Goal: Task Accomplishment & Management: Use online tool/utility

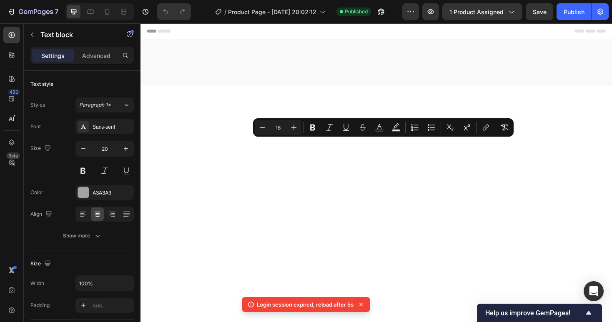
scroll to position [1233, 0]
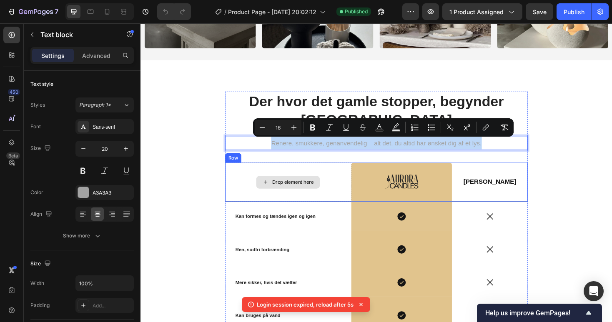
click at [348, 189] on div "Drop element here" at bounding box center [297, 191] width 134 height 41
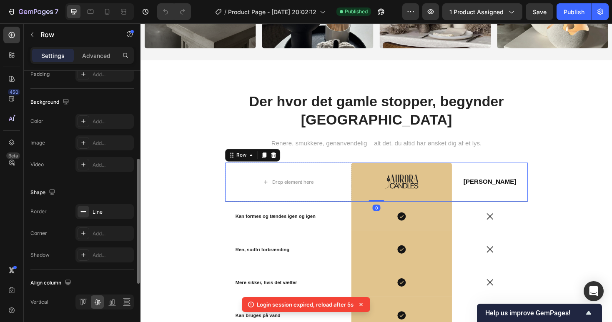
scroll to position [328, 0]
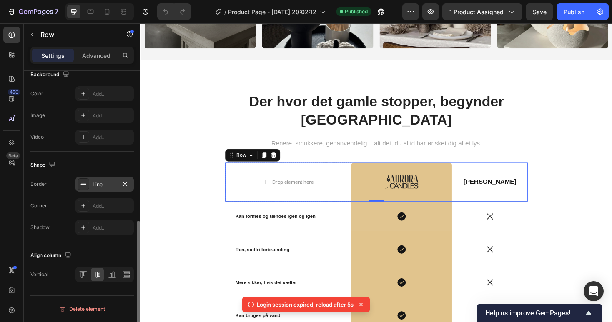
click at [100, 188] on div "Line" at bounding box center [104, 184] width 24 height 7
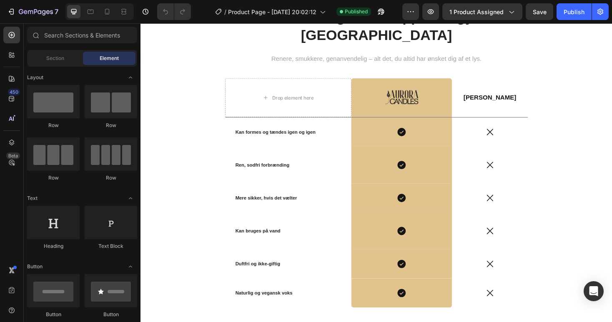
scroll to position [1335, 0]
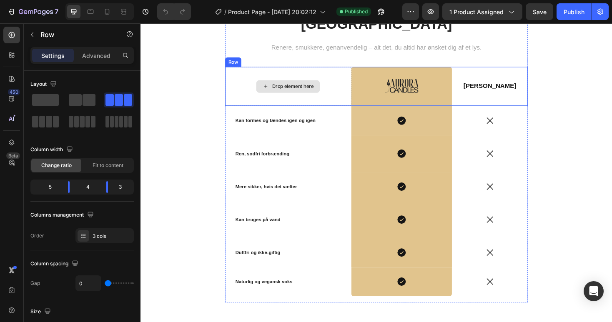
click at [246, 91] on div "Drop element here" at bounding box center [297, 90] width 134 height 41
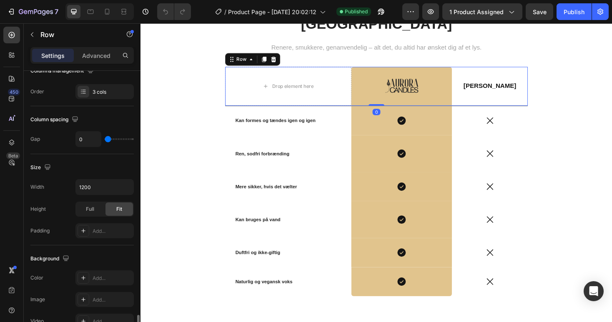
scroll to position [328, 0]
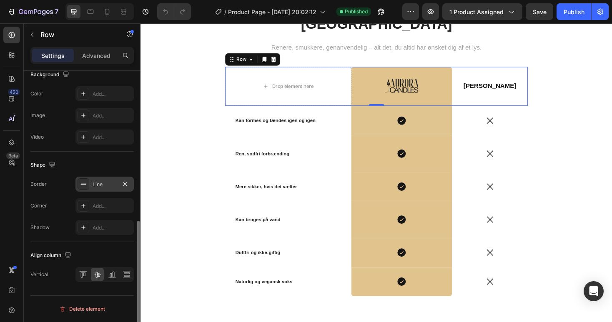
click at [107, 181] on div "Line" at bounding box center [104, 184] width 24 height 7
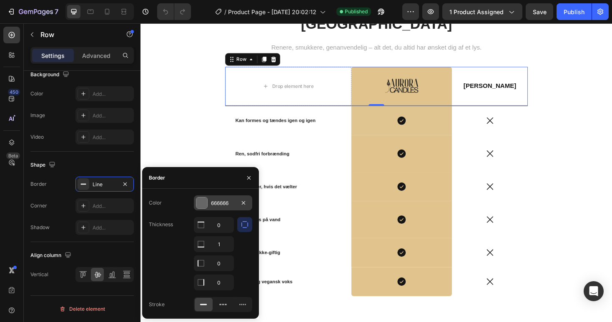
click at [209, 205] on div "666666" at bounding box center [223, 202] width 58 height 15
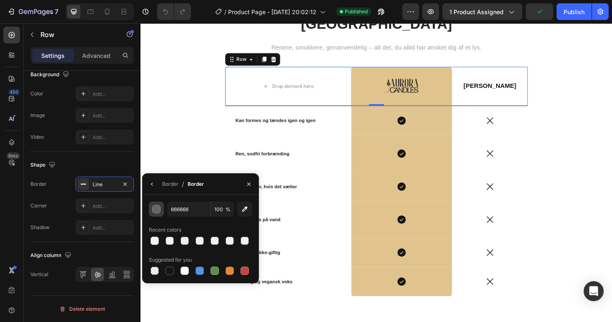
click at [154, 212] on div "button" at bounding box center [156, 209] width 8 height 8
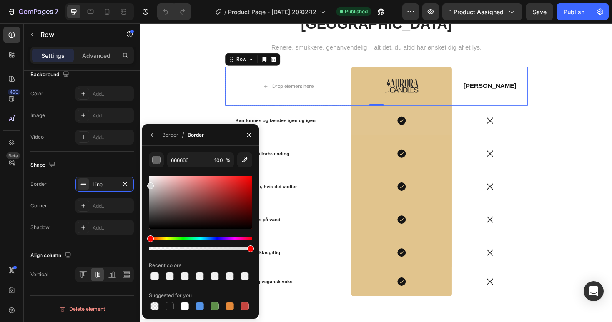
drag, startPoint x: 150, startPoint y: 192, endPoint x: 148, endPoint y: 184, distance: 7.7
click at [149, 184] on div at bounding box center [200, 202] width 103 height 53
type input "D6D6D6"
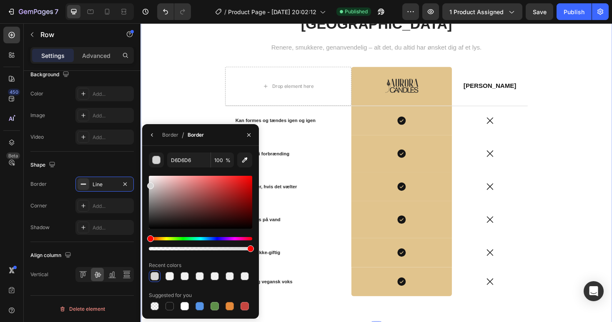
scroll to position [233, 0]
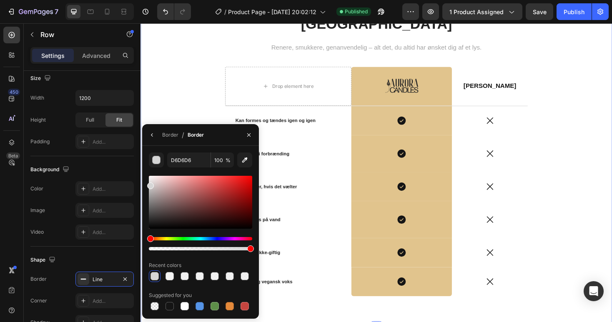
click at [336, 322] on div "Der hvor det gamle stopper, begynder Aurora Heading Renere, smukkere, genanvend…" at bounding box center [390, 160] width 487 height 332
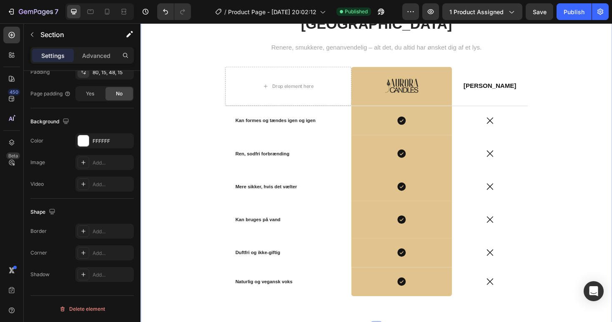
scroll to position [0, 0]
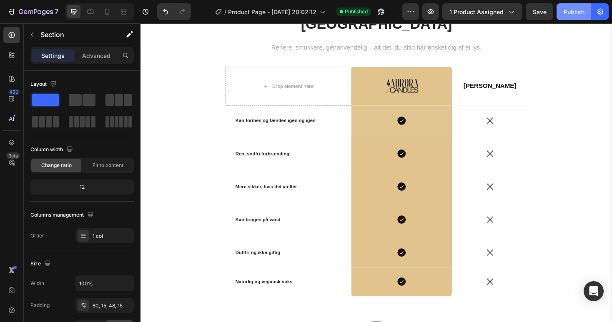
click at [572, 14] on div "Publish" at bounding box center [573, 11] width 21 height 9
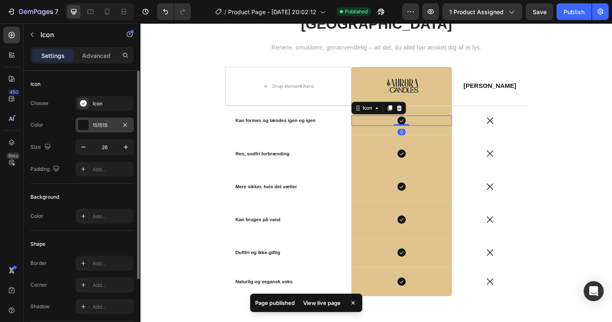
click at [97, 131] on div "151515" at bounding box center [104, 124] width 58 height 15
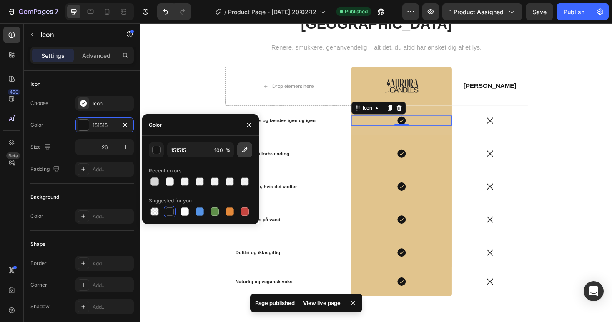
click at [242, 155] on button "button" at bounding box center [244, 149] width 15 height 15
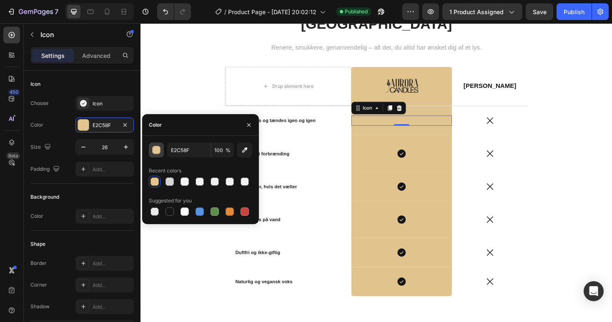
click at [161, 151] on button "button" at bounding box center [156, 149] width 15 height 15
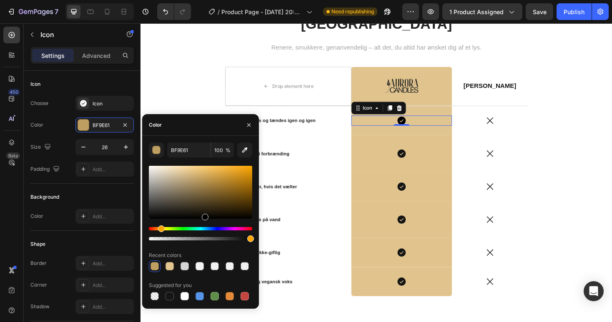
drag, startPoint x: 190, startPoint y: 177, endPoint x: 204, endPoint y: 224, distance: 48.8
click at [204, 224] on div at bounding box center [200, 203] width 103 height 78
type input "000000"
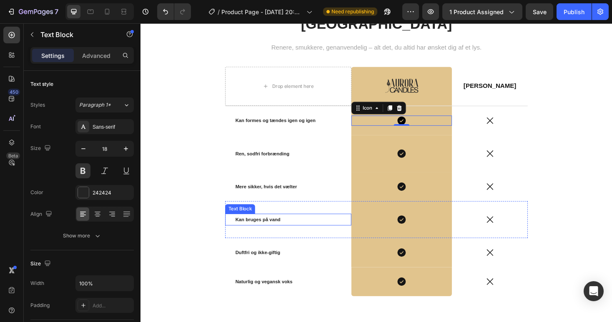
click at [326, 229] on p "Kan bruges på vand" at bounding box center [297, 231] width 112 height 10
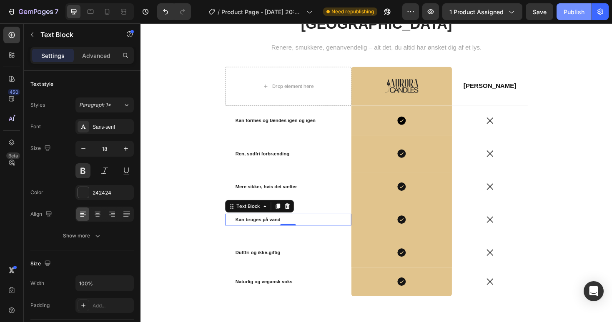
click at [573, 9] on div "Publish" at bounding box center [573, 11] width 21 height 9
click at [112, 9] on div at bounding box center [106, 11] width 13 height 13
type input "14"
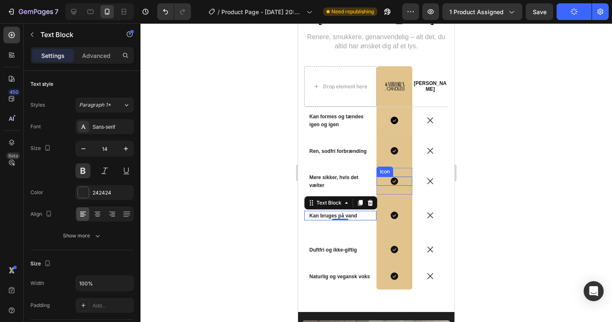
scroll to position [1328, 0]
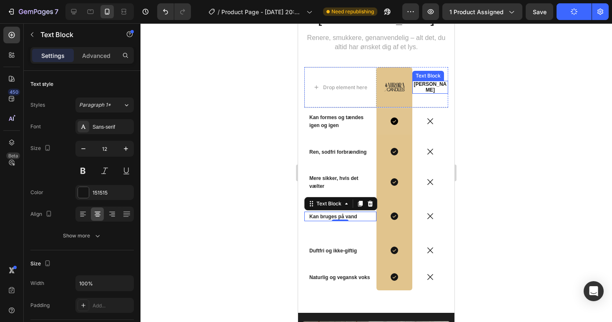
click at [435, 82] on p "[PERSON_NAME]" at bounding box center [430, 87] width 34 height 11
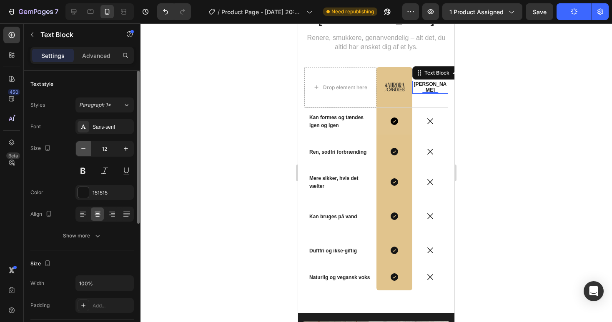
click at [82, 148] on icon "button" at bounding box center [83, 148] width 4 height 1
type input "10"
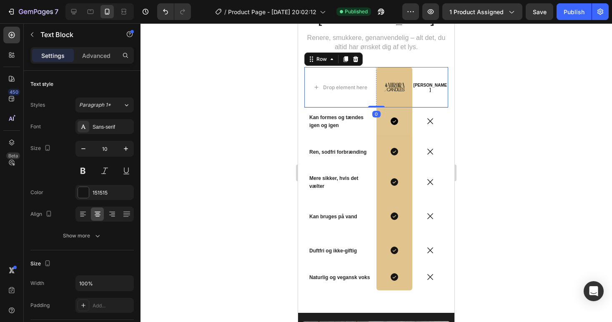
click at [433, 79] on div "Andre stearinlys Text Block" at bounding box center [430, 87] width 36 height 40
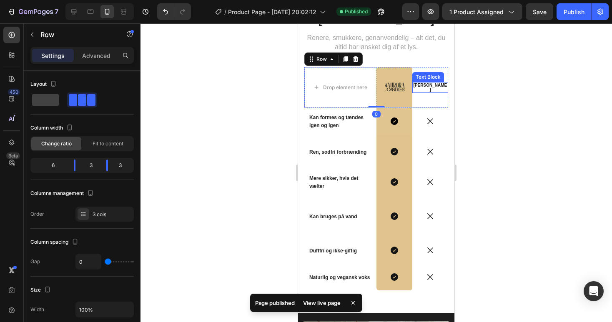
click at [432, 82] on div "Andre stearinlys Text Block" at bounding box center [430, 87] width 36 height 11
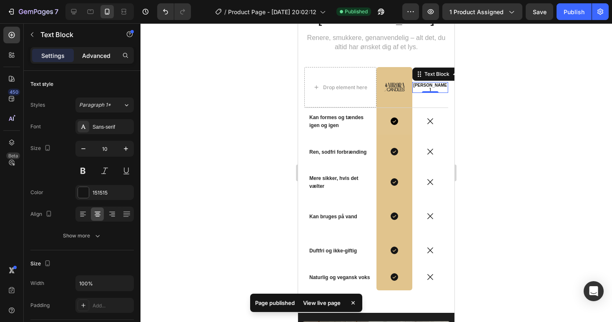
click at [95, 54] on p "Advanced" at bounding box center [96, 55] width 28 height 9
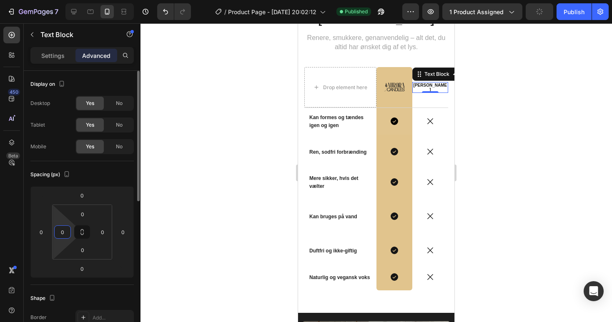
click at [62, 231] on input "0" at bounding box center [62, 232] width 12 height 12
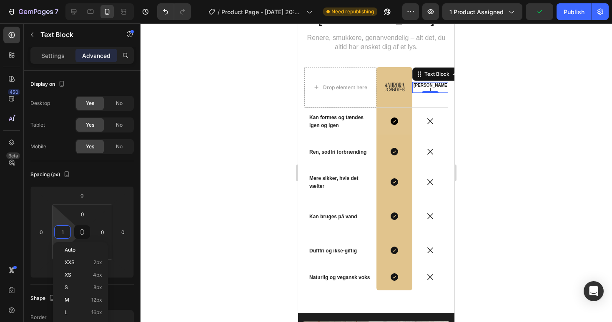
type input "0"
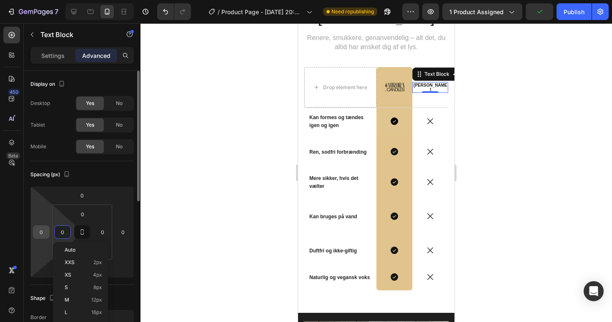
click at [41, 235] on input "0" at bounding box center [41, 232] width 12 height 12
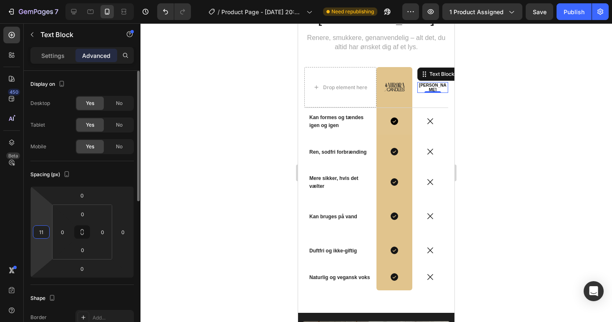
type input "10"
click at [51, 52] on p "Settings" at bounding box center [52, 55] width 23 height 9
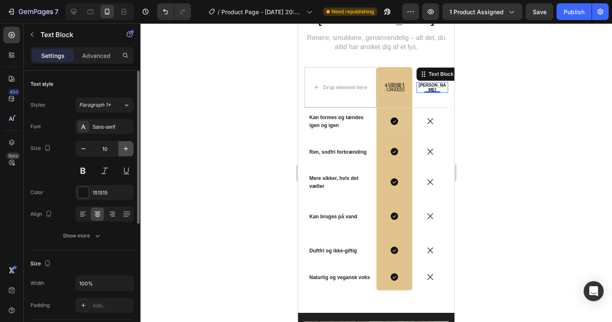
click at [125, 143] on button "button" at bounding box center [125, 148] width 15 height 15
type input "12"
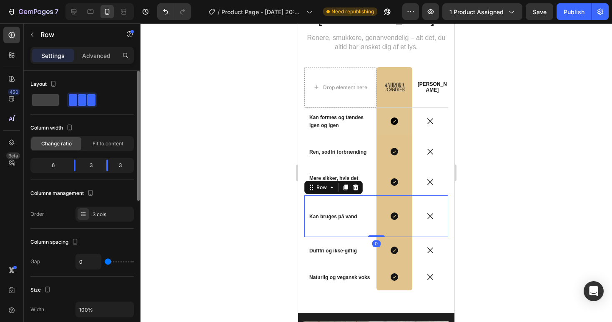
click at [346, 212] on div "Kan bruges på vand Text Block" at bounding box center [340, 216] width 72 height 42
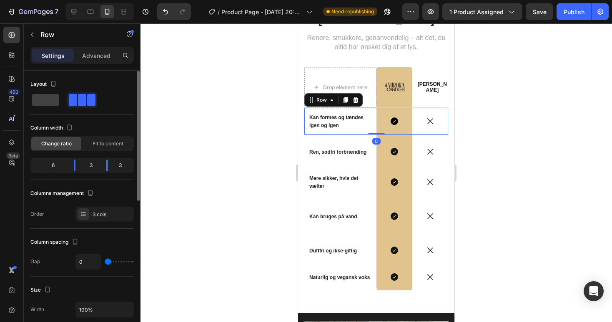
click at [372, 108] on div "Kan formes og tændes igen og igen Text Block" at bounding box center [340, 121] width 72 height 27
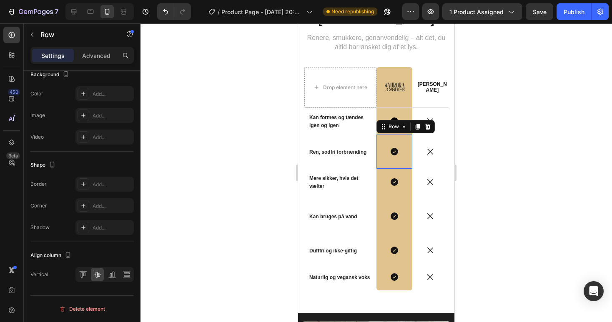
scroll to position [212, 0]
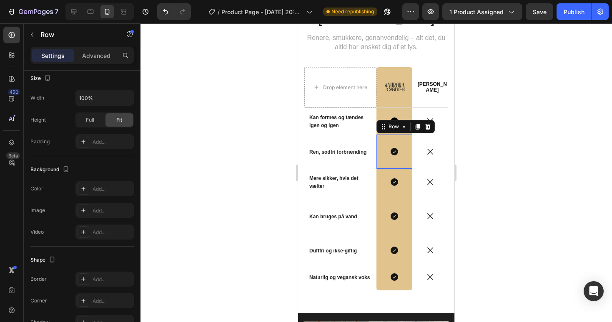
click at [385, 135] on div "Icon Row 0" at bounding box center [394, 152] width 36 height 34
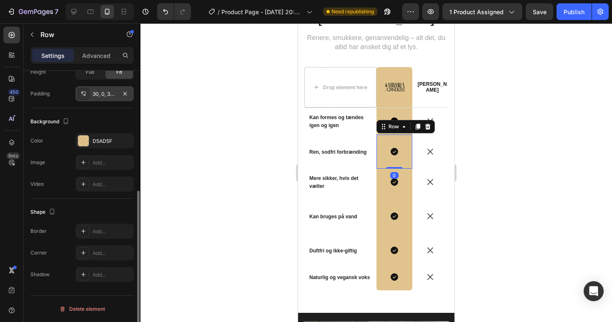
click at [98, 95] on div "30, 0, 30, 0" at bounding box center [104, 93] width 24 height 7
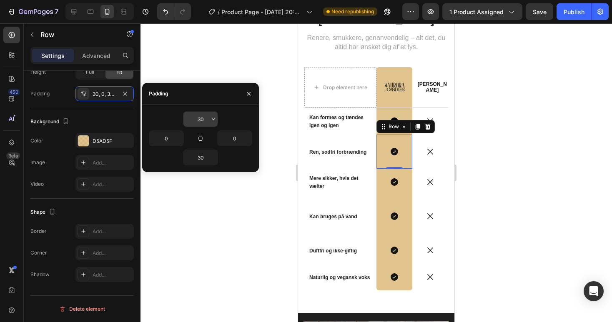
click at [199, 118] on input "30" at bounding box center [200, 119] width 34 height 15
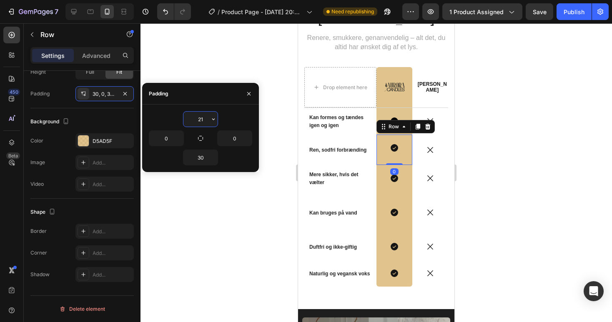
type input "20"
click at [200, 160] on input "30" at bounding box center [200, 157] width 34 height 15
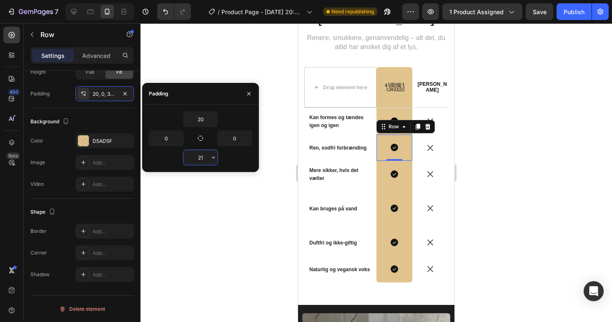
type input "20"
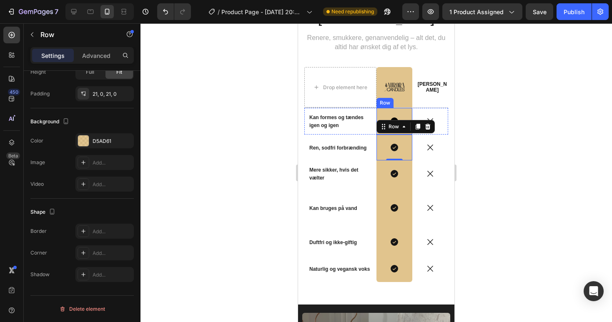
click at [401, 108] on div "Icon Row" at bounding box center [394, 121] width 36 height 27
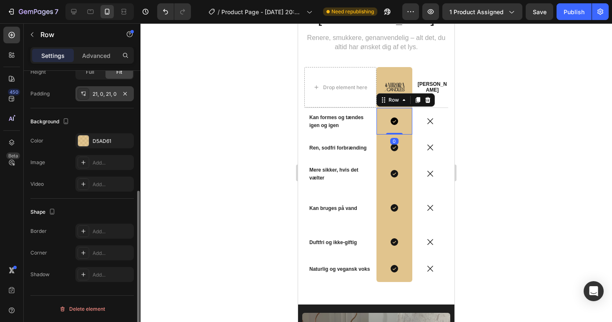
click at [96, 95] on div "21, 0, 21, 0" at bounding box center [104, 93] width 24 height 7
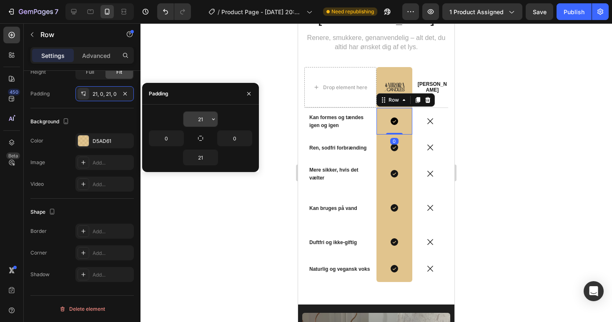
click at [198, 126] on input "21" at bounding box center [200, 119] width 34 height 15
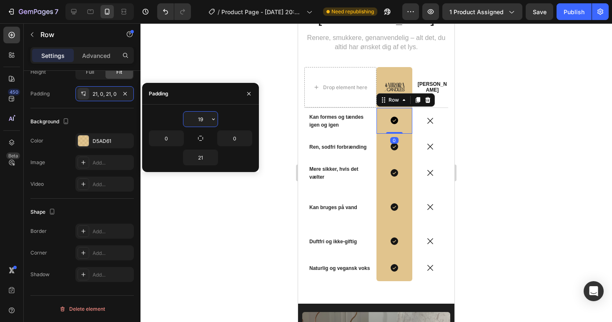
type input "20"
click at [202, 154] on input "21" at bounding box center [200, 157] width 34 height 15
type input "20"
click at [407, 160] on div "Icon Row" at bounding box center [394, 173] width 36 height 27
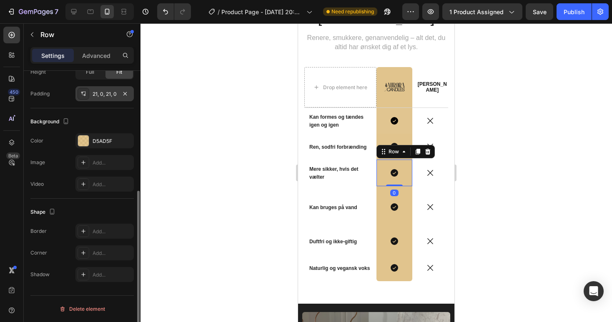
click at [94, 92] on div "21, 0, 21, 0" at bounding box center [104, 93] width 24 height 7
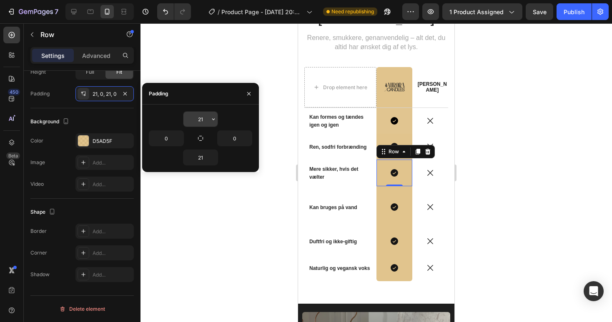
click at [204, 121] on input "21" at bounding box center [200, 119] width 34 height 15
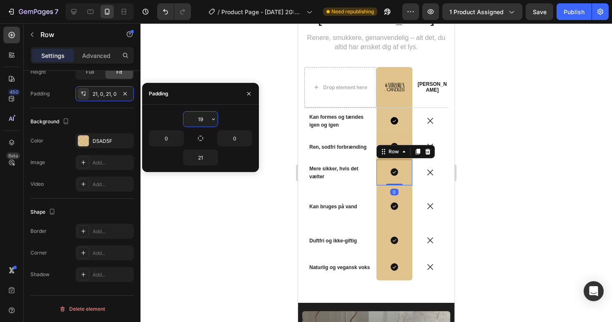
type input "20"
click at [200, 157] on input "21" at bounding box center [200, 157] width 34 height 15
type input "20"
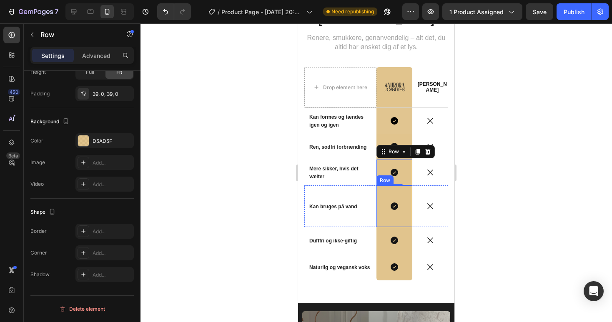
click at [380, 185] on div "Icon Row" at bounding box center [394, 206] width 36 height 42
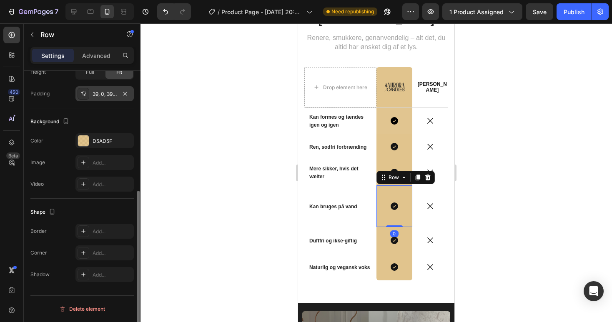
click at [106, 96] on div "39, 0, 39, 0" at bounding box center [104, 93] width 24 height 7
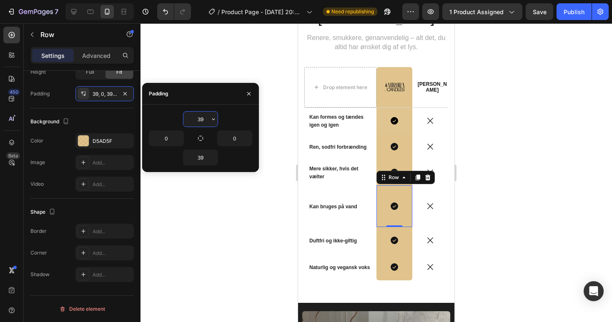
click at [200, 114] on input "39" at bounding box center [200, 119] width 34 height 15
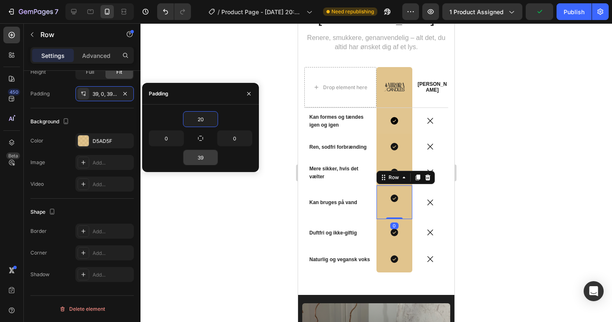
type input "20"
click at [201, 155] on input "39" at bounding box center [200, 157] width 34 height 15
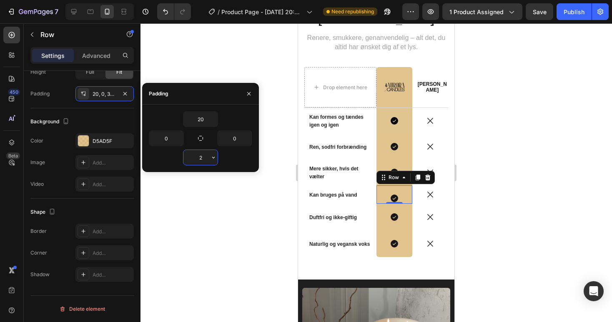
type input "20"
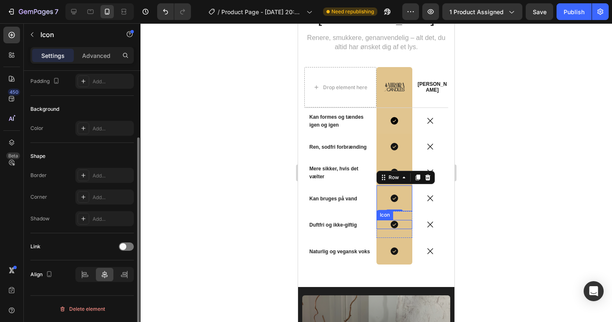
click at [380, 220] on div "Icon" at bounding box center [394, 224] width 36 height 9
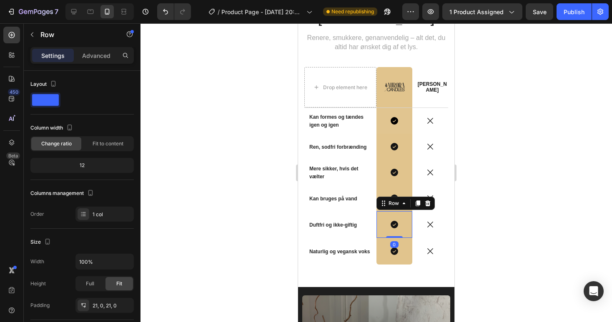
click at [380, 222] on div "Icon Row 0" at bounding box center [394, 224] width 36 height 27
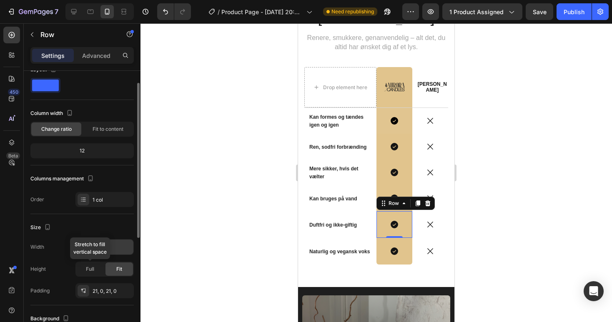
scroll to position [24, 0]
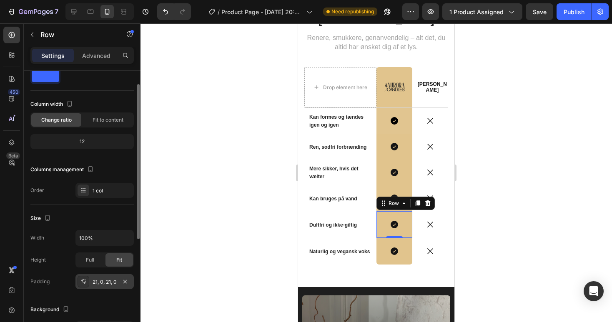
click at [103, 280] on div "21, 0, 21, 0" at bounding box center [104, 281] width 24 height 7
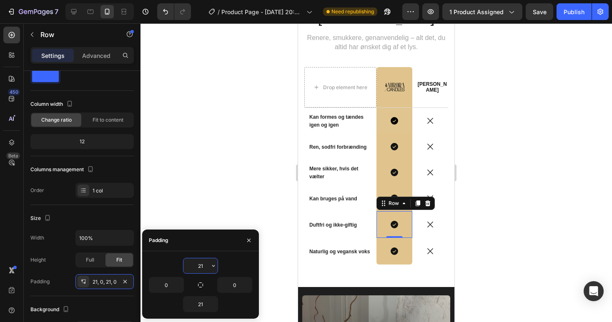
click at [197, 269] on input "21" at bounding box center [200, 265] width 34 height 15
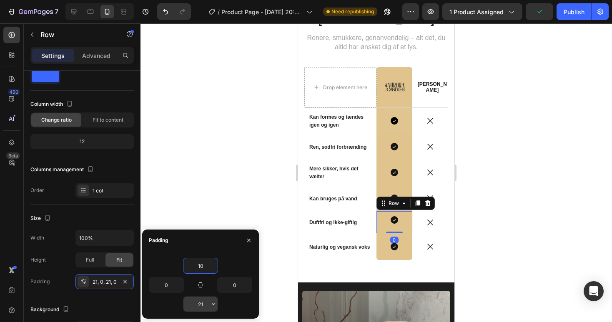
type input "10"
click at [200, 307] on input "21" at bounding box center [200, 304] width 34 height 15
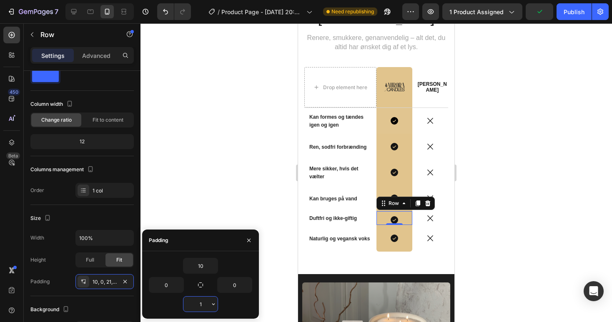
type input "10"
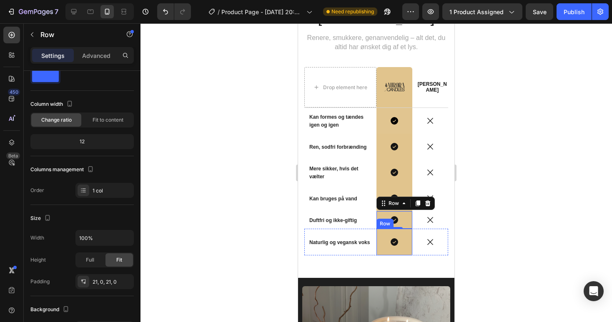
click at [400, 229] on div "Icon Row" at bounding box center [394, 242] width 36 height 27
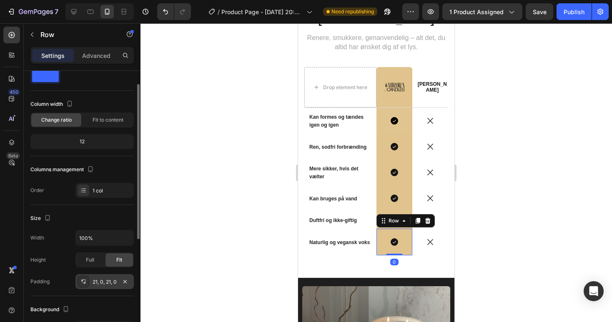
click at [102, 282] on div "21, 0, 21, 0" at bounding box center [104, 281] width 24 height 7
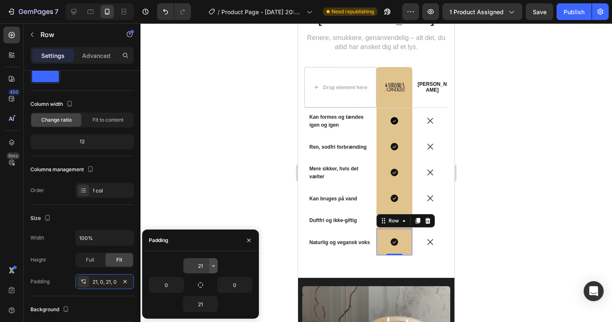
click at [210, 266] on icon "button" at bounding box center [213, 265] width 7 height 7
click at [202, 266] on input "21" at bounding box center [200, 265] width 34 height 15
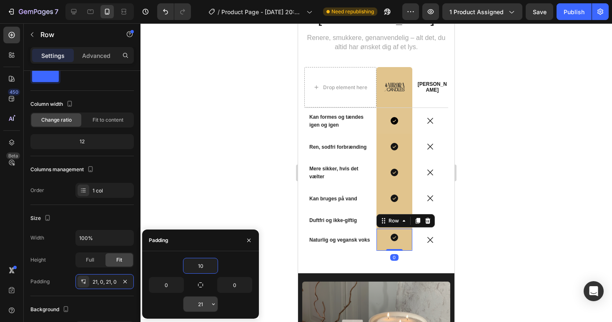
type input "10"
click at [205, 302] on input "21" at bounding box center [200, 304] width 34 height 15
type input "10"
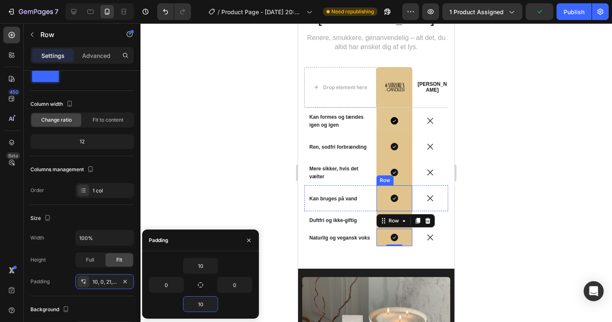
click at [387, 189] on div "Icon Row" at bounding box center [394, 198] width 36 height 26
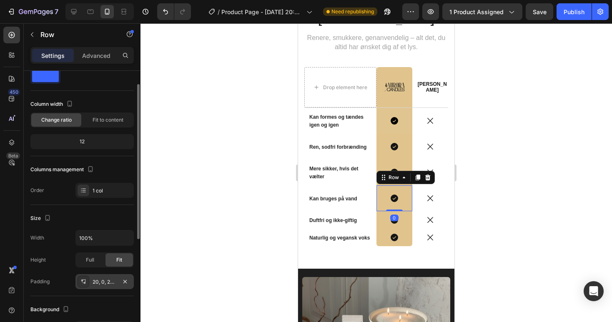
click at [96, 279] on div "20, 0, 20, 0" at bounding box center [104, 281] width 24 height 7
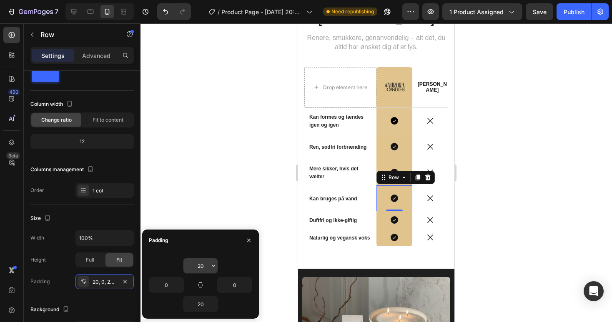
click at [202, 261] on input "20" at bounding box center [200, 265] width 34 height 15
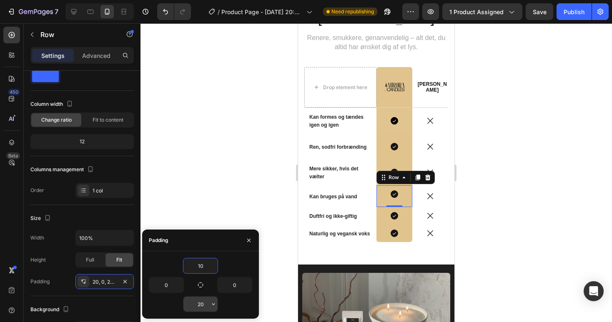
type input "10"
click at [198, 306] on input "20" at bounding box center [200, 304] width 34 height 15
type input "10"
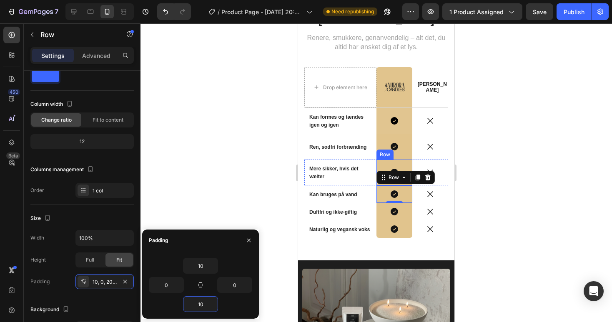
click at [401, 160] on div "Icon Row" at bounding box center [394, 173] width 36 height 26
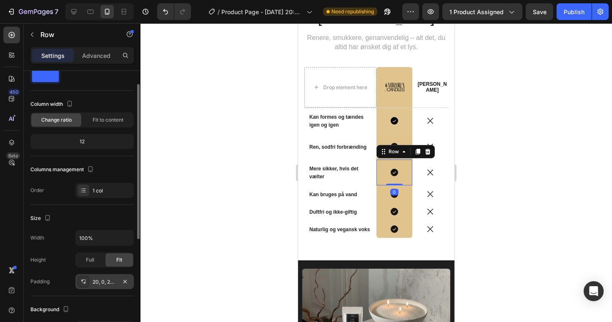
click at [101, 280] on div "20, 0, 20, 0" at bounding box center [104, 281] width 24 height 7
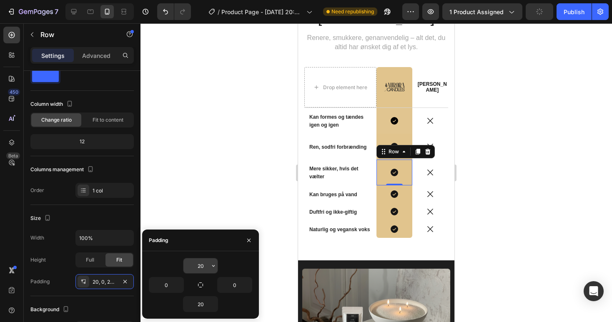
click at [205, 265] on input "20" at bounding box center [200, 265] width 34 height 15
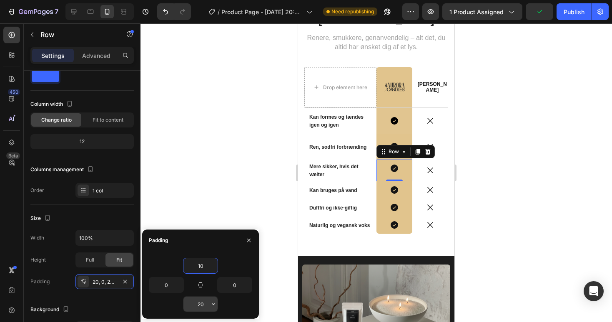
type input "10"
click at [200, 302] on input "20" at bounding box center [200, 304] width 34 height 15
type input "10"
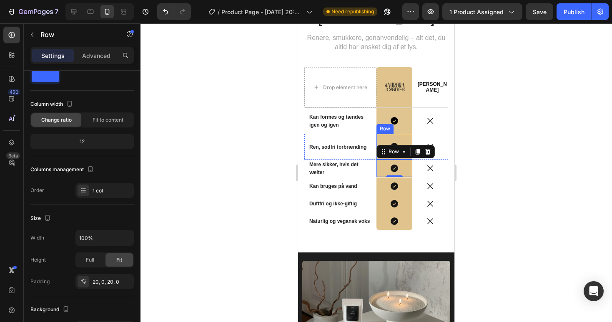
click at [399, 134] on div "Icon Row" at bounding box center [394, 147] width 36 height 26
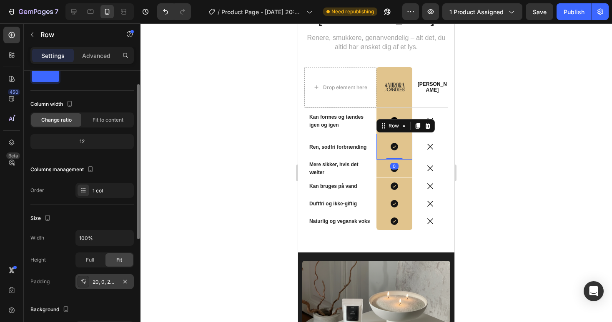
click at [99, 287] on div "20, 0, 20, 0" at bounding box center [104, 281] width 58 height 15
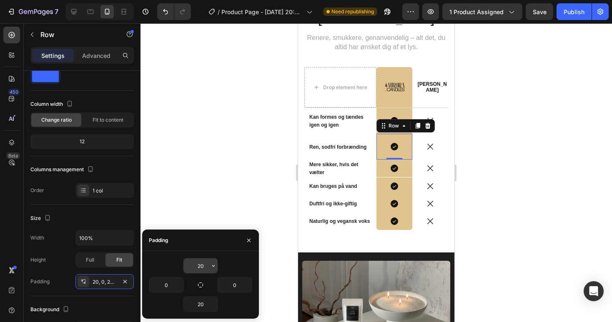
click at [207, 267] on input "20" at bounding box center [200, 265] width 34 height 15
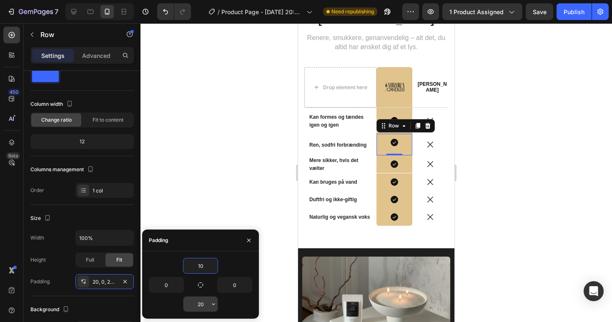
type input "10"
click at [202, 302] on input "20" at bounding box center [200, 304] width 34 height 15
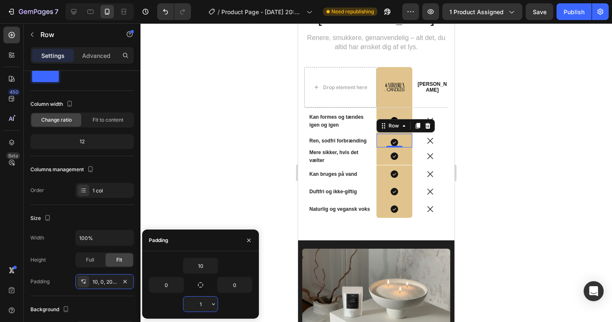
type input "10"
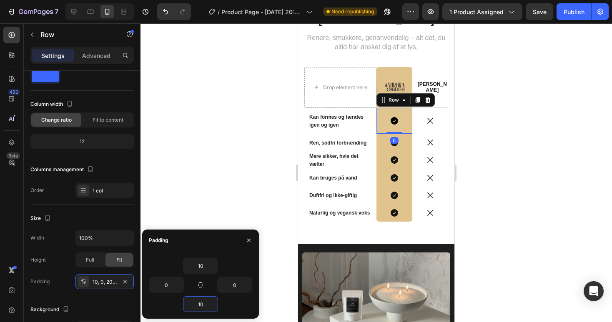
click at [383, 108] on div "Icon Row 0" at bounding box center [394, 121] width 36 height 26
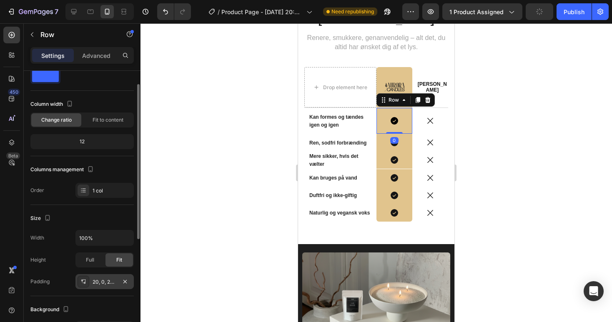
click at [100, 283] on div "20, 0, 20, 0" at bounding box center [104, 281] width 24 height 7
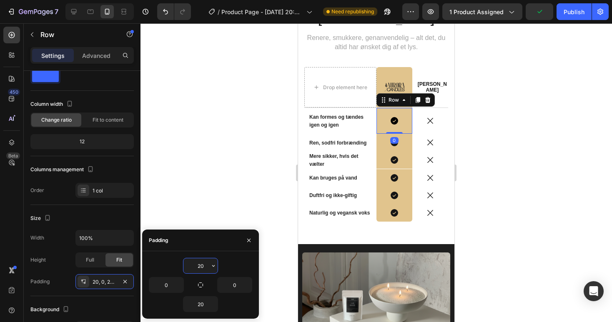
click at [207, 262] on input "20" at bounding box center [200, 265] width 34 height 15
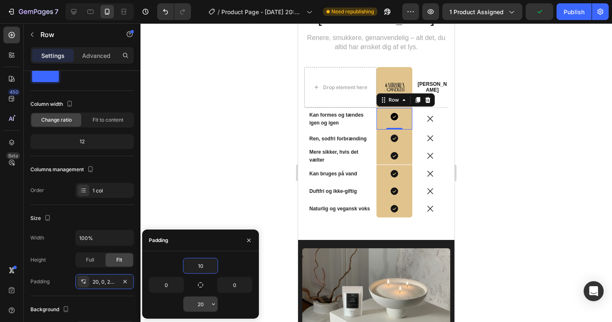
type input "10"
click at [206, 301] on input "20" at bounding box center [200, 304] width 34 height 15
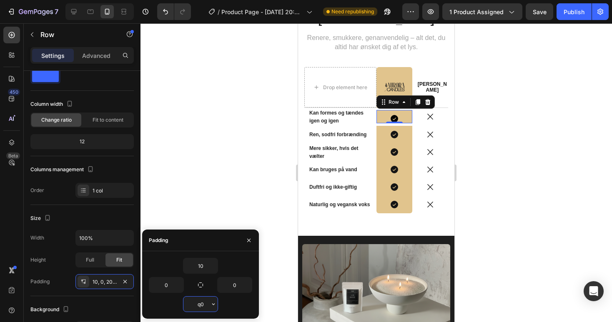
type input "q"
type input "10"
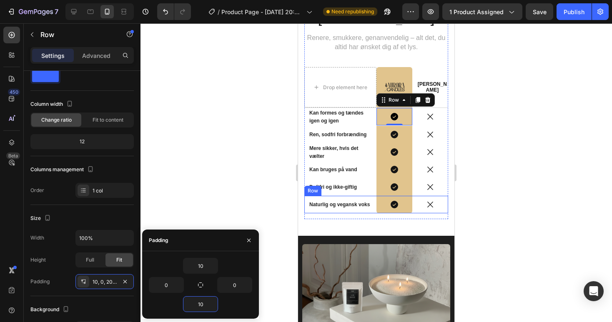
click at [375, 196] on div "Naturlig og vegansk voks Text Block" at bounding box center [340, 204] width 72 height 17
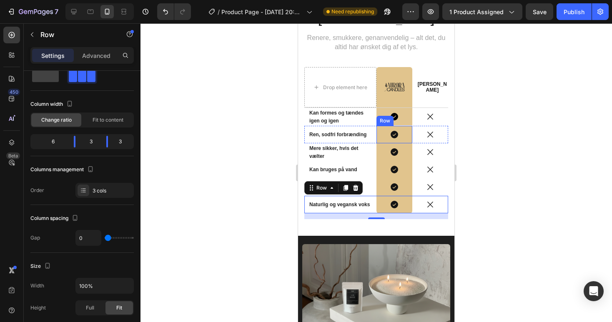
click at [385, 127] on div "Icon Row" at bounding box center [394, 134] width 36 height 17
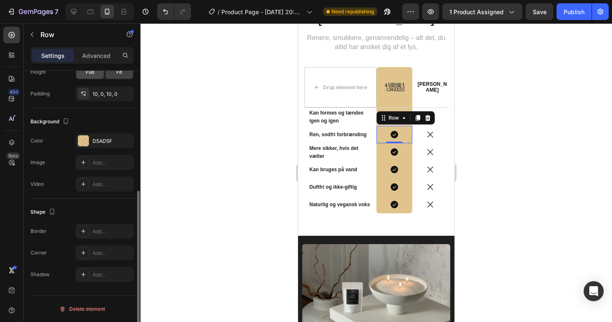
scroll to position [210, 0]
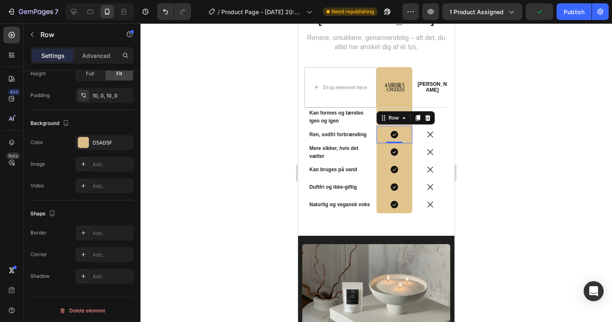
click at [382, 126] on div "Icon Row 0" at bounding box center [394, 134] width 36 height 17
click at [339, 202] on strong "Naturlig og vegansk voks" at bounding box center [339, 205] width 60 height 6
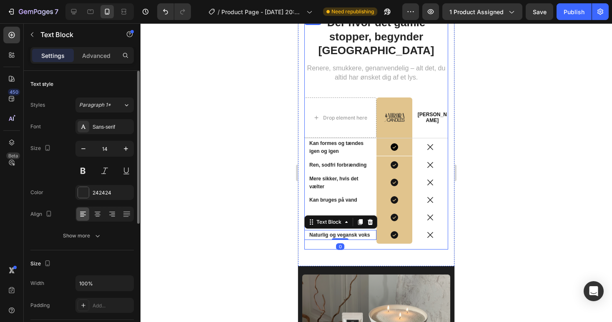
scroll to position [1283, 0]
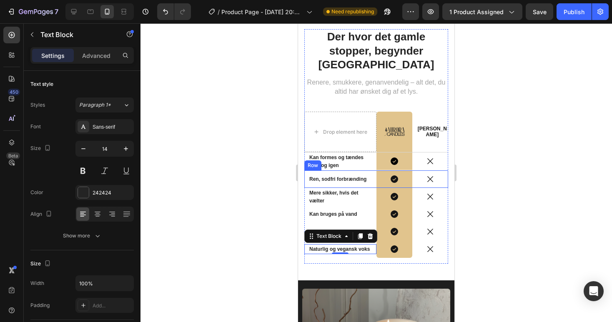
click at [366, 170] on div "Ren, sodfri forbrænding Text Block" at bounding box center [340, 178] width 72 height 17
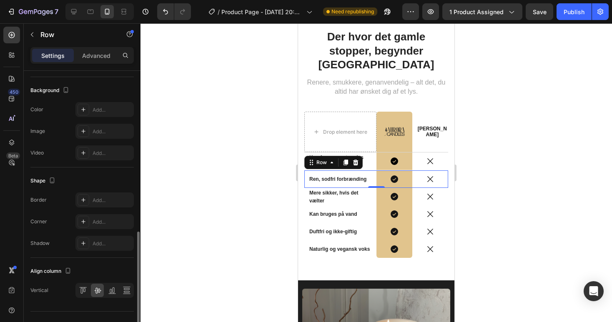
scroll to position [307, 0]
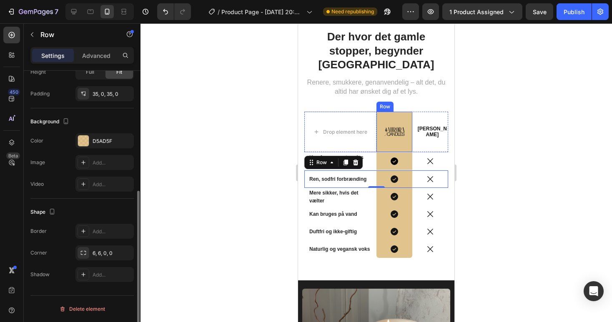
click at [400, 130] on div "Image Row" at bounding box center [394, 132] width 36 height 40
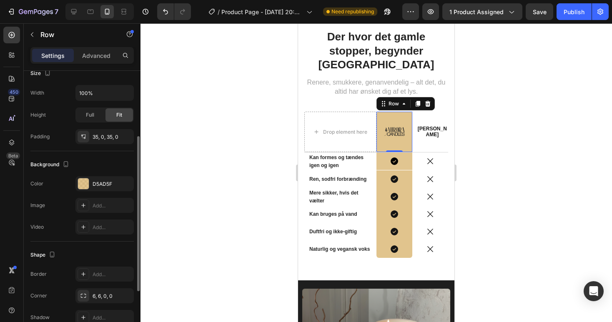
scroll to position [150, 0]
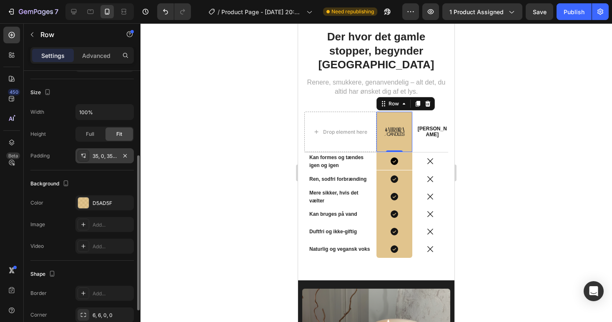
click at [100, 155] on div "35, 0, 35, 0" at bounding box center [104, 155] width 24 height 7
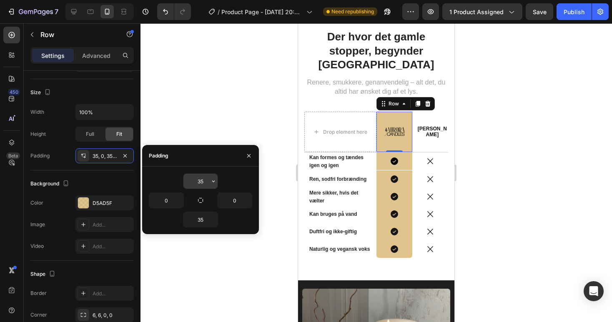
click at [204, 177] on input "35" at bounding box center [200, 181] width 34 height 15
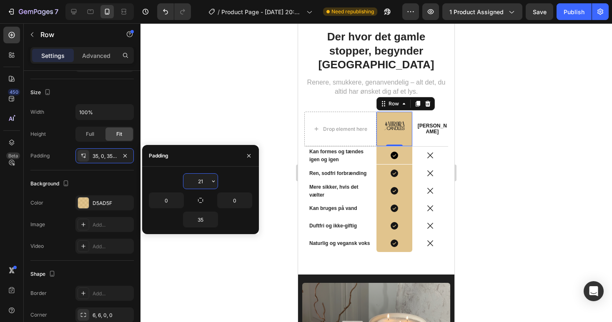
type input "20"
click at [203, 221] on input "35" at bounding box center [200, 219] width 34 height 15
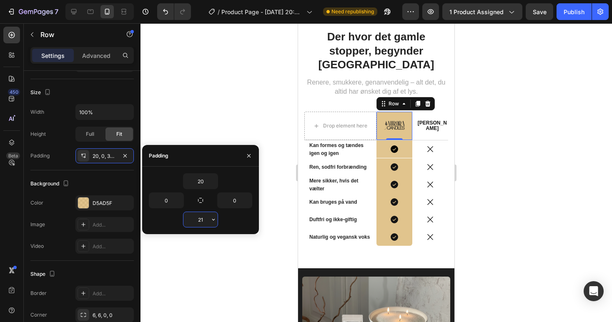
type input "20"
click at [327, 293] on img at bounding box center [376, 325] width 148 height 99
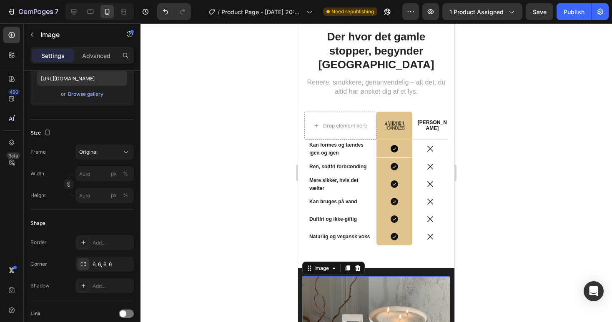
scroll to position [0, 0]
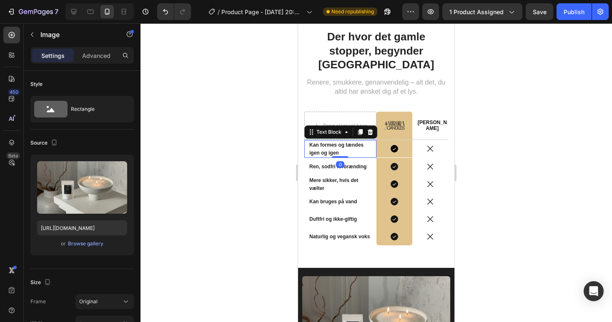
click at [342, 142] on span "Kan formes og tændes igen og igen" at bounding box center [336, 149] width 54 height 14
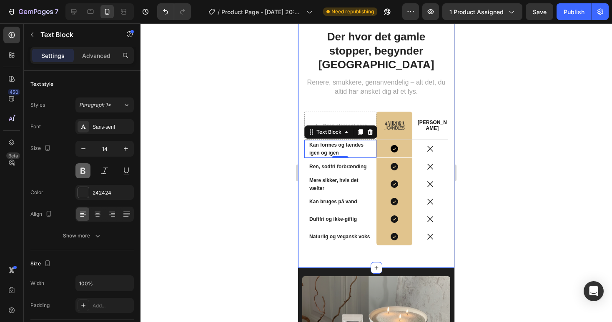
click at [79, 171] on button at bounding box center [82, 170] width 15 height 15
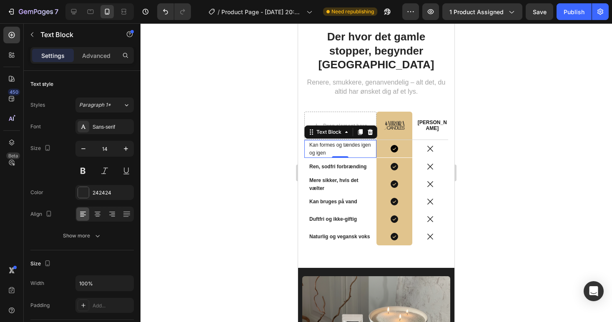
click at [344, 161] on div "0" at bounding box center [340, 164] width 8 height 7
click at [320, 164] on span "Ren, sodfri forbrænding" at bounding box center [337, 167] width 57 height 6
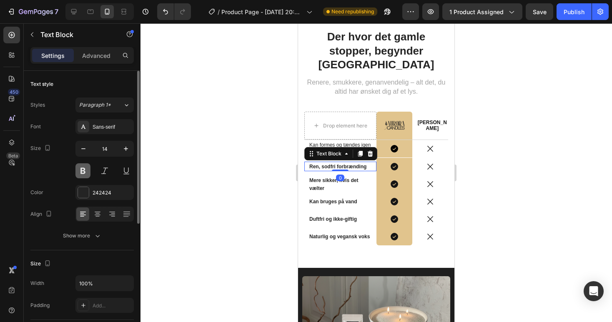
click at [84, 166] on button at bounding box center [82, 170] width 15 height 15
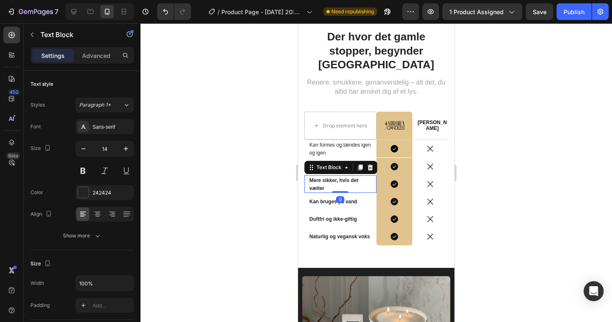
click at [321, 177] on span "Mere sikker, hvis det vælter" at bounding box center [333, 184] width 49 height 14
click at [86, 167] on button at bounding box center [82, 170] width 15 height 15
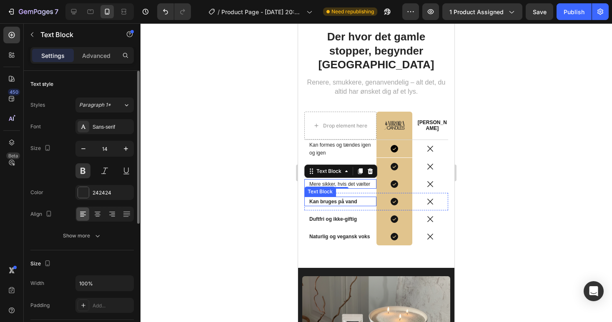
click at [318, 199] on span "Kan bruges på vand" at bounding box center [333, 202] width 48 height 6
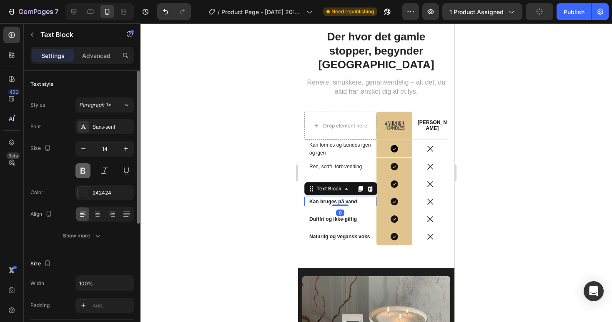
click at [84, 167] on button at bounding box center [82, 170] width 15 height 15
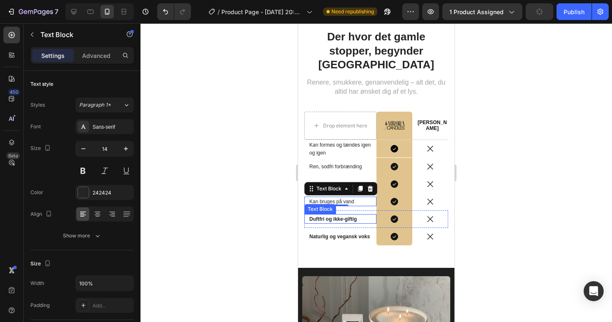
click at [322, 216] on span "Duftfri og ikke-giftig" at bounding box center [332, 219] width 47 height 6
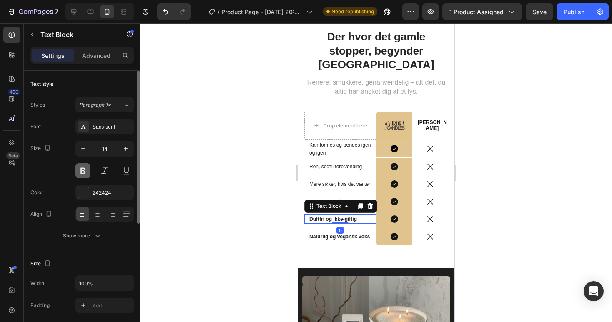
click at [82, 166] on button at bounding box center [82, 170] width 15 height 15
click at [318, 234] on strong "Naturlig og vegansk voks" at bounding box center [339, 237] width 60 height 6
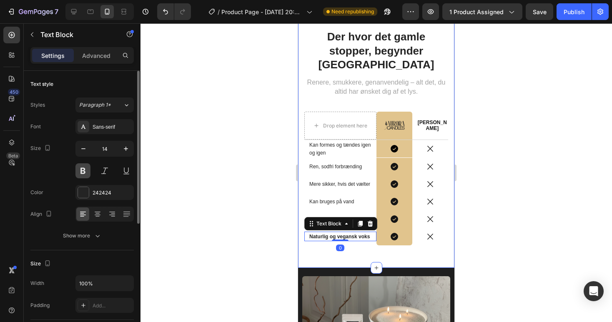
click at [85, 170] on button at bounding box center [82, 170] width 15 height 15
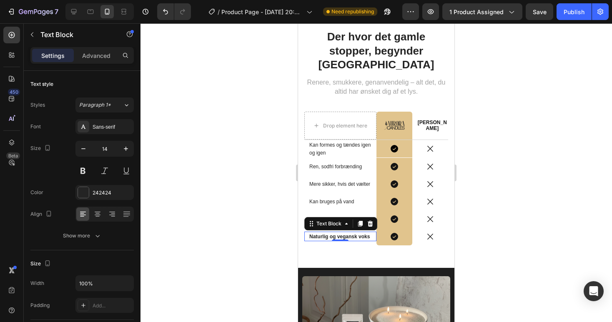
click at [321, 234] on strong "Naturlig og vegansk voks" at bounding box center [339, 237] width 60 height 6
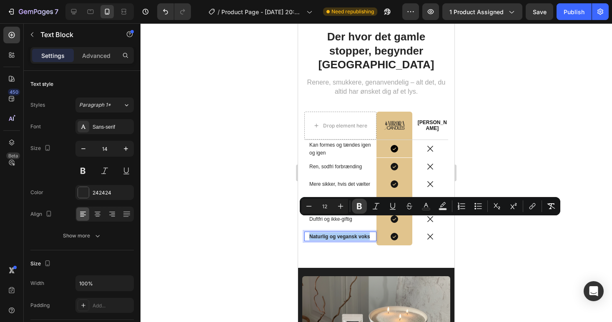
click at [362, 206] on icon "Editor contextual toolbar" at bounding box center [359, 206] width 8 height 8
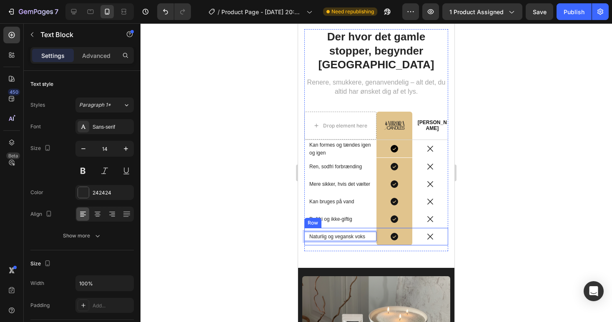
click at [355, 244] on div "Der hvor det gamle stopper, begynder Aurora Heading Renere, smukkere, genanvend…" at bounding box center [376, 139] width 156 height 255
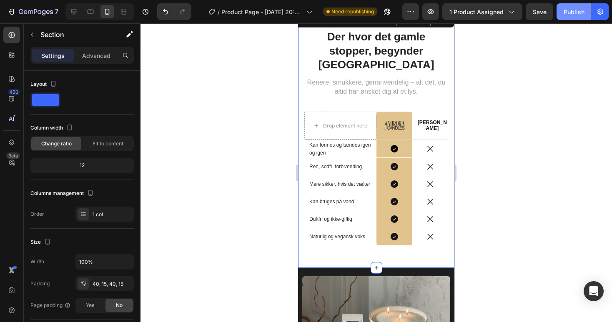
click at [579, 11] on div "Publish" at bounding box center [573, 11] width 21 height 9
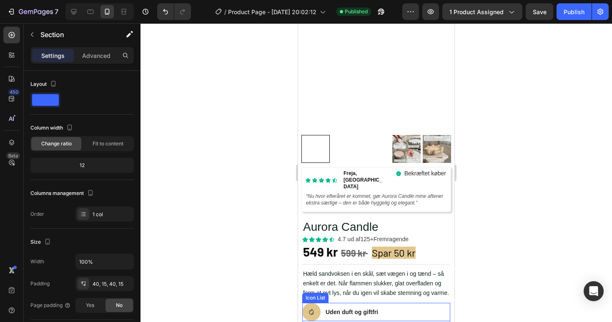
scroll to position [106, 0]
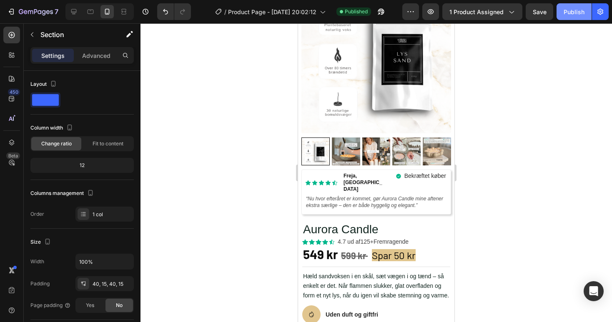
click at [577, 10] on div "Publish" at bounding box center [573, 11] width 21 height 9
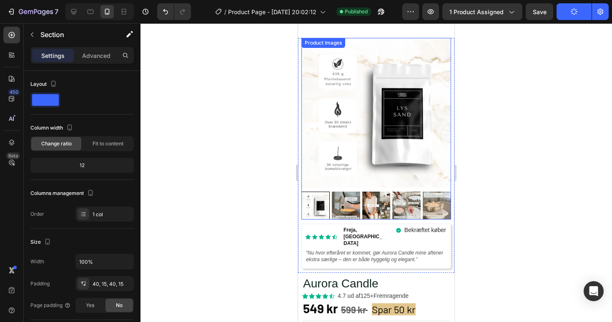
scroll to position [0, 0]
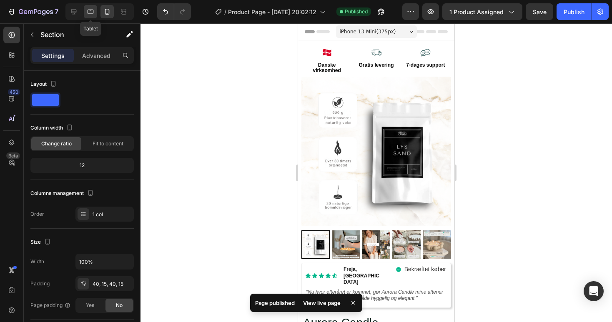
click at [92, 8] on icon at bounding box center [90, 11] width 8 height 8
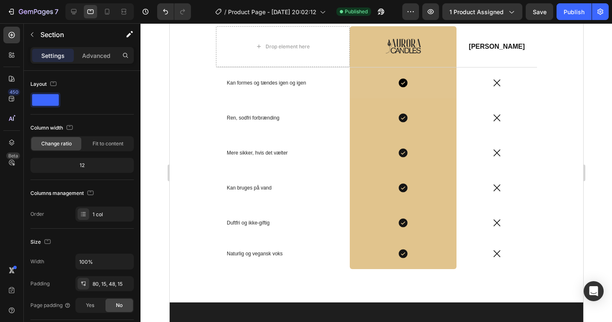
scroll to position [1534, 0]
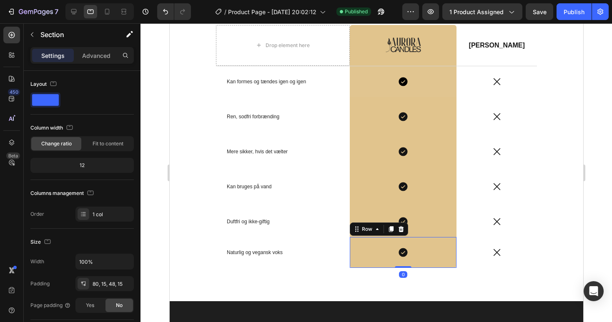
click at [372, 260] on div "Icon Row 0" at bounding box center [402, 252] width 107 height 31
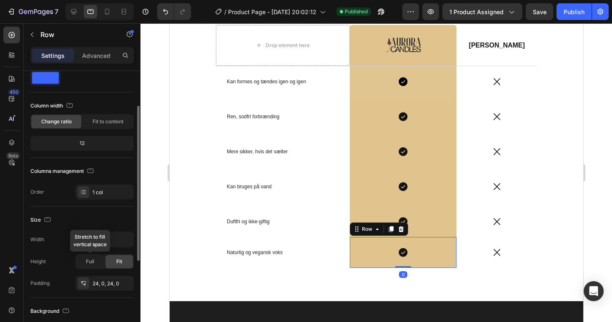
scroll to position [40, 0]
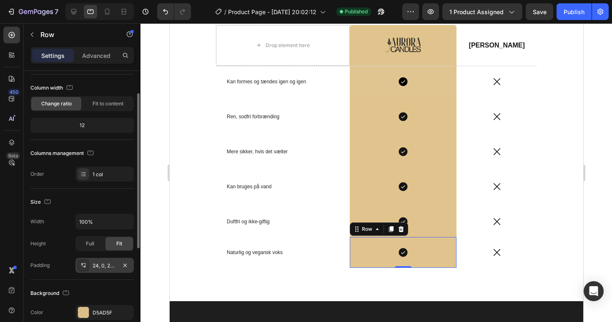
click at [111, 264] on div "24, 0, 24, 0" at bounding box center [104, 265] width 24 height 7
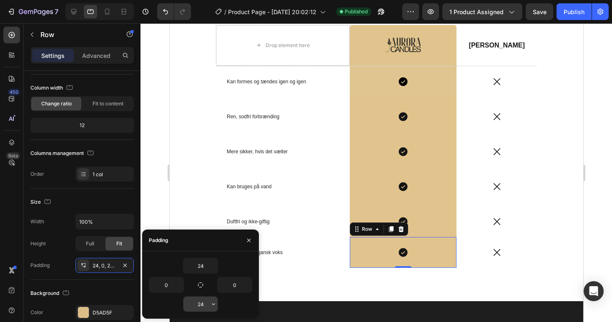
click at [207, 303] on input "24" at bounding box center [200, 304] width 34 height 15
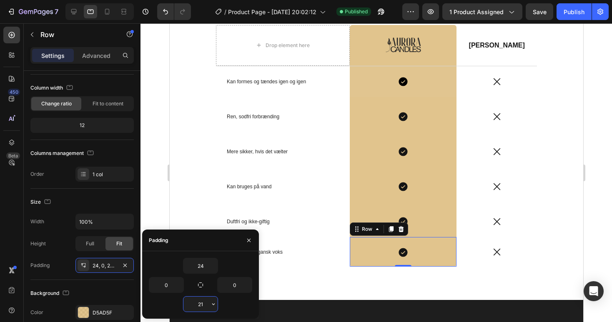
type input "20"
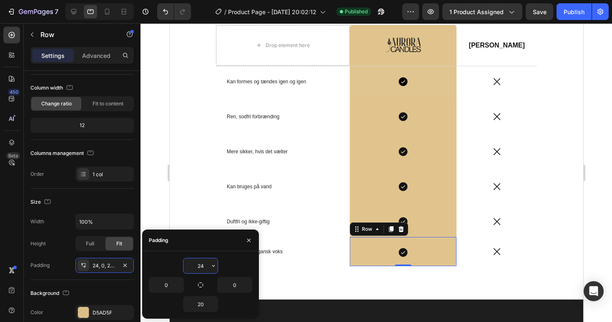
click at [196, 265] on input "24" at bounding box center [200, 265] width 34 height 15
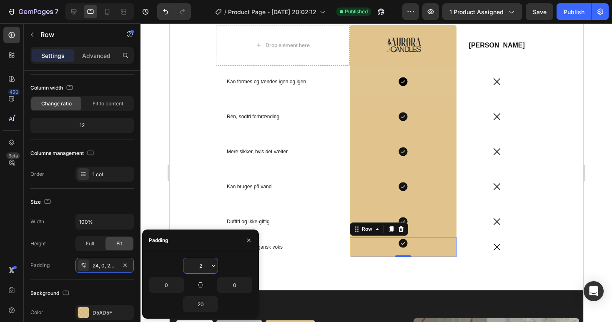
type input "20"
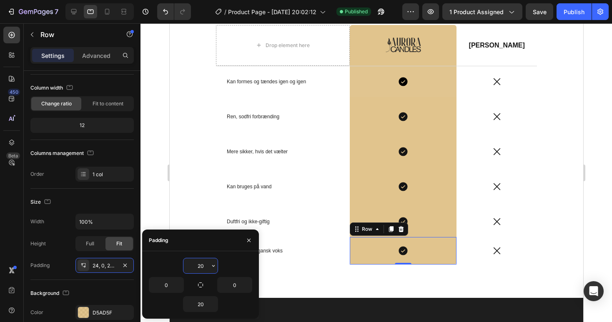
click at [197, 262] on input "20" at bounding box center [200, 265] width 34 height 15
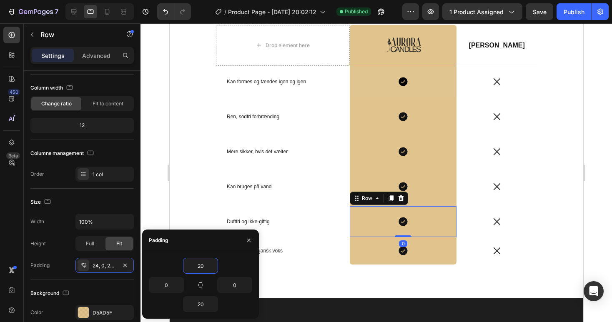
click at [425, 211] on div "Icon Row 0" at bounding box center [402, 221] width 107 height 31
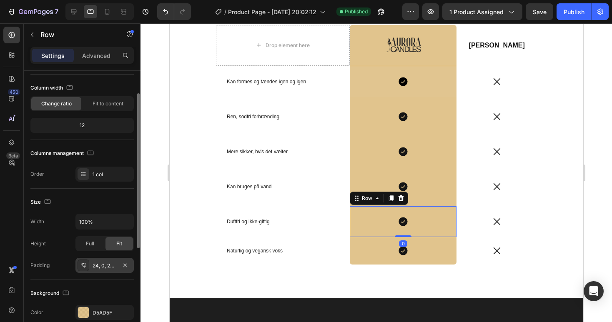
click at [107, 268] on div "24, 0, 24, 0" at bounding box center [104, 265] width 24 height 7
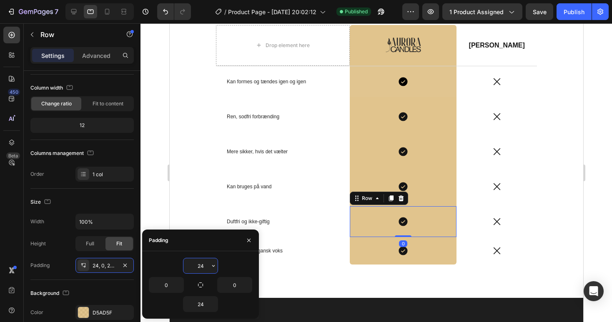
click at [205, 264] on input "24" at bounding box center [200, 265] width 34 height 15
type input "v"
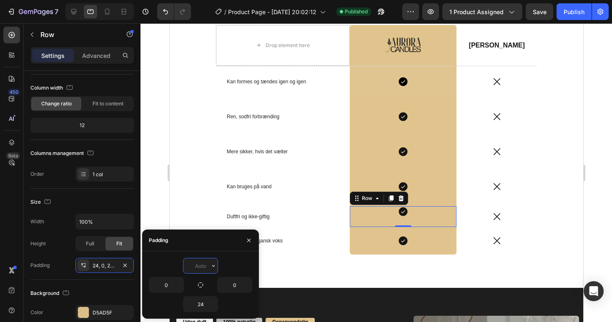
paste input "20"
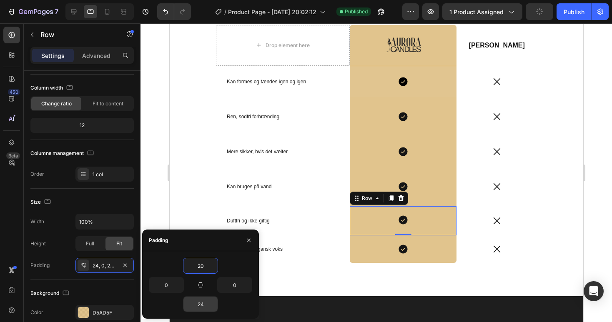
type input "20"
click at [201, 305] on input "24" at bounding box center [200, 304] width 34 height 15
paste input "0"
type input "20"
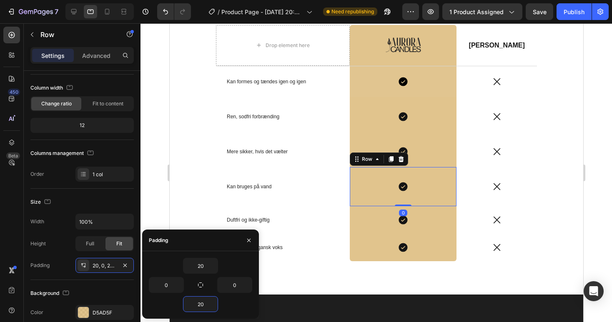
click at [434, 197] on div "Icon Row 0" at bounding box center [402, 186] width 107 height 39
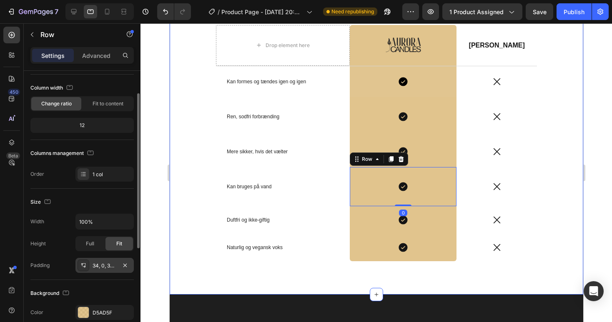
click at [109, 266] on div "34, 0, 34, 0" at bounding box center [104, 265] width 24 height 7
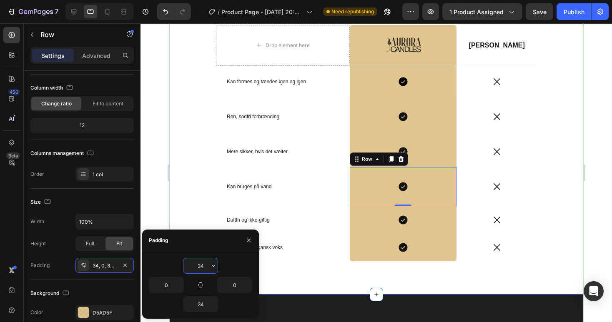
click at [202, 266] on input "34" at bounding box center [200, 265] width 34 height 15
paste input "20"
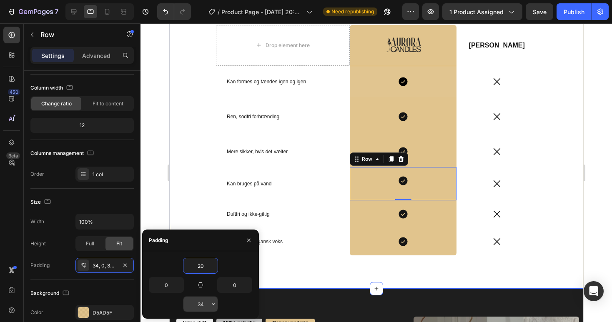
type input "20"
click at [198, 302] on input "34" at bounding box center [200, 304] width 34 height 15
paste input "20"
type input "20"
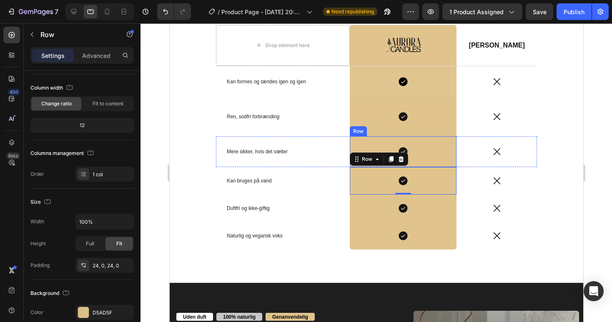
click at [443, 160] on div "Icon Row" at bounding box center [402, 151] width 107 height 31
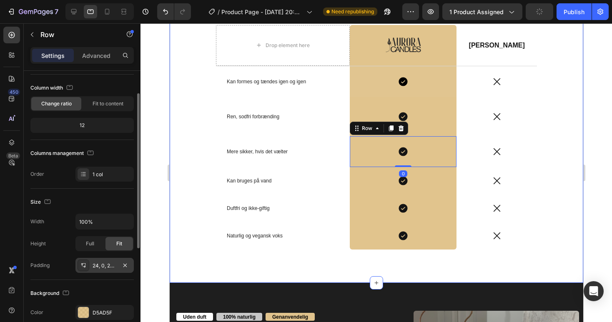
click at [102, 270] on div "24, 0, 24, 0" at bounding box center [104, 265] width 58 height 15
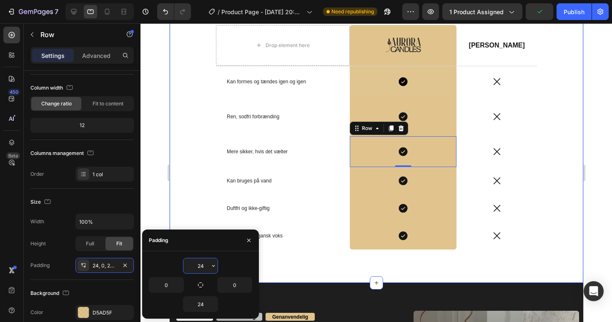
click at [191, 265] on input "24" at bounding box center [200, 265] width 34 height 15
paste input "0"
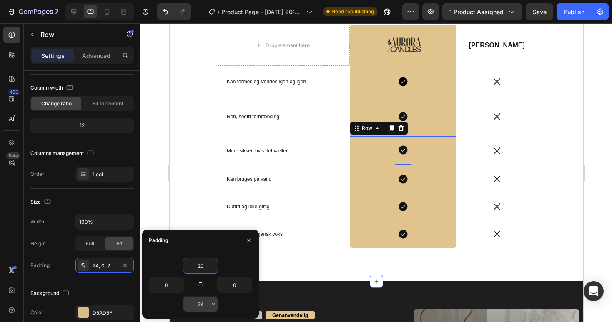
type input "20"
click at [208, 301] on input "24" at bounding box center [200, 304] width 34 height 15
paste input "0"
type input "20"
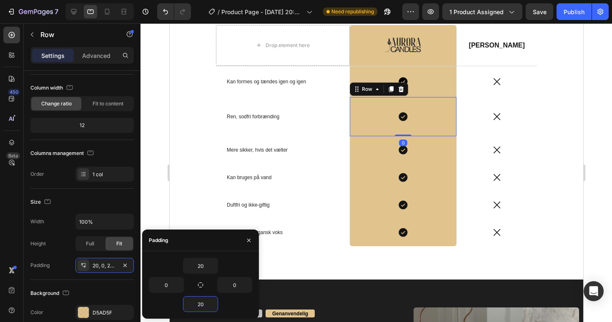
click at [424, 132] on div "Icon Row 0" at bounding box center [402, 116] width 107 height 39
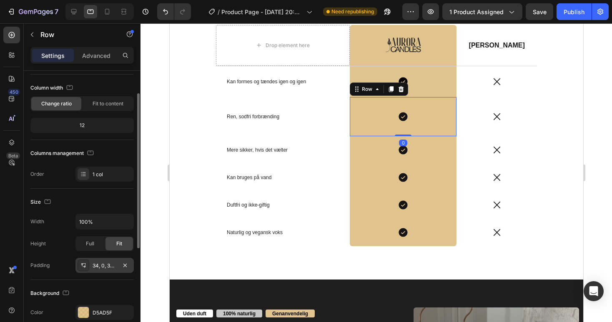
click at [98, 264] on div "34, 0, 34, 0" at bounding box center [104, 265] width 24 height 7
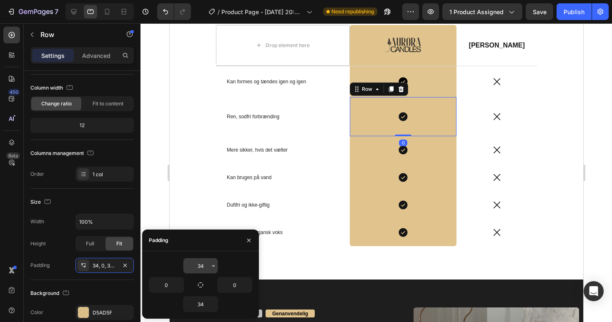
click at [199, 261] on input "34" at bounding box center [200, 265] width 34 height 15
paste input "20"
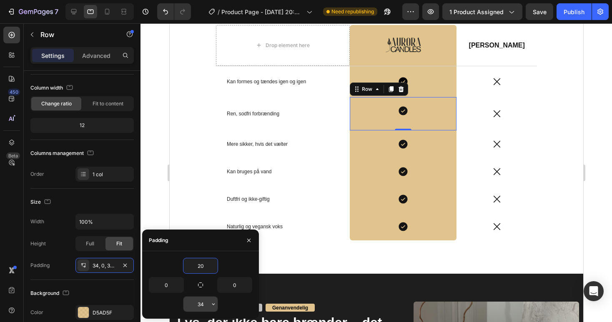
type input "20"
click at [201, 300] on input "34" at bounding box center [200, 304] width 34 height 15
paste input "20"
type input "20"
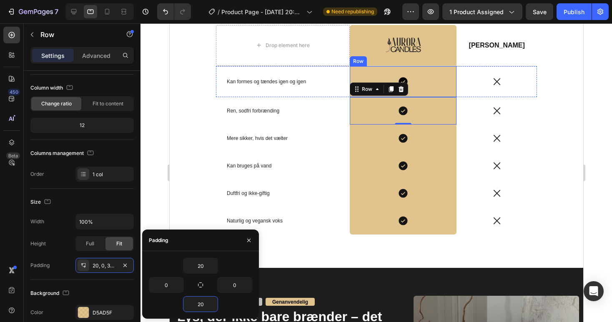
click at [442, 94] on div "Icon Row" at bounding box center [402, 81] width 107 height 31
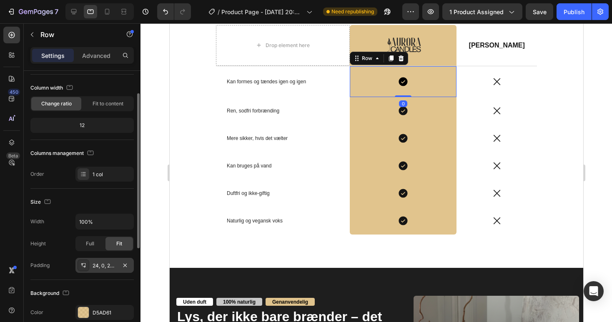
click at [104, 258] on div "24, 0, 24, 0" at bounding box center [104, 265] width 58 height 15
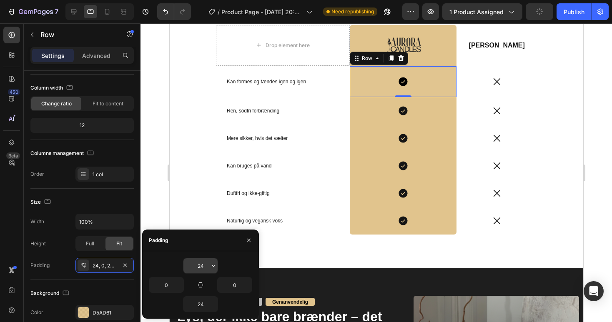
click at [197, 265] on input "24" at bounding box center [200, 265] width 34 height 15
paste input "0"
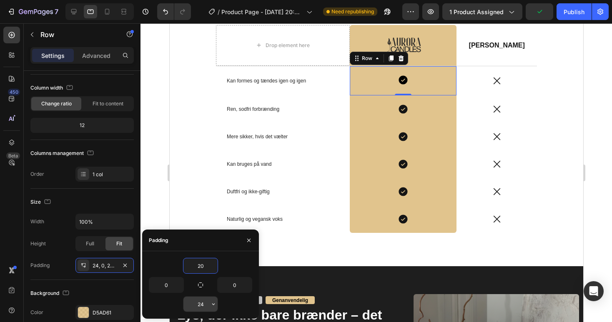
type input "20"
click at [202, 298] on input "24" at bounding box center [200, 304] width 34 height 15
paste input "0"
type input "20"
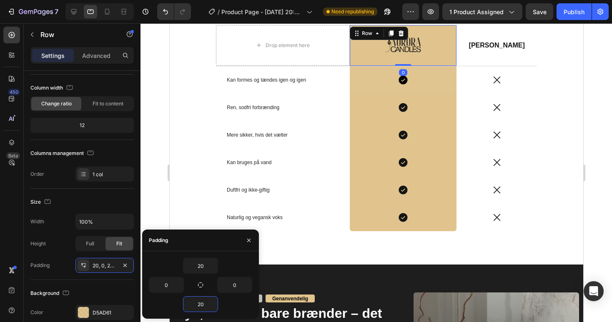
click at [440, 59] on div "Image Row 0" at bounding box center [402, 45] width 107 height 41
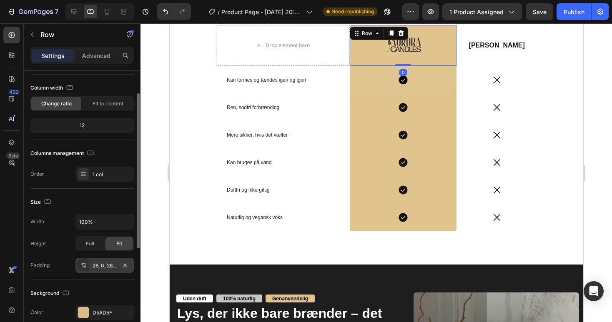
click at [97, 269] on div "26, 0, 26, 0" at bounding box center [104, 265] width 24 height 7
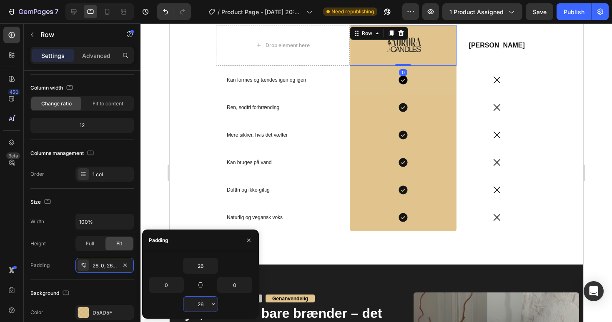
click at [200, 305] on input "26" at bounding box center [200, 304] width 34 height 15
paste input "0"
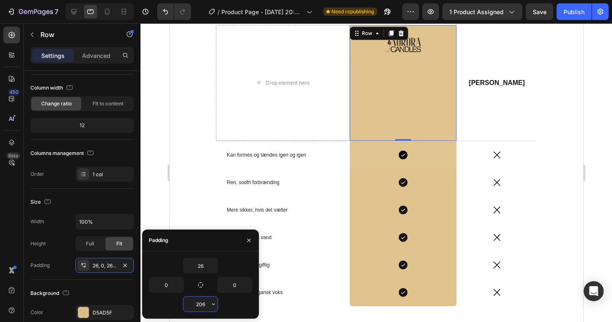
click at [205, 305] on input "206" at bounding box center [200, 304] width 34 height 15
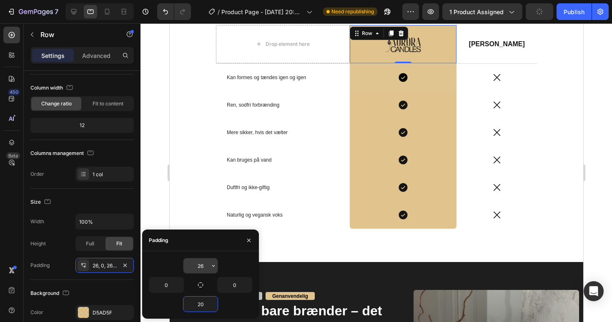
type input "20"
click at [195, 267] on input "26" at bounding box center [200, 265] width 34 height 15
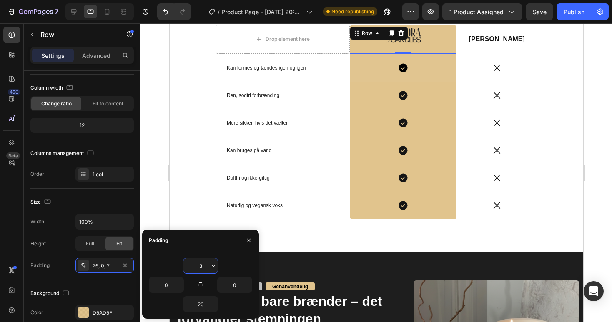
type input "30"
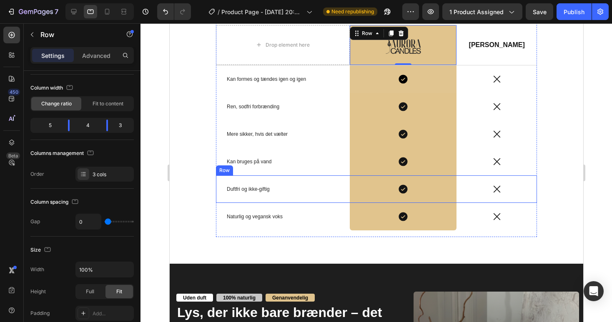
click at [285, 177] on div "Duftfri og ikke-giftig Text Block" at bounding box center [282, 188] width 134 height 27
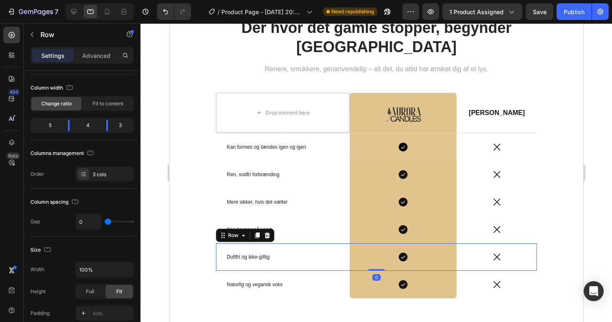
scroll to position [1443, 0]
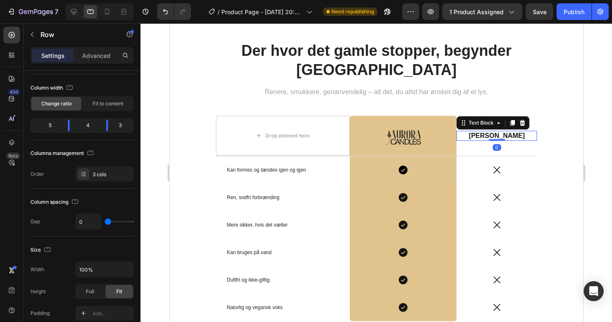
click at [480, 137] on p "[PERSON_NAME]" at bounding box center [496, 136] width 79 height 9
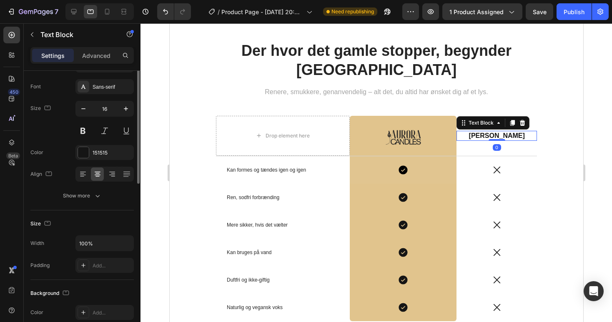
scroll to position [0, 0]
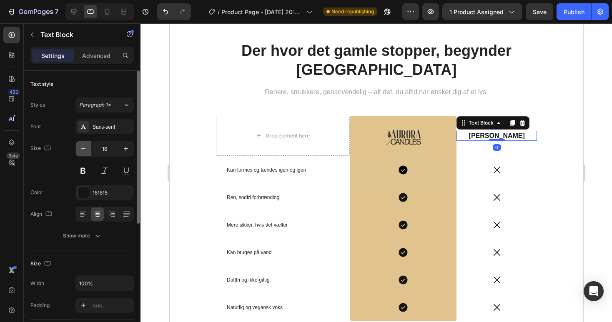
click at [82, 150] on icon "button" at bounding box center [83, 149] width 8 height 8
type input "14"
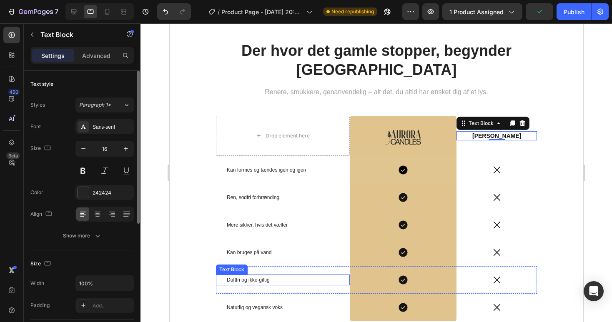
click at [311, 275] on p "Duftfri og ikke-giftig" at bounding box center [282, 279] width 112 height 9
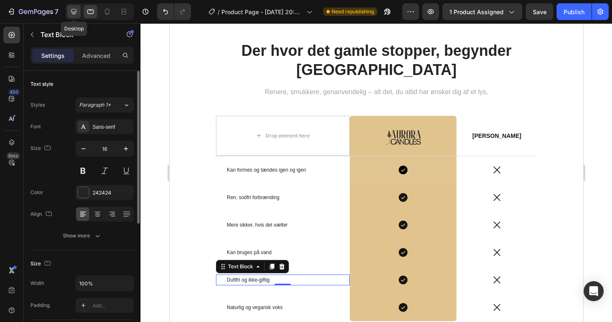
click at [74, 6] on div at bounding box center [73, 11] width 13 height 13
type input "18"
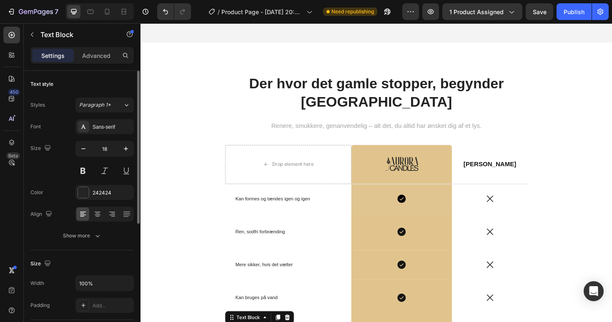
scroll to position [1402, 0]
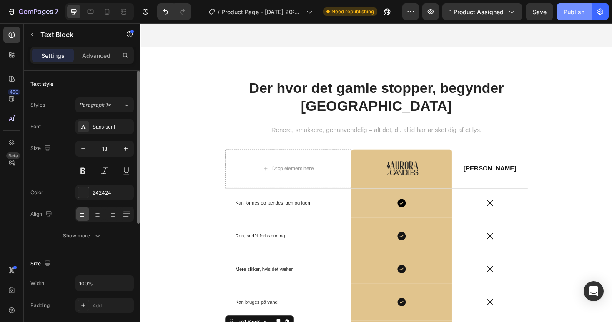
click at [575, 12] on div "Publish" at bounding box center [573, 11] width 21 height 9
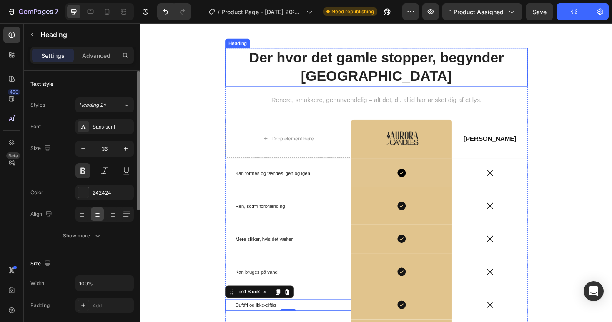
click at [395, 70] on h2 "Der hvor det gamle stopper, begynder [GEOGRAPHIC_DATA]" at bounding box center [390, 70] width 321 height 41
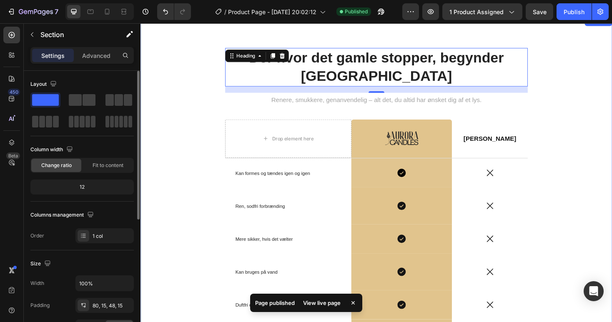
click at [192, 244] on div "Der hvor det gamle stopper, begynder Aurora Heading 16 Renere, smukkere, genanv…" at bounding box center [390, 216] width 487 height 332
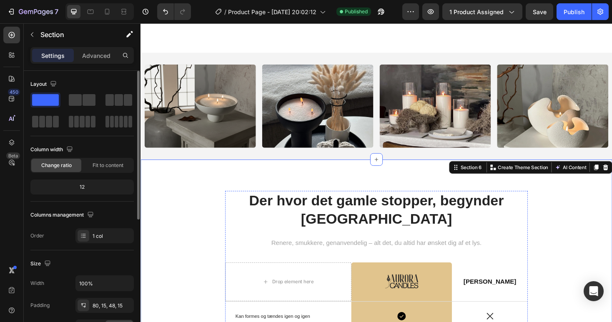
scroll to position [1102, 0]
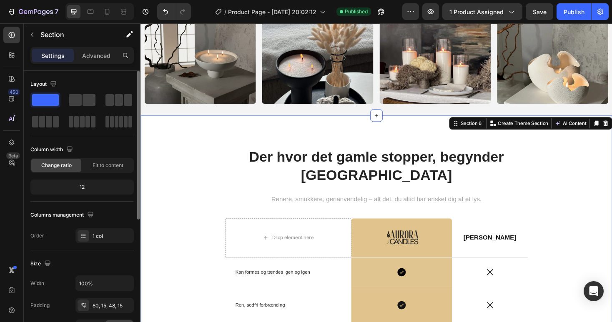
click at [186, 192] on div "Der hvor det gamle stopper, begynder Aurora Heading Renere, smukkere, genanvend…" at bounding box center [390, 321] width 487 height 332
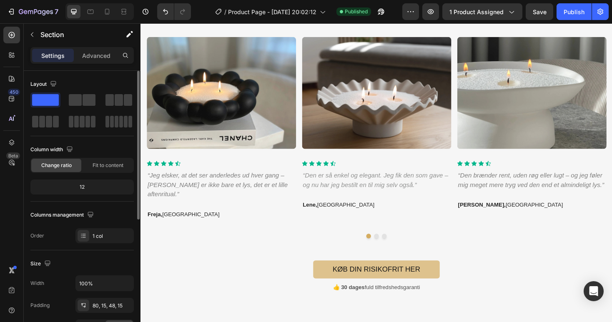
scroll to position [541, 0]
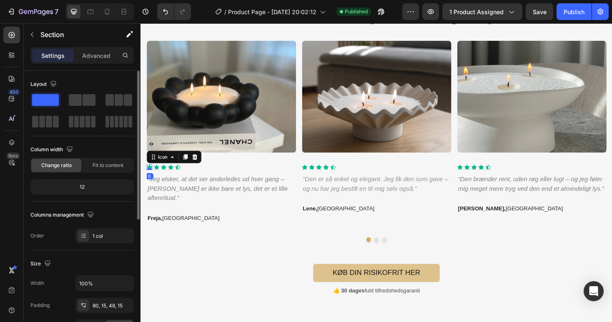
click at [149, 176] on icon at bounding box center [150, 175] width 6 height 5
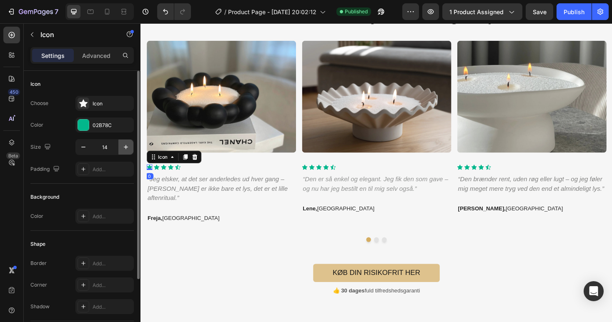
click at [124, 147] on icon "button" at bounding box center [126, 147] width 4 height 4
type input "18"
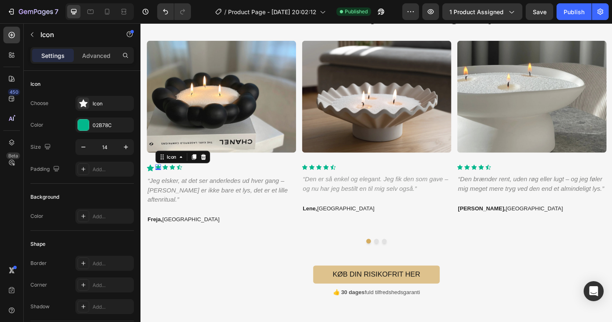
click at [159, 176] on div "Icon 0" at bounding box center [159, 176] width 6 height 6
click at [125, 148] on icon "button" at bounding box center [126, 147] width 8 height 8
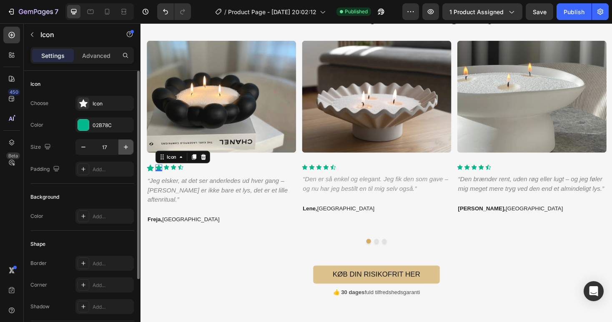
type input "18"
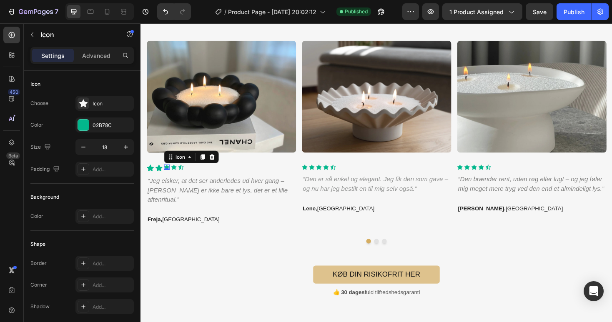
click at [166, 175] on div "Icon 0" at bounding box center [168, 176] width 6 height 6
click at [129, 149] on icon "button" at bounding box center [126, 147] width 8 height 8
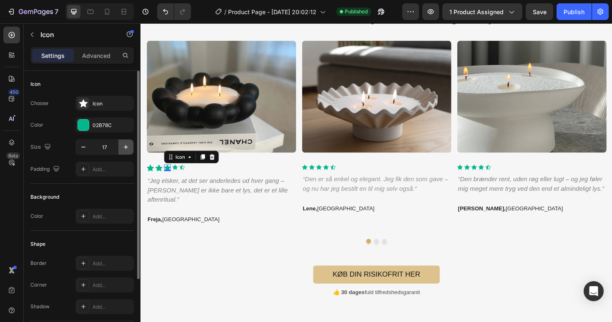
type input "18"
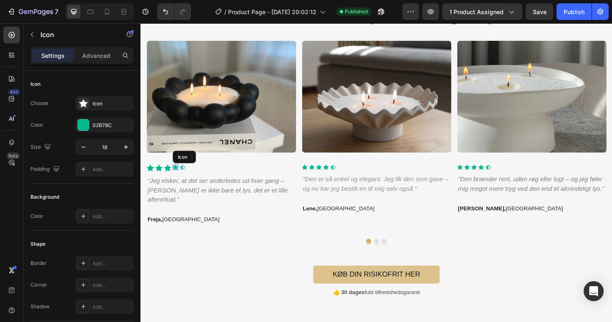
click at [178, 176] on div "Icon" at bounding box center [177, 176] width 6 height 6
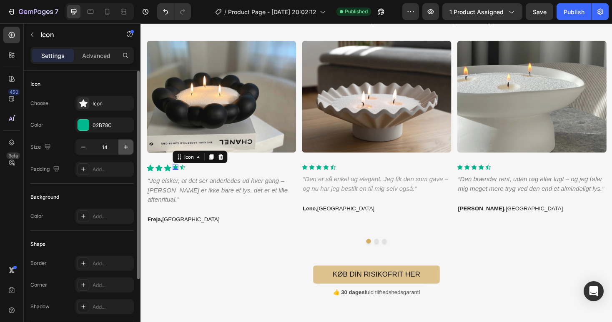
click at [127, 146] on icon "button" at bounding box center [126, 147] width 8 height 8
type input "18"
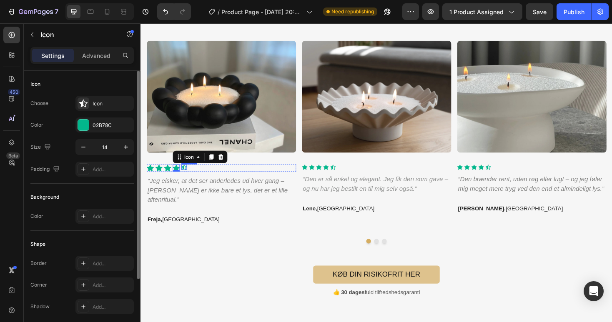
click at [186, 175] on div "Icon" at bounding box center [186, 176] width 6 height 6
click at [125, 147] on icon "button" at bounding box center [126, 147] width 4 height 4
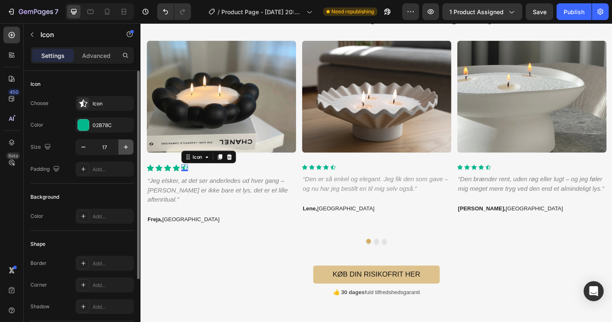
type input "18"
click at [315, 175] on div "Icon" at bounding box center [314, 176] width 6 height 6
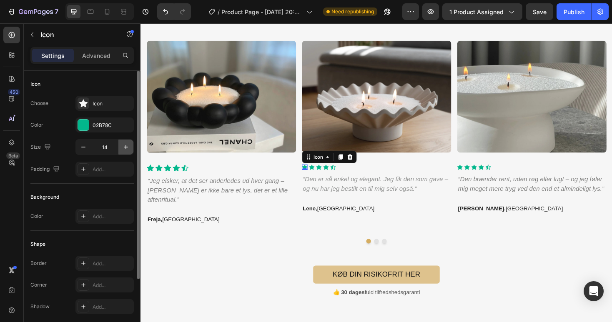
click at [124, 150] on icon "button" at bounding box center [126, 147] width 8 height 8
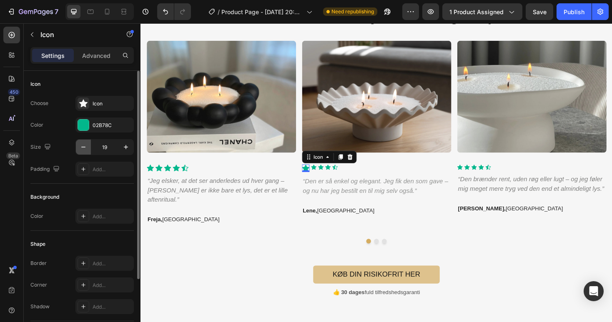
click at [77, 141] on button "button" at bounding box center [83, 147] width 15 height 15
type input "18"
click at [323, 175] on div "Icon" at bounding box center [323, 176] width 6 height 6
click at [128, 143] on icon "button" at bounding box center [126, 147] width 8 height 8
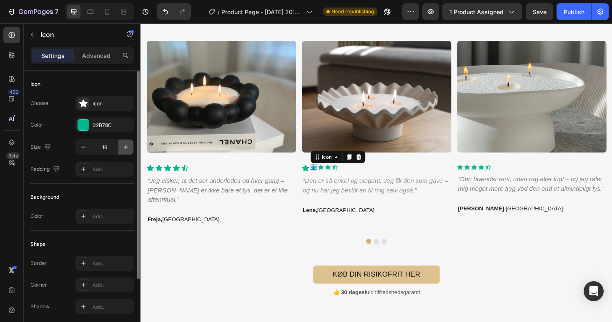
click at [128, 143] on icon "button" at bounding box center [126, 147] width 8 height 8
click at [126, 145] on icon "button" at bounding box center [126, 147] width 8 height 8
type input "18"
click at [110, 146] on input "18" at bounding box center [104, 147] width 27 height 15
click at [332, 173] on icon at bounding box center [333, 176] width 6 height 6
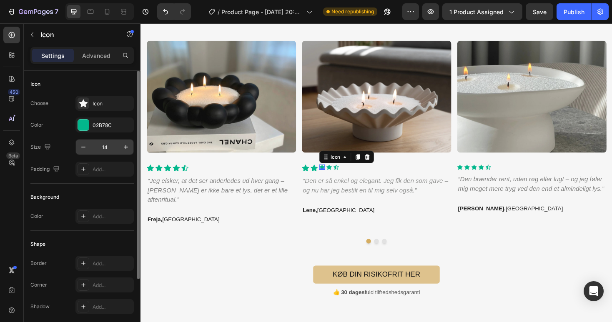
click at [113, 145] on input "14" at bounding box center [104, 147] width 27 height 15
paste input "8"
type input "18"
click at [339, 175] on div "Icon 0" at bounding box center [342, 176] width 6 height 6
click at [112, 146] on input "14" at bounding box center [104, 147] width 27 height 15
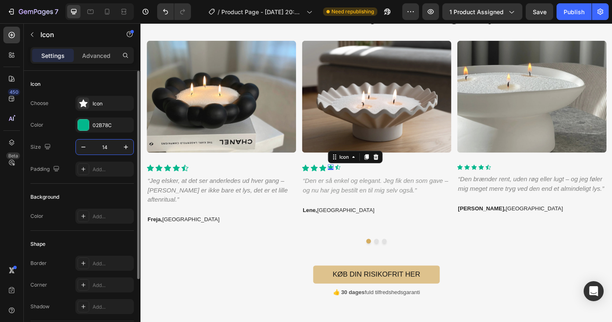
paste input "8"
type input "18"
click at [352, 176] on div "Icon" at bounding box center [351, 176] width 6 height 6
click at [109, 150] on input "14" at bounding box center [104, 147] width 27 height 15
paste input "8"
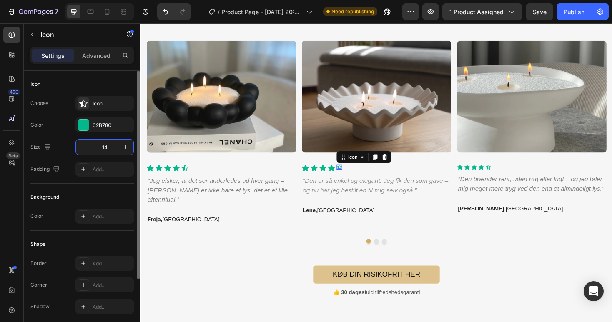
type input "18"
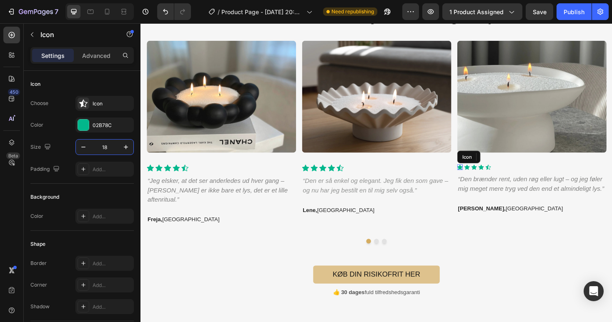
click at [477, 177] on div "Icon" at bounding box center [479, 176] width 6 height 6
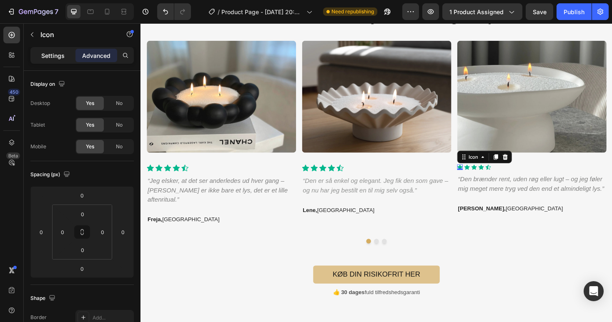
click at [56, 53] on p "Settings" at bounding box center [52, 55] width 23 height 9
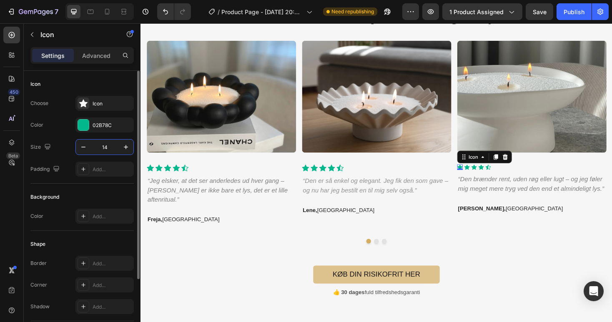
click at [102, 144] on input "14" at bounding box center [104, 147] width 27 height 15
paste input "8"
type input "18"
click at [487, 174] on icon at bounding box center [488, 175] width 6 height 5
click at [106, 150] on input "14" at bounding box center [104, 147] width 27 height 15
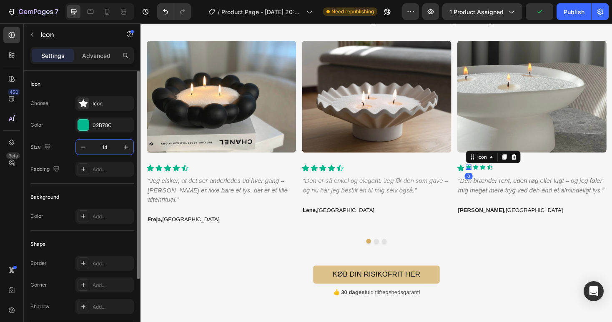
paste input "8"
type input "18"
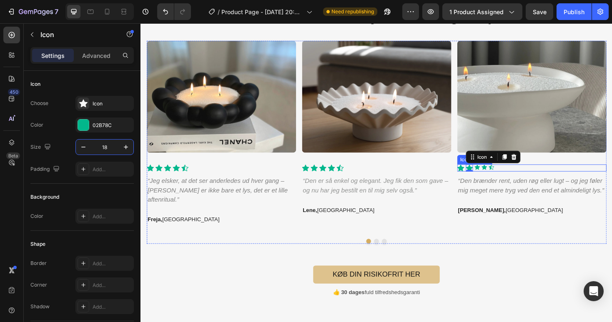
click at [498, 179] on div "Icon" at bounding box center [497, 176] width 6 height 7
click at [497, 176] on div "Icon" at bounding box center [497, 176] width 6 height 6
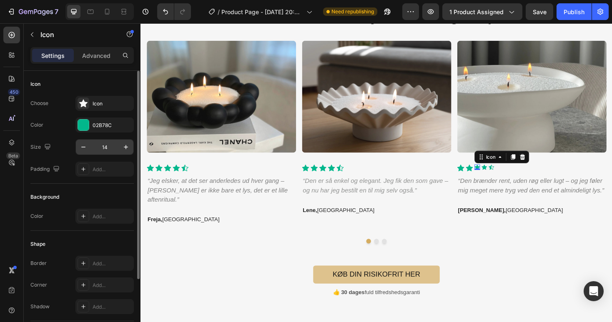
click at [111, 146] on input "14" at bounding box center [104, 147] width 27 height 15
paste input "8"
type input "18"
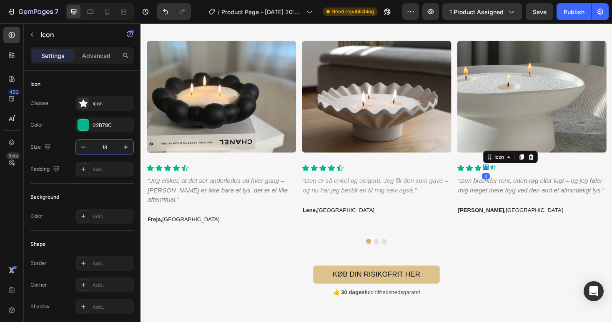
click at [507, 175] on icon at bounding box center [506, 175] width 6 height 5
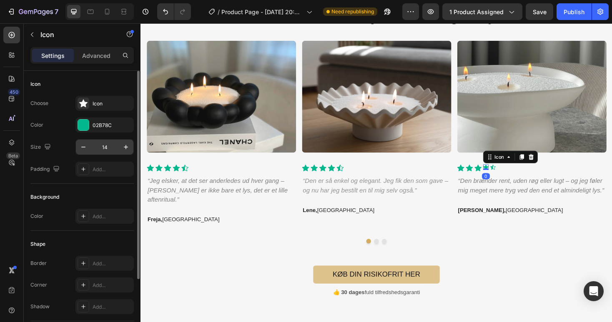
click at [106, 145] on input "14" at bounding box center [104, 147] width 27 height 15
paste input "8"
type input "18"
click at [515, 177] on div "Icon" at bounding box center [515, 176] width 6 height 6
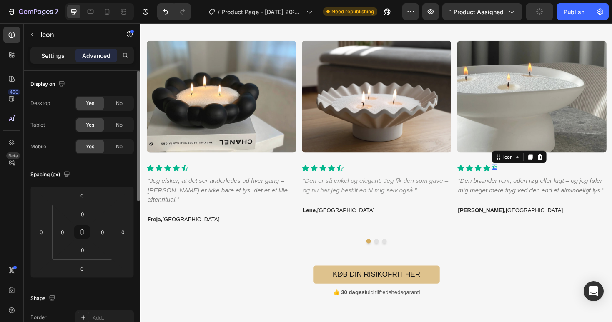
click at [50, 58] on p "Settings" at bounding box center [52, 55] width 23 height 9
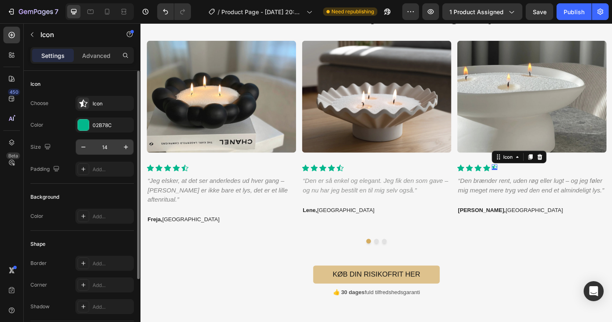
click at [102, 142] on input "14" at bounding box center [104, 147] width 27 height 15
paste input "8"
type input "18"
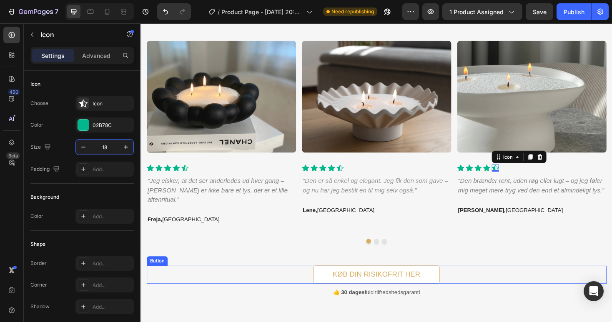
click at [326, 299] on button "Køb din Risikofrit her" at bounding box center [390, 289] width 135 height 19
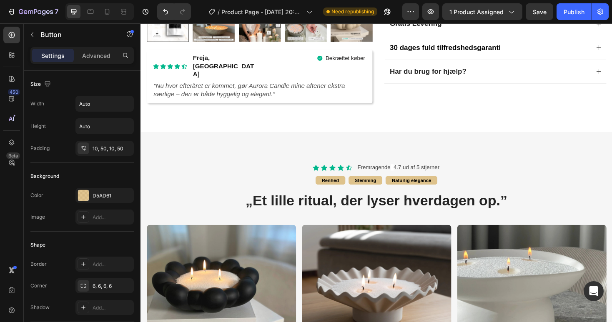
scroll to position [398, 0]
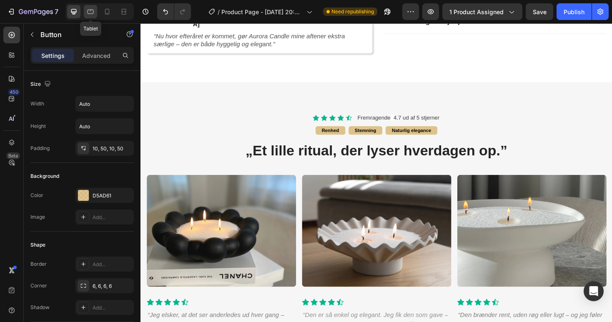
click at [86, 5] on div at bounding box center [90, 11] width 13 height 13
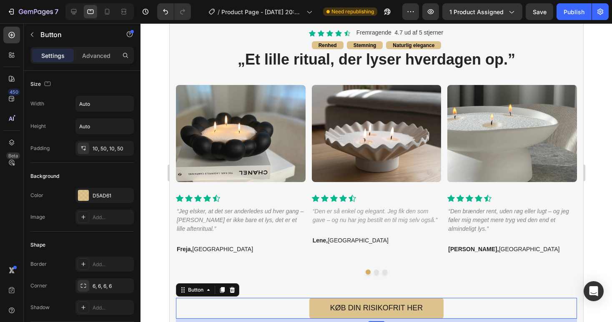
scroll to position [473, 0]
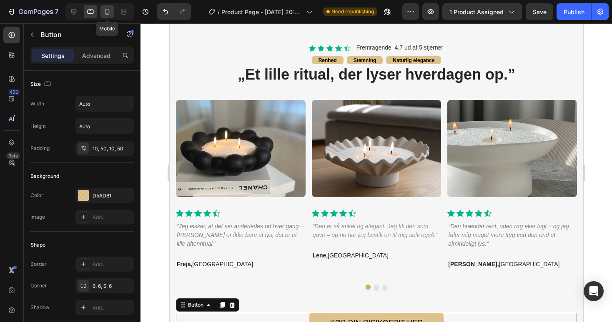
click at [107, 11] on icon at bounding box center [107, 11] width 8 height 8
type input "14"
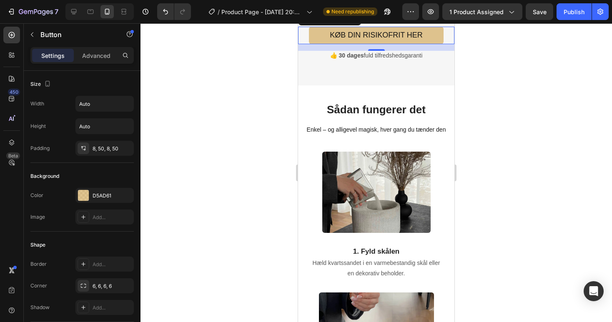
scroll to position [907, 0]
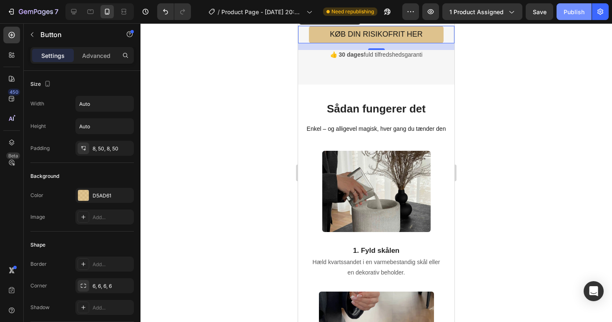
click at [569, 17] on button "Publish" at bounding box center [573, 11] width 35 height 17
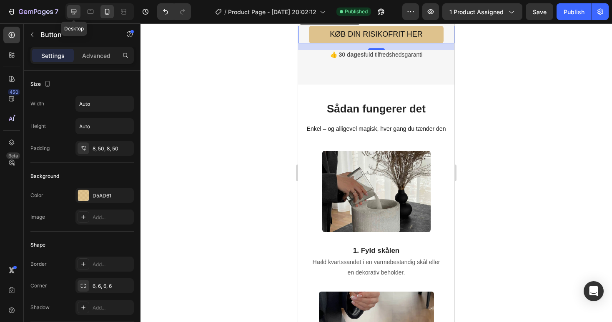
click at [73, 13] on icon at bounding box center [73, 11] width 5 height 5
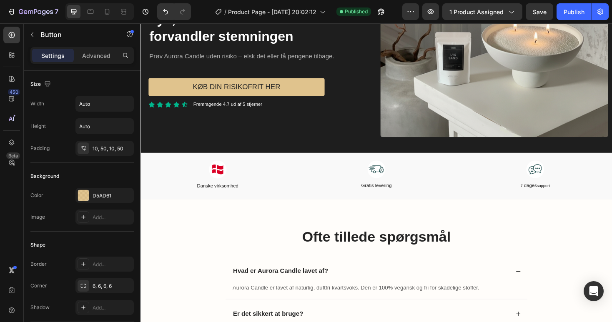
scroll to position [1918, 0]
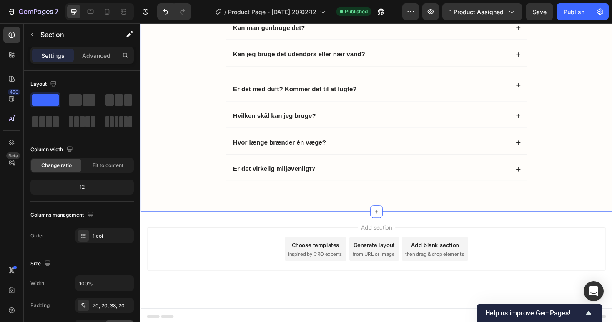
scroll to position [2253, 0]
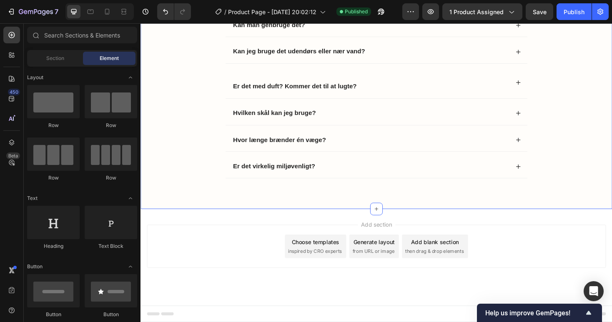
click at [235, 232] on div "Add section Choose templates inspired by CRO experts Generate layout from URL o…" at bounding box center [390, 271] width 500 height 102
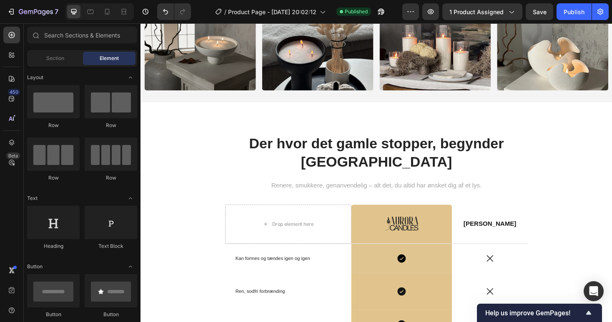
scroll to position [1342, 0]
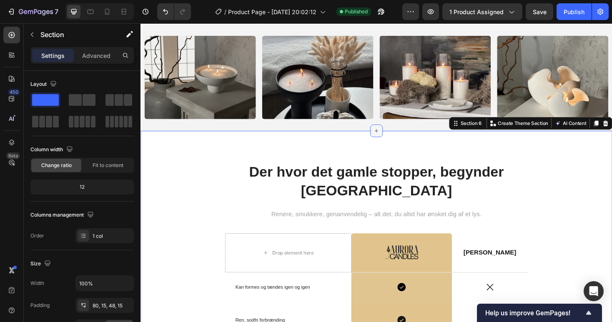
click at [387, 138] on icon at bounding box center [390, 137] width 7 height 7
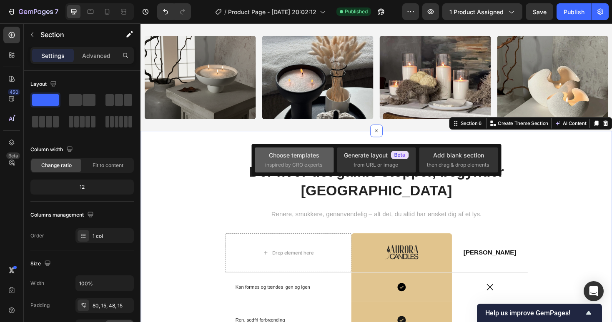
click at [280, 166] on span "inspired by CRO experts" at bounding box center [293, 164] width 57 height 7
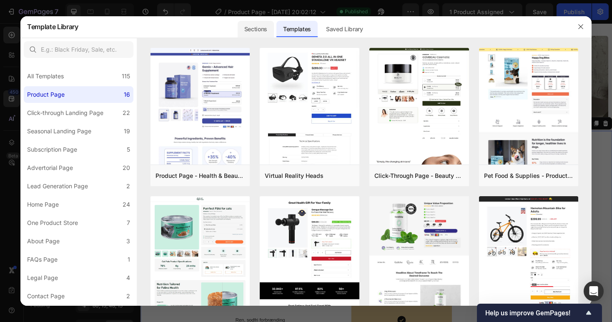
click at [256, 27] on div "Sections" at bounding box center [255, 29] width 36 height 17
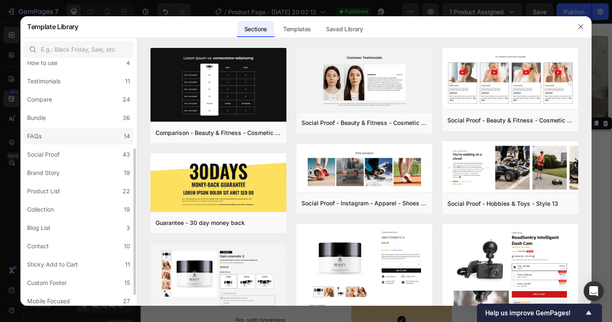
scroll to position [140, 0]
click at [58, 106] on label "Compare 24" at bounding box center [79, 100] width 110 height 17
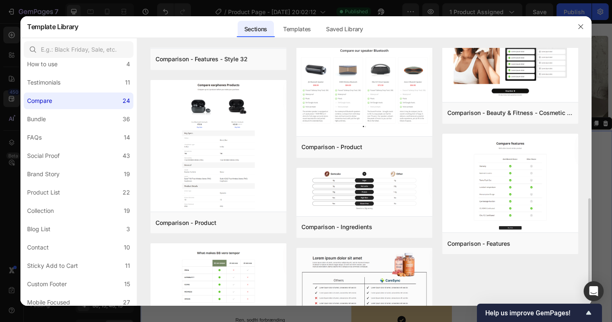
scroll to position [436, 0]
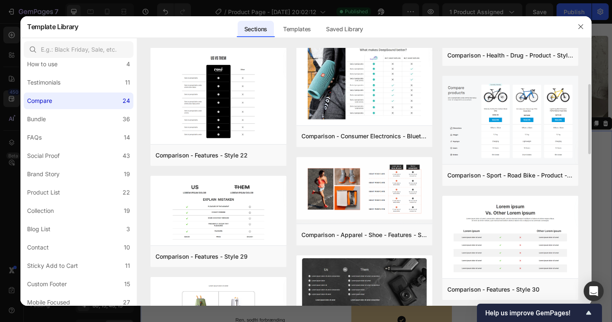
scroll to position [135, 0]
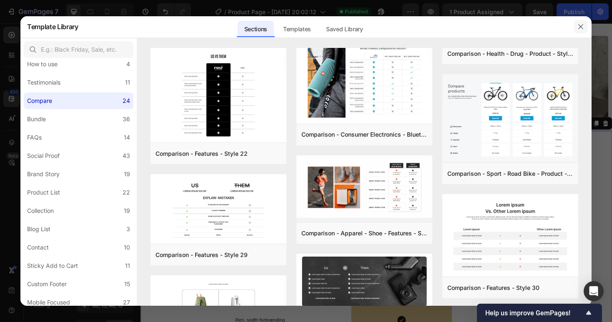
click at [580, 26] on icon "button" at bounding box center [580, 26] width 5 height 5
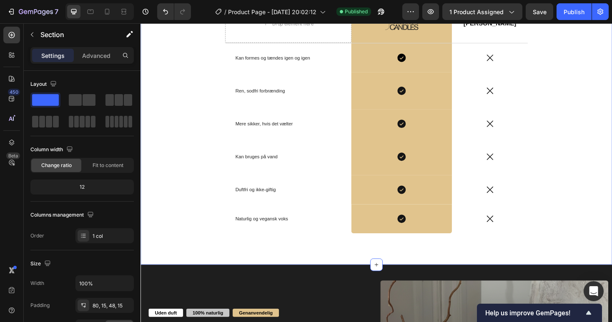
scroll to position [1587, 0]
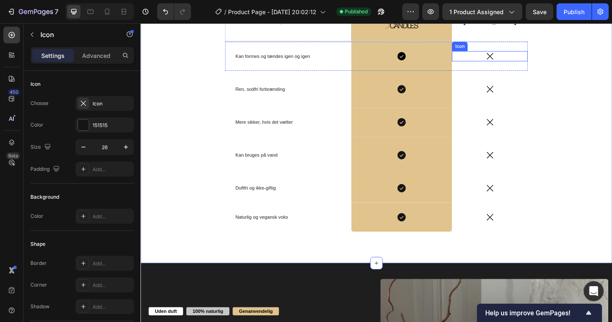
click at [502, 58] on div "Icon" at bounding box center [510, 58] width 80 height 11
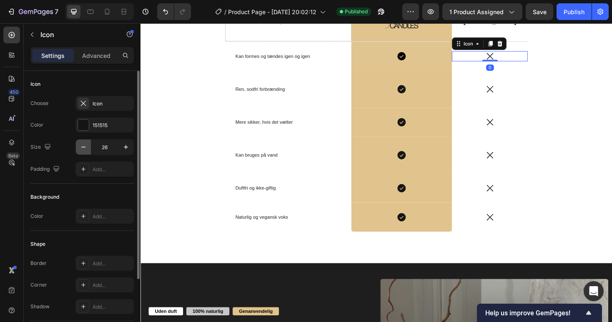
click at [82, 147] on icon "button" at bounding box center [83, 147] width 4 height 1
click at [122, 147] on icon "button" at bounding box center [126, 147] width 8 height 8
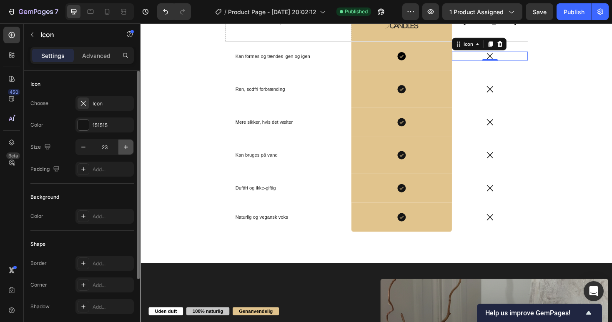
click at [122, 147] on icon "button" at bounding box center [126, 147] width 8 height 8
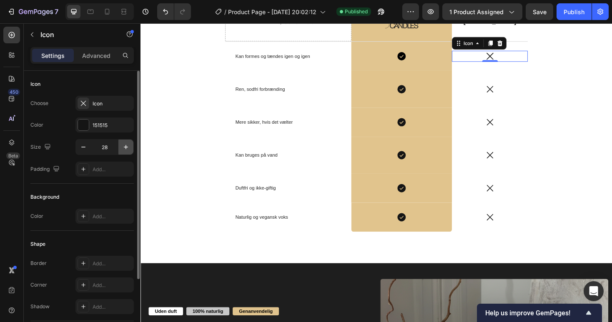
click at [122, 147] on icon "button" at bounding box center [126, 147] width 8 height 8
type input "30"
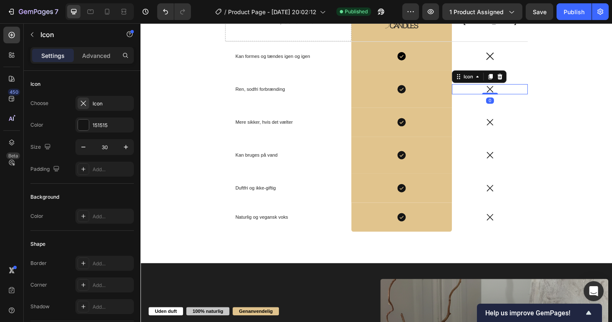
click at [508, 93] on icon at bounding box center [510, 93] width 11 height 11
click at [125, 148] on icon "button" at bounding box center [126, 147] width 8 height 8
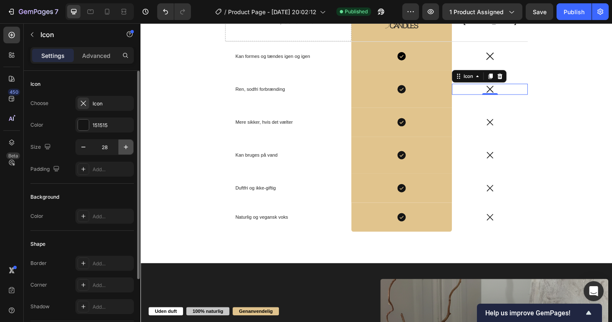
click at [125, 148] on icon "button" at bounding box center [126, 147] width 8 height 8
click at [80, 150] on icon "button" at bounding box center [83, 147] width 8 height 8
type input "30"
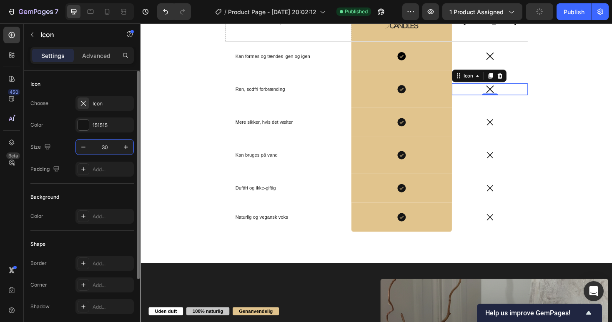
click at [99, 143] on input "30" at bounding box center [104, 147] width 27 height 15
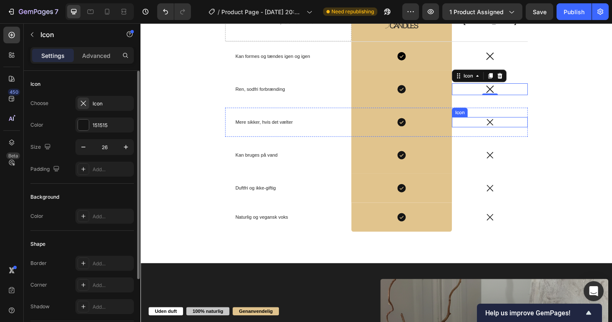
click at [503, 124] on div "Icon" at bounding box center [510, 128] width 80 height 11
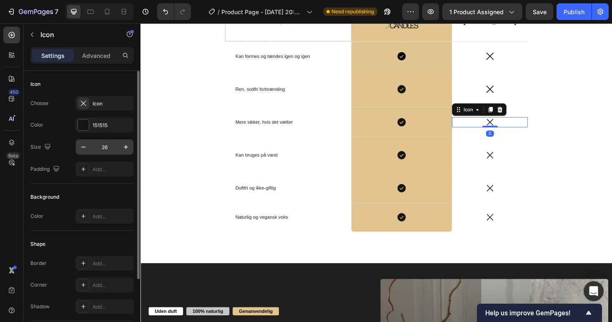
click at [99, 144] on input "26" at bounding box center [104, 147] width 27 height 15
paste input "30"
type input "30"
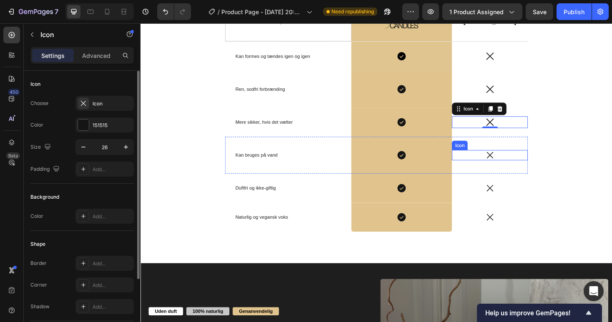
click at [505, 161] on icon at bounding box center [510, 163] width 11 height 11
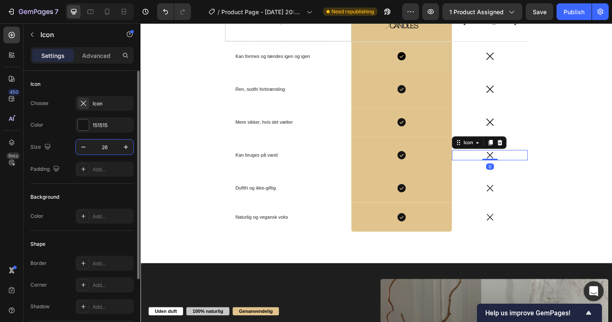
click at [104, 141] on input "26" at bounding box center [104, 147] width 27 height 15
paste input "30"
type input "30"
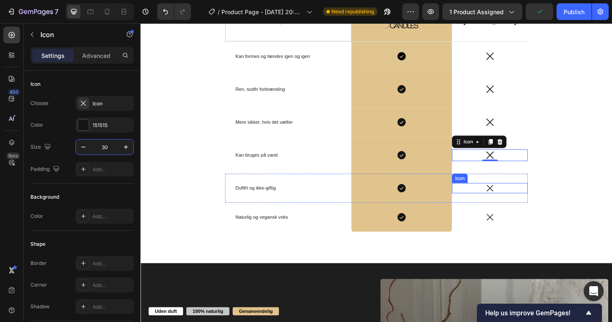
click at [509, 199] on icon at bounding box center [510, 198] width 7 height 7
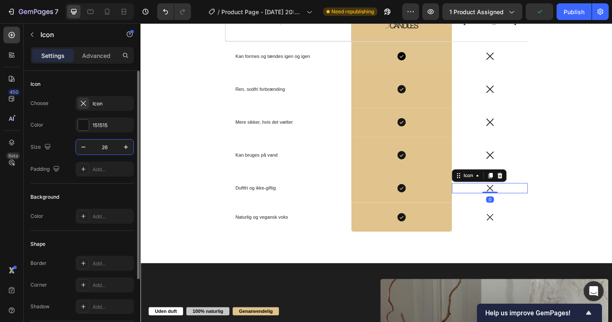
click at [105, 149] on input "26" at bounding box center [104, 147] width 27 height 15
paste input "30"
type input "30"
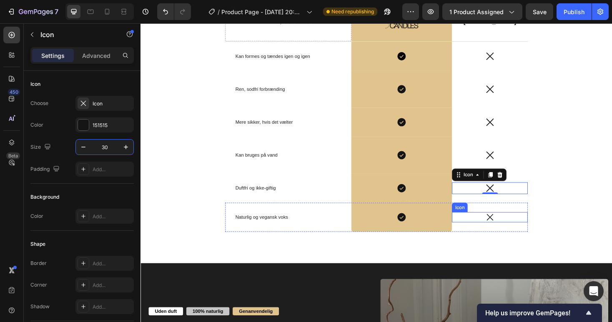
click at [509, 225] on icon at bounding box center [510, 229] width 11 height 11
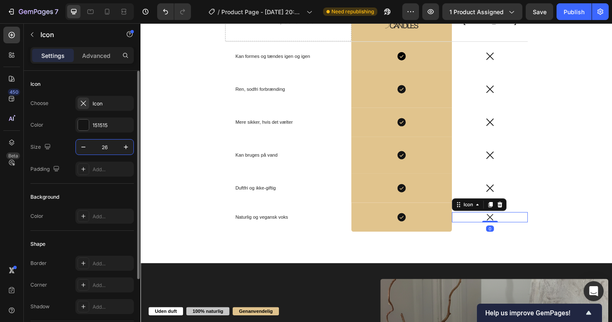
click at [104, 142] on input "26" at bounding box center [104, 147] width 27 height 15
paste input "30"
type input "30"
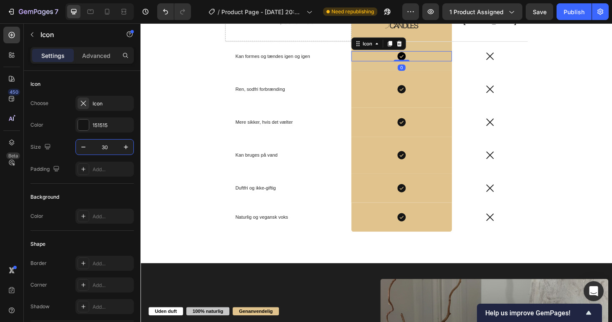
click at [422, 55] on icon at bounding box center [417, 58] width 11 height 11
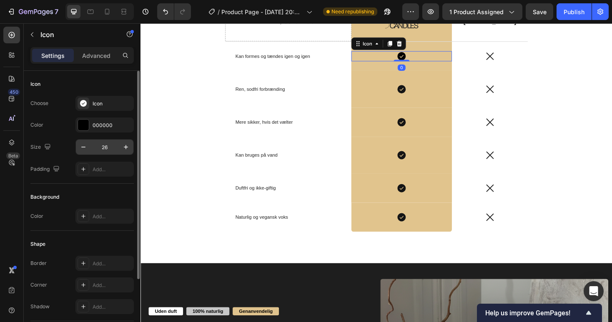
click at [106, 147] on input "26" at bounding box center [104, 147] width 27 height 15
paste input "30"
type input "30"
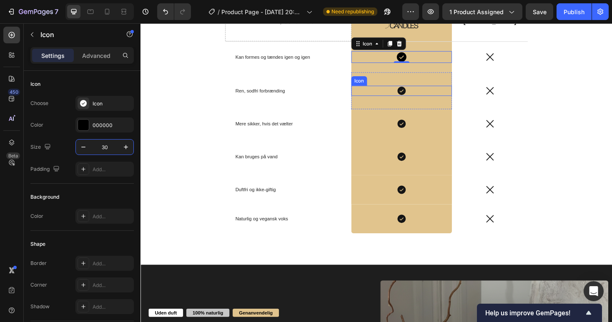
click at [417, 92] on icon at bounding box center [417, 94] width 9 height 9
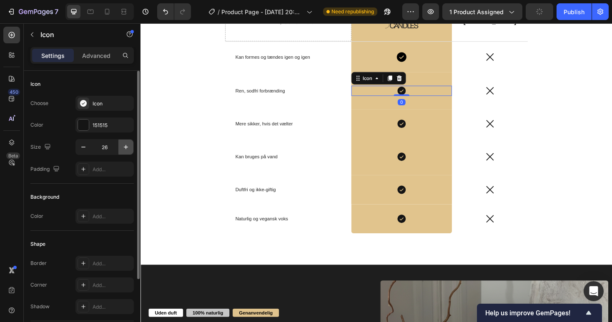
click at [118, 145] on button "button" at bounding box center [125, 147] width 15 height 15
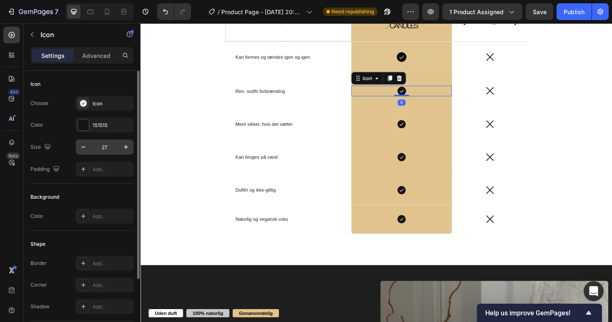
click at [106, 146] on input "27" at bounding box center [104, 147] width 27 height 15
paste input "30"
type input "30"
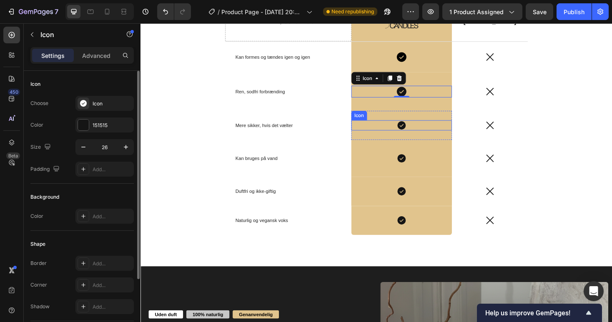
click at [416, 127] on icon at bounding box center [417, 131] width 9 height 9
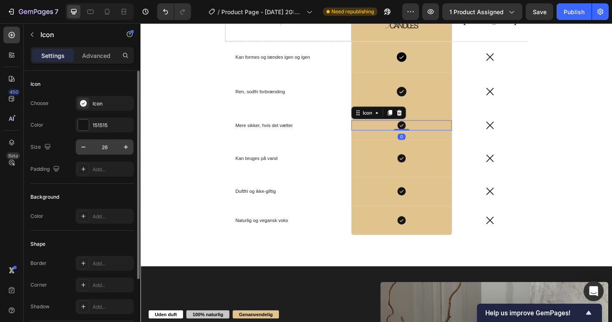
click at [102, 147] on input "26" at bounding box center [104, 147] width 27 height 15
paste input "30"
type input "30"
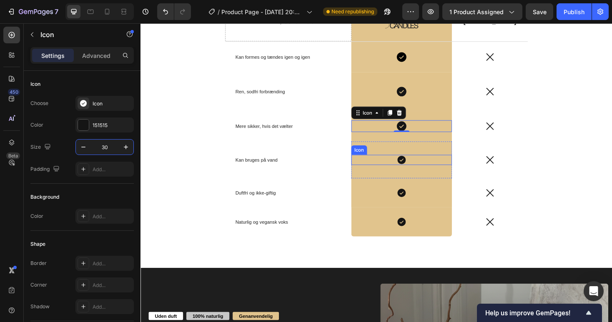
click at [421, 166] on icon at bounding box center [417, 168] width 11 height 11
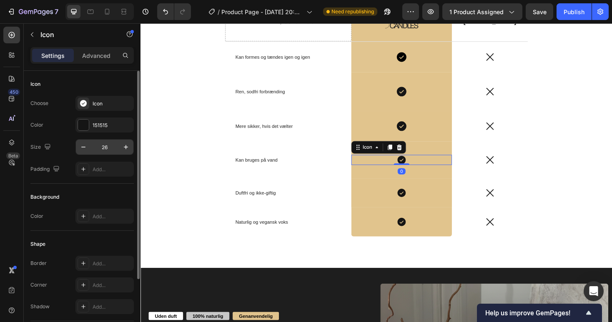
click at [100, 143] on input "26" at bounding box center [104, 147] width 27 height 15
paste input "30"
type input "30"
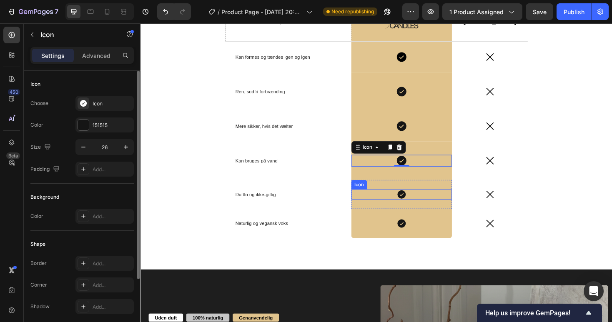
click at [413, 203] on icon at bounding box center [417, 204] width 9 height 9
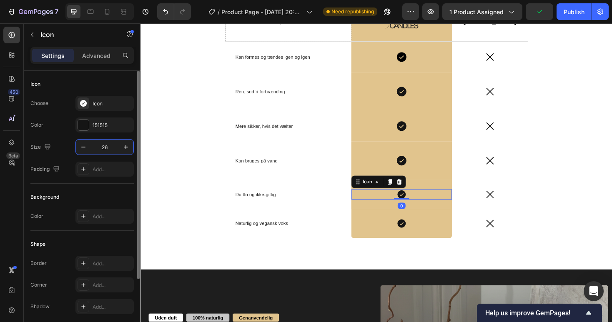
click at [105, 146] on input "26" at bounding box center [104, 147] width 27 height 15
paste input "30"
type input "30"
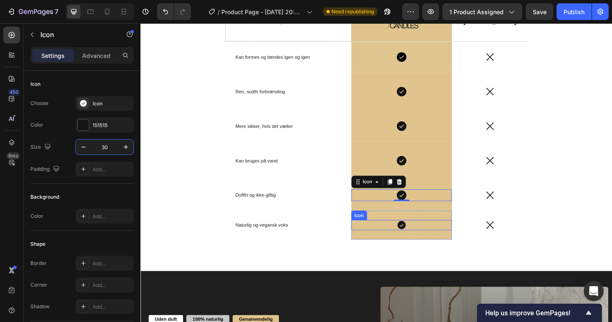
click at [414, 232] on icon at bounding box center [417, 237] width 11 height 11
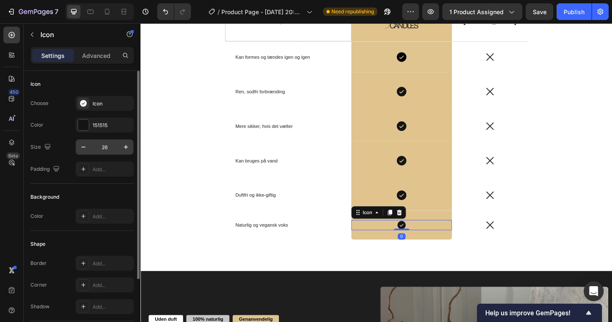
click at [104, 151] on input "26" at bounding box center [104, 147] width 27 height 15
paste input "30"
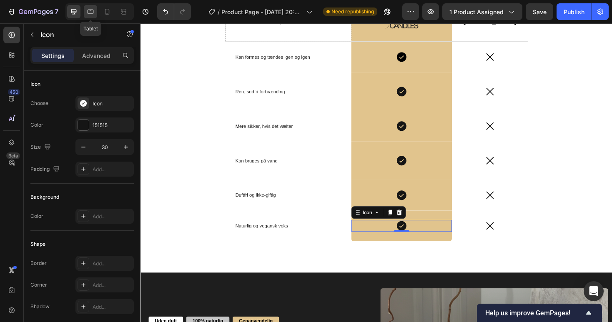
click at [90, 13] on icon at bounding box center [90, 12] width 6 height 5
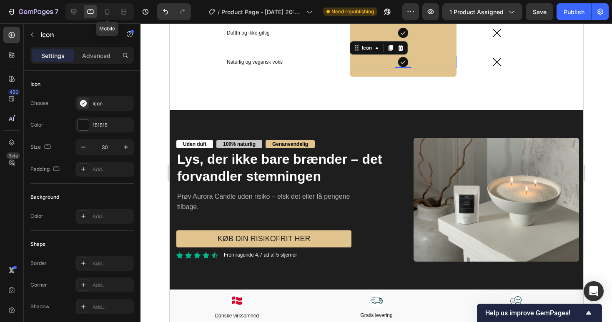
scroll to position [1730, 0]
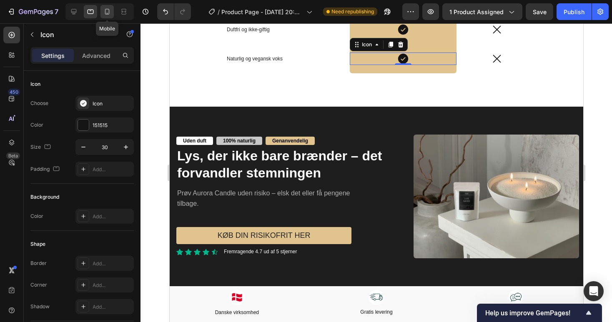
click at [105, 12] on icon at bounding box center [107, 11] width 8 height 8
type input "22"
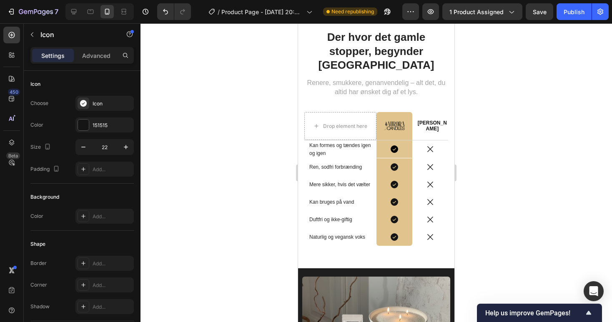
scroll to position [1459, 0]
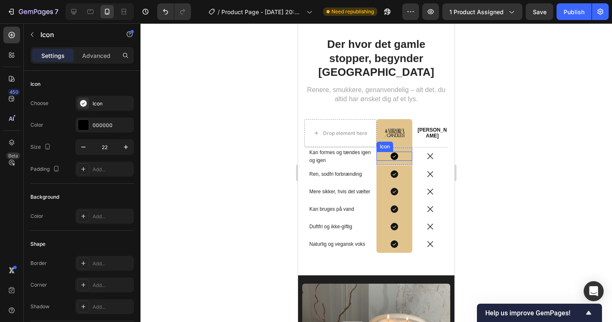
click at [396, 152] on icon at bounding box center [393, 155] width 7 height 7
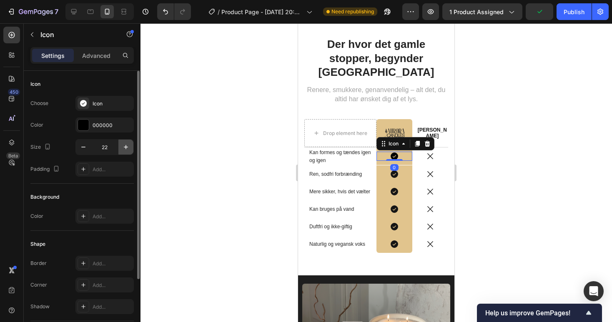
click at [125, 145] on icon "button" at bounding box center [126, 147] width 8 height 8
click at [125, 144] on icon "button" at bounding box center [126, 147] width 8 height 8
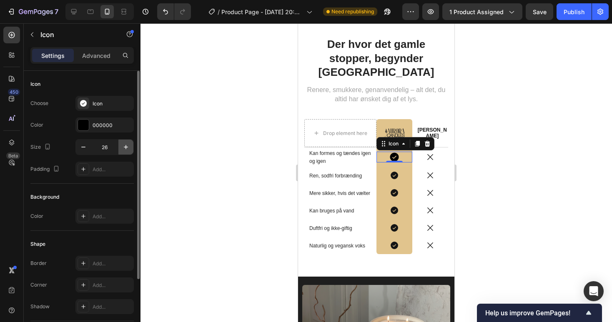
click at [125, 144] on icon "button" at bounding box center [126, 147] width 8 height 8
type input "28"
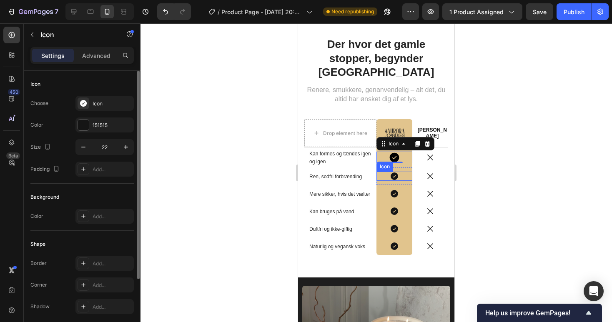
click at [392, 172] on icon at bounding box center [394, 176] width 9 height 9
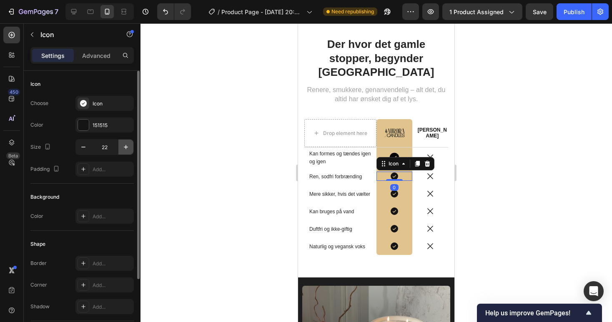
click at [125, 147] on icon "button" at bounding box center [126, 147] width 4 height 4
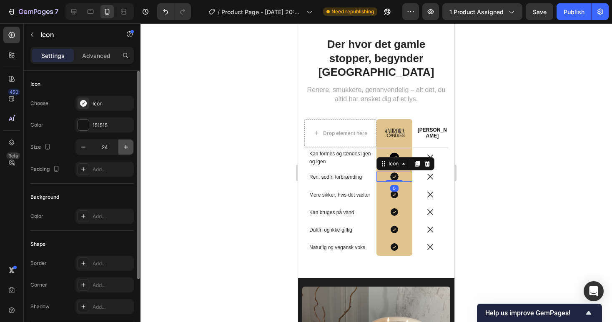
click at [125, 147] on icon "button" at bounding box center [126, 147] width 4 height 4
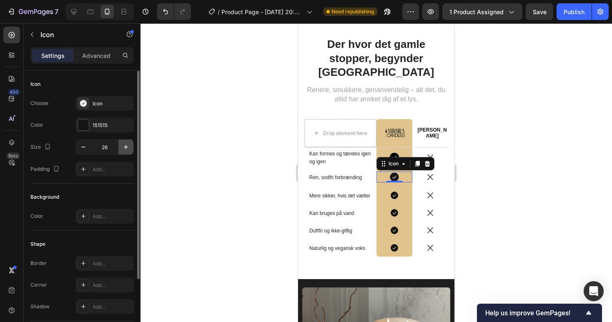
click at [125, 147] on icon "button" at bounding box center [126, 147] width 4 height 4
type input "28"
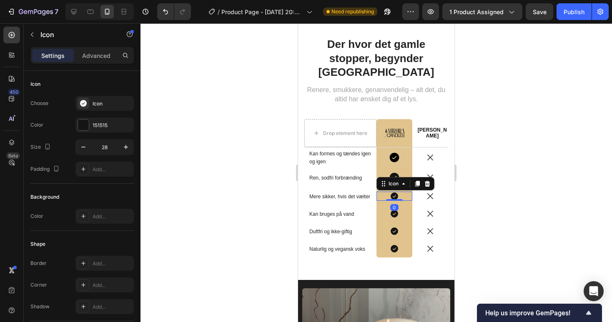
click at [395, 192] on icon at bounding box center [393, 195] width 7 height 7
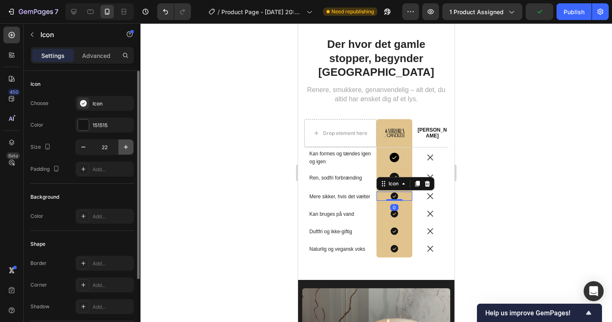
click at [125, 146] on icon "button" at bounding box center [126, 147] width 8 height 8
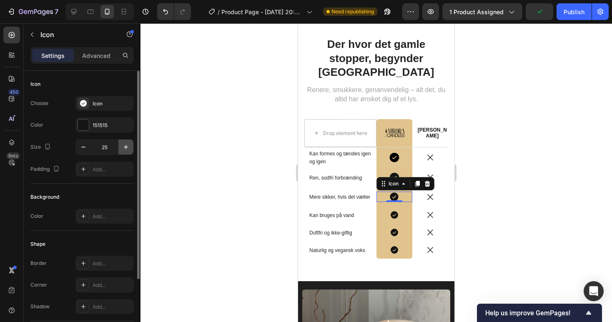
click at [125, 146] on icon "button" at bounding box center [126, 147] width 8 height 8
type input "28"
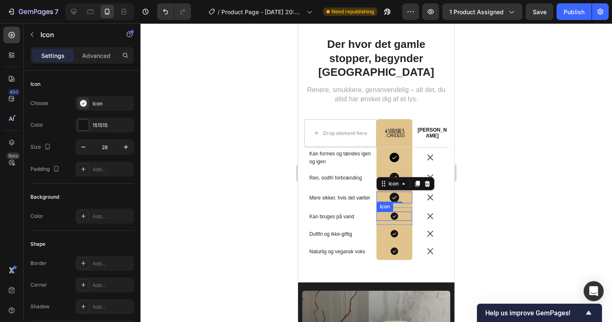
click at [390, 207] on div "0" at bounding box center [394, 210] width 8 height 7
click at [394, 212] on icon at bounding box center [393, 215] width 7 height 7
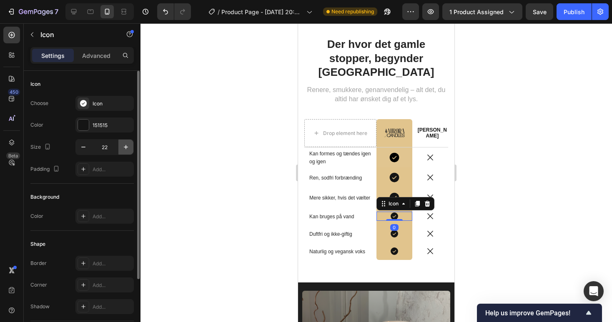
click at [122, 144] on icon "button" at bounding box center [126, 147] width 8 height 8
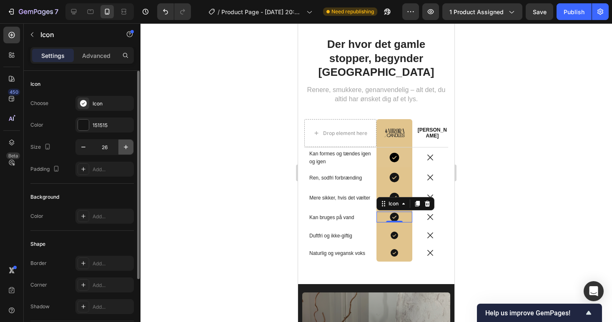
click at [122, 144] on icon "button" at bounding box center [126, 147] width 8 height 8
type input "28"
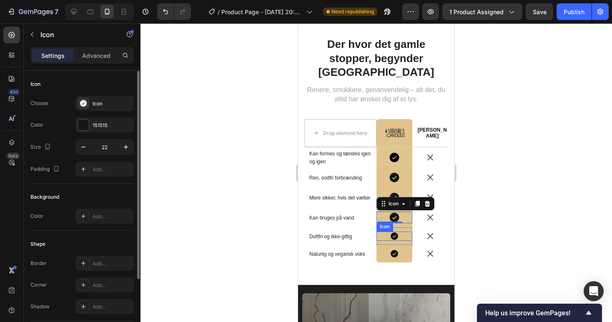
click at [402, 232] on div "Icon" at bounding box center [394, 236] width 36 height 9
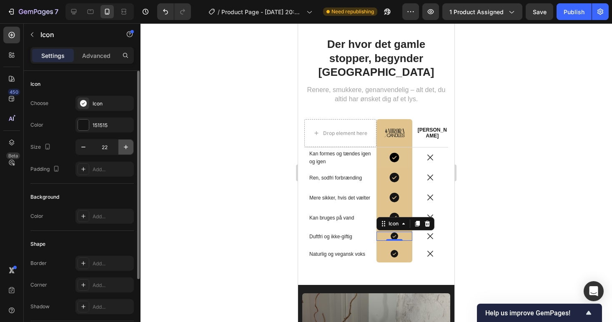
click at [131, 147] on button "button" at bounding box center [125, 147] width 15 height 15
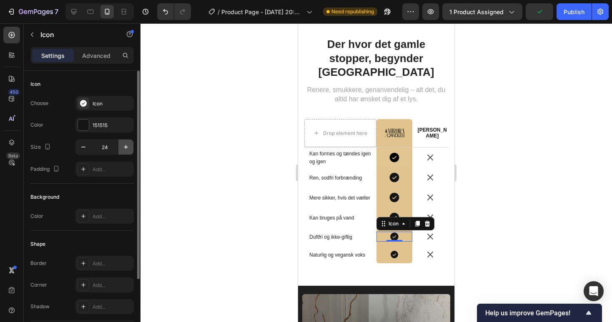
click at [131, 147] on button "button" at bounding box center [125, 147] width 15 height 15
type input "28"
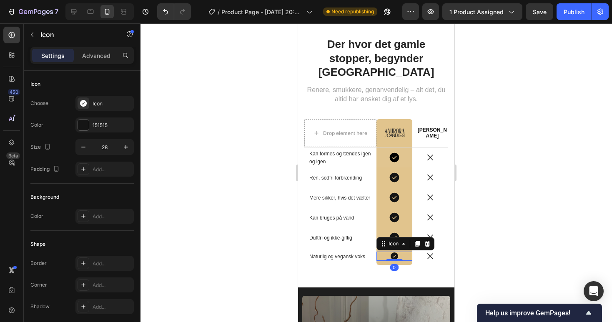
click at [393, 252] on icon at bounding box center [393, 255] width 7 height 7
click at [124, 147] on icon "button" at bounding box center [126, 147] width 8 height 8
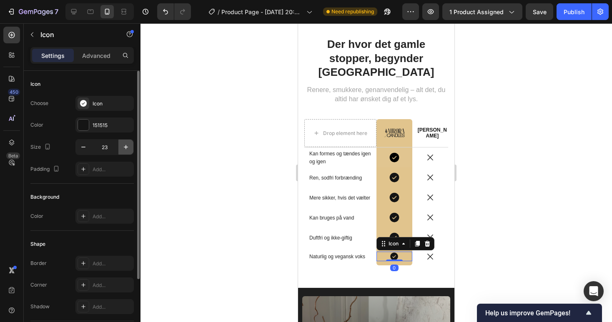
click at [124, 147] on icon "button" at bounding box center [126, 147] width 8 height 8
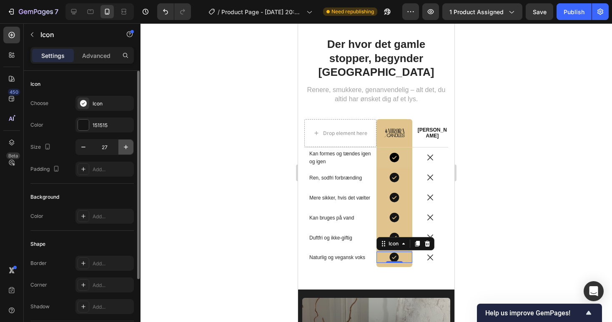
type input "28"
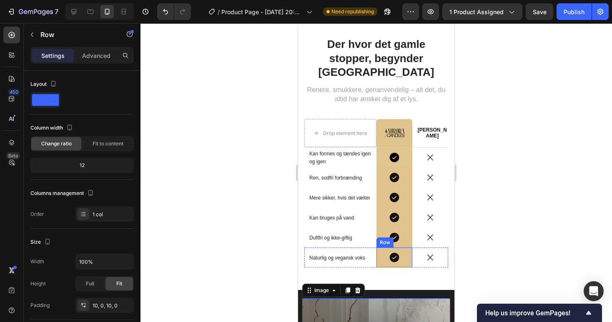
click at [380, 249] on div "Icon Row" at bounding box center [394, 257] width 36 height 20
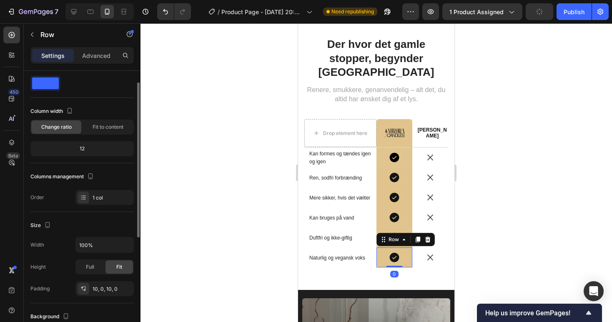
scroll to position [96, 0]
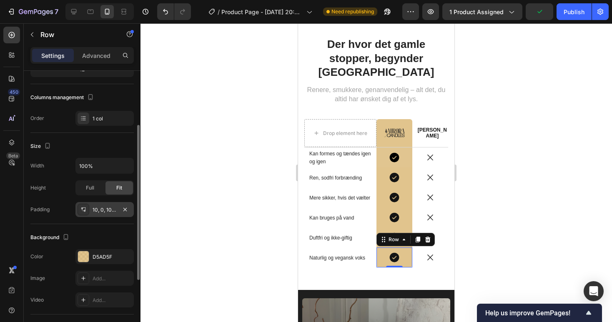
click at [100, 212] on div "10, 0, 10, 0" at bounding box center [104, 209] width 24 height 7
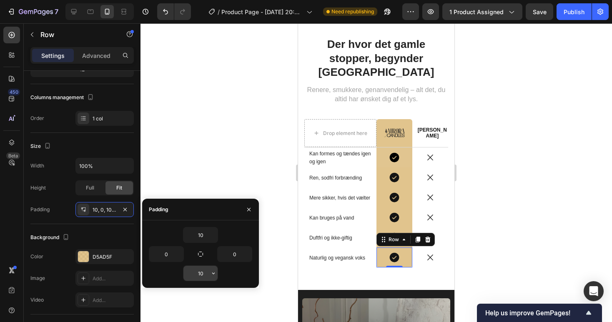
click at [203, 271] on input "10" at bounding box center [200, 273] width 34 height 15
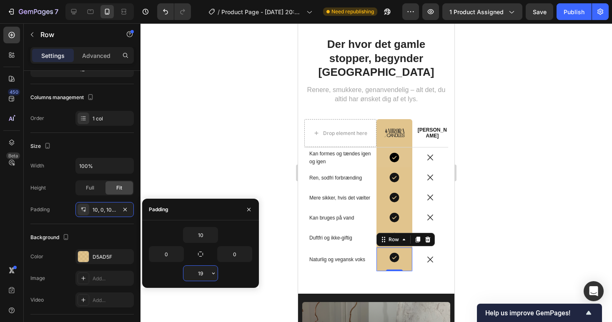
type input "20"
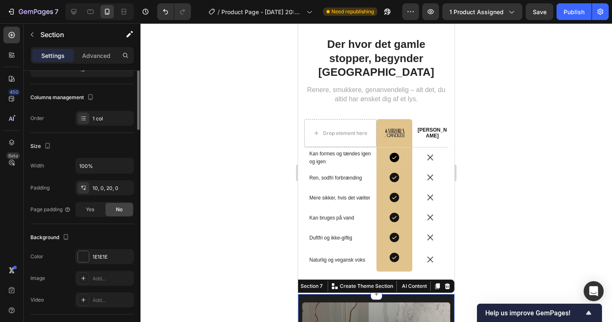
scroll to position [0, 0]
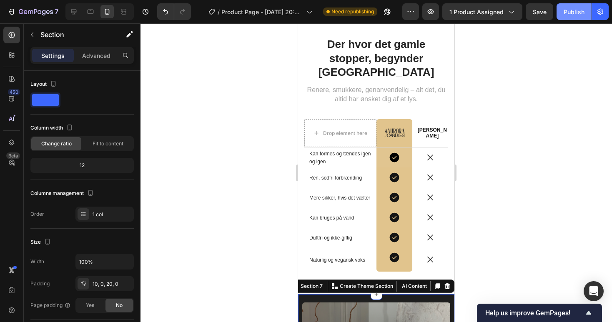
click at [571, 12] on div "Publish" at bounding box center [573, 11] width 21 height 9
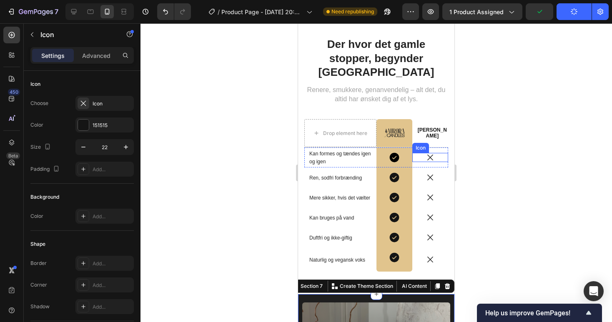
click at [431, 153] on icon at bounding box center [429, 157] width 9 height 9
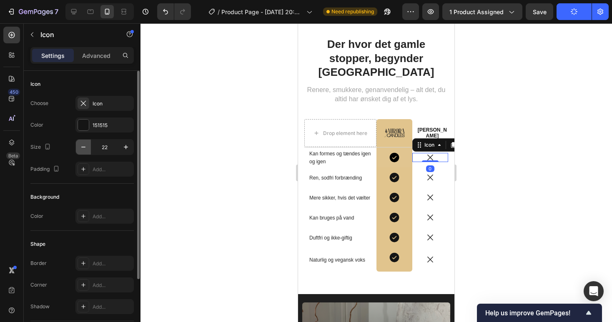
click at [84, 145] on icon "button" at bounding box center [83, 147] width 8 height 8
type input "20"
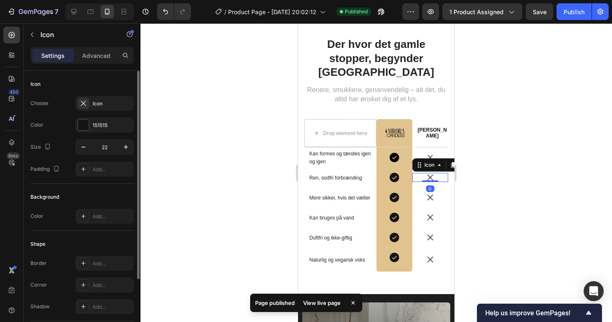
click at [433, 173] on icon at bounding box center [429, 177] width 9 height 9
click at [82, 148] on icon "button" at bounding box center [83, 147] width 8 height 8
click at [128, 146] on icon "button" at bounding box center [126, 147] width 8 height 8
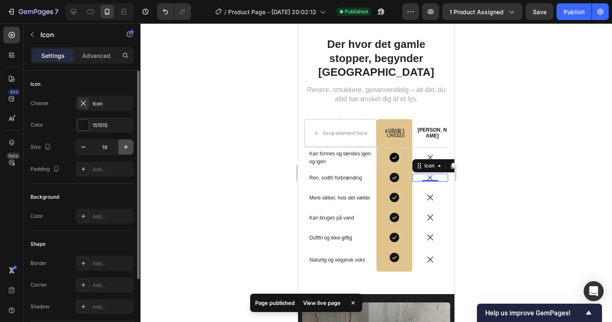
type input "20"
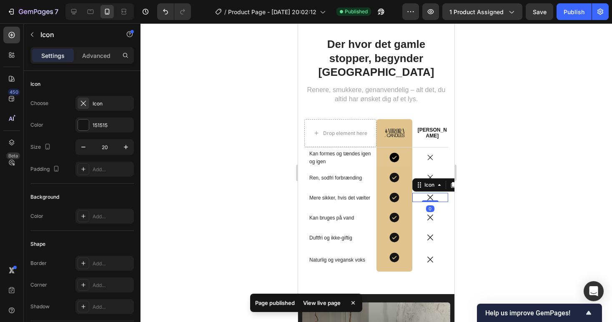
click at [425, 193] on icon at bounding box center [429, 197] width 9 height 9
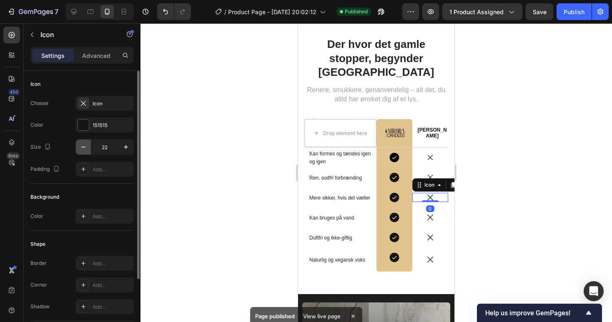
click at [82, 145] on icon "button" at bounding box center [83, 147] width 8 height 8
type input "20"
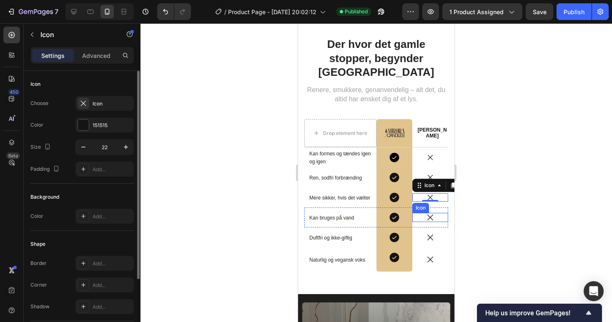
click at [427, 215] on icon at bounding box center [430, 218] width 6 height 6
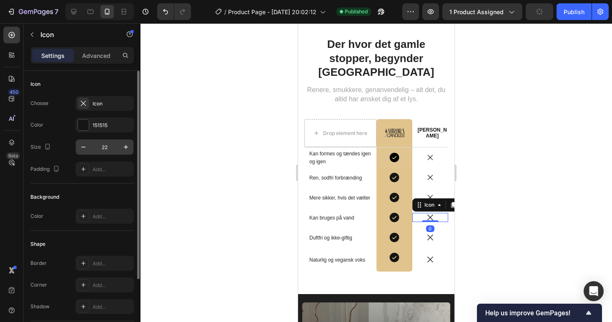
click at [83, 139] on div "22" at bounding box center [104, 147] width 58 height 16
click at [83, 144] on icon "button" at bounding box center [83, 147] width 8 height 8
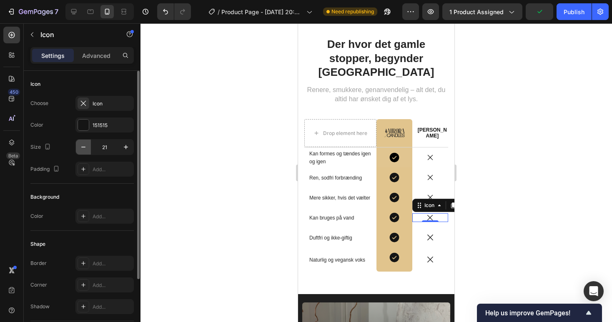
click at [83, 144] on icon "button" at bounding box center [83, 147] width 8 height 8
type input "20"
click at [427, 233] on icon at bounding box center [429, 237] width 9 height 9
click at [85, 147] on icon "button" at bounding box center [83, 147] width 8 height 8
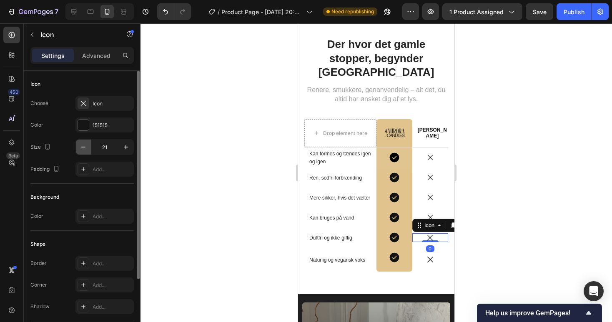
type input "20"
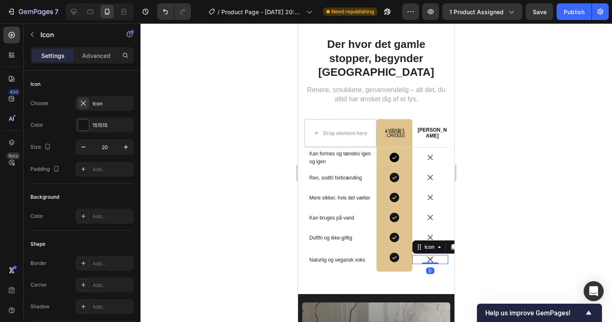
click at [429, 257] on icon at bounding box center [430, 260] width 6 height 6
click at [80, 146] on icon "button" at bounding box center [83, 147] width 8 height 8
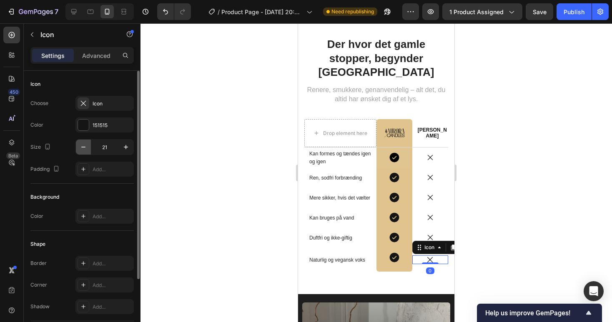
click at [80, 146] on icon "button" at bounding box center [83, 147] width 8 height 8
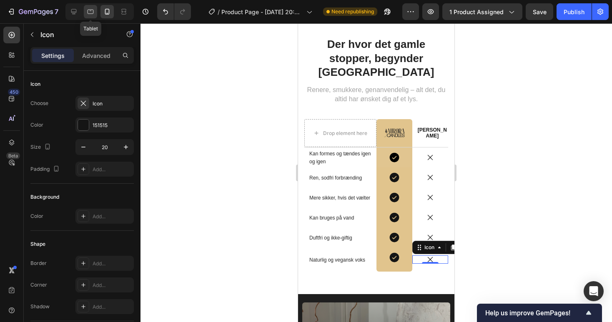
click at [92, 15] on icon at bounding box center [90, 11] width 8 height 8
type input "30"
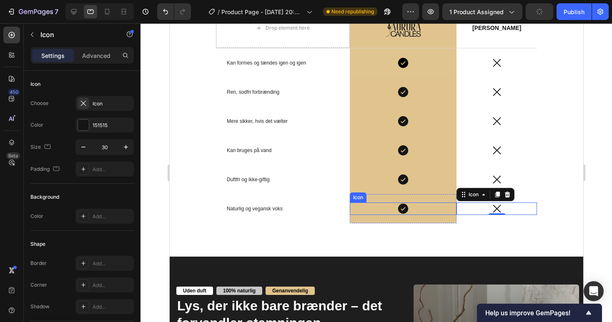
scroll to position [1567, 0]
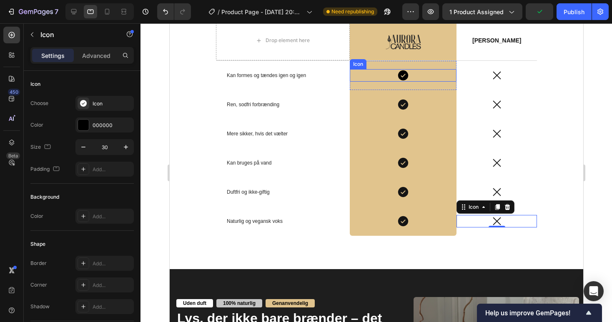
click at [405, 75] on icon at bounding box center [402, 75] width 10 height 10
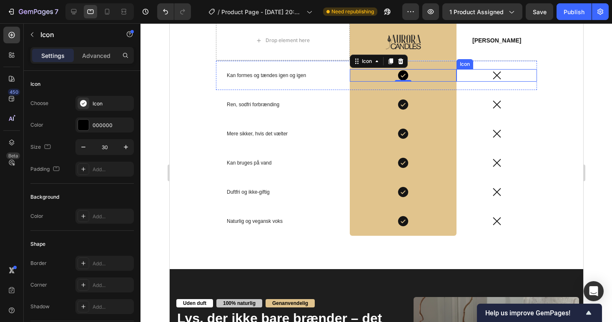
click at [501, 76] on icon at bounding box center [496, 75] width 12 height 12
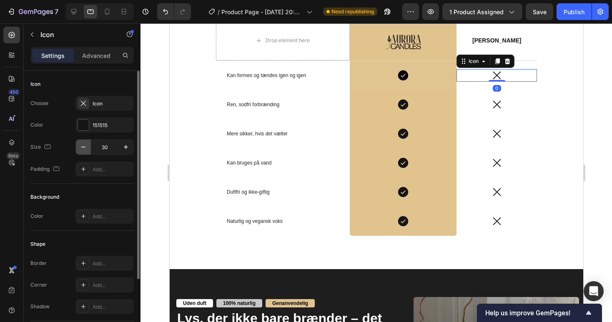
click at [84, 150] on icon "button" at bounding box center [83, 147] width 8 height 8
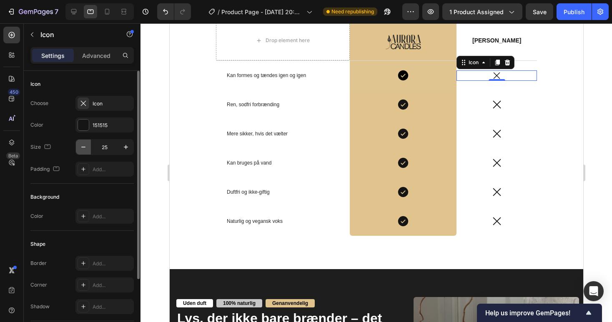
click at [84, 150] on icon "button" at bounding box center [83, 147] width 8 height 8
type input "24"
click at [495, 103] on icon at bounding box center [496, 105] width 8 height 8
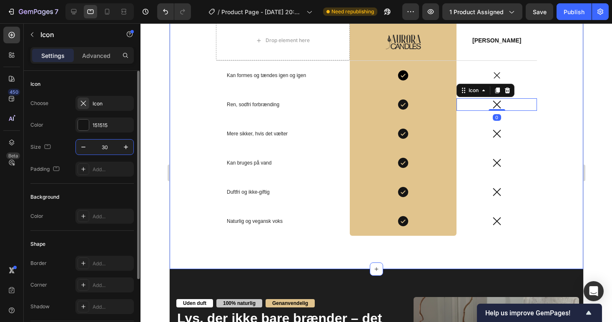
click at [108, 147] on input "30" at bounding box center [104, 147] width 27 height 15
type input "24"
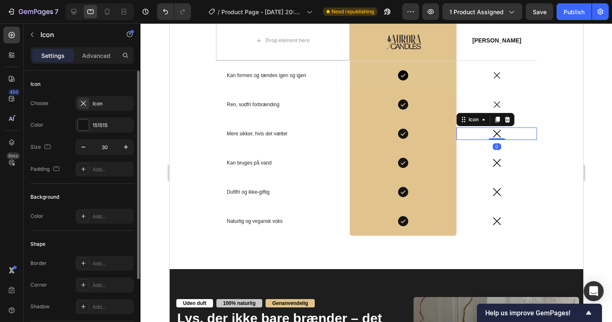
click at [498, 135] on icon at bounding box center [496, 133] width 12 height 12
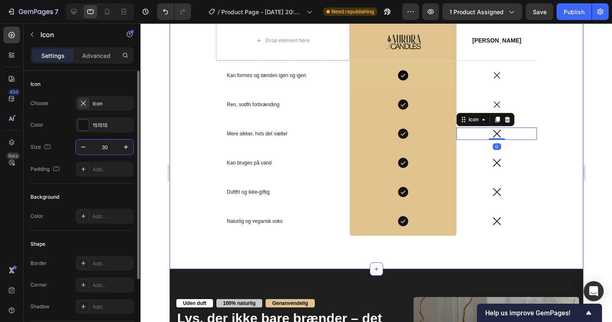
click at [102, 149] on input "30" at bounding box center [104, 147] width 27 height 15
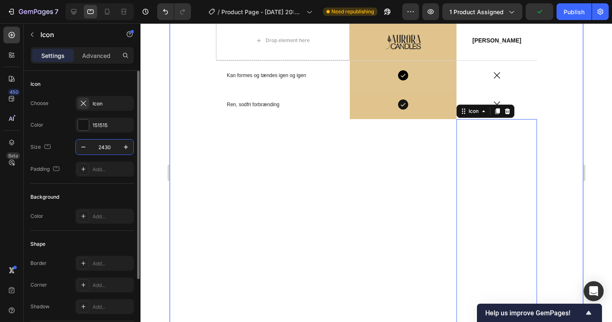
click at [104, 145] on input "2430" at bounding box center [104, 147] width 27 height 15
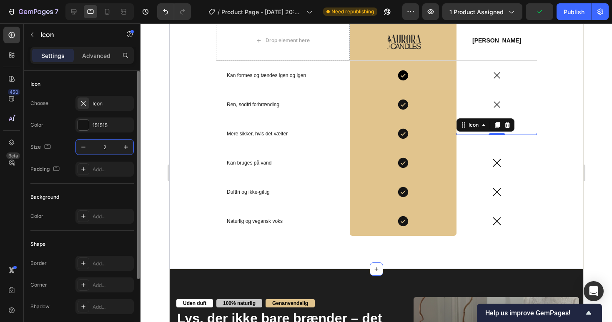
type input "24"
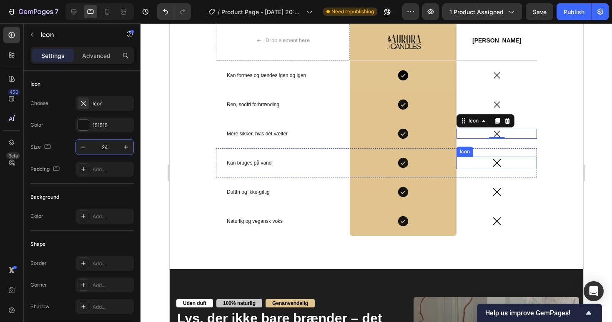
click at [503, 162] on div "Icon" at bounding box center [496, 163] width 80 height 12
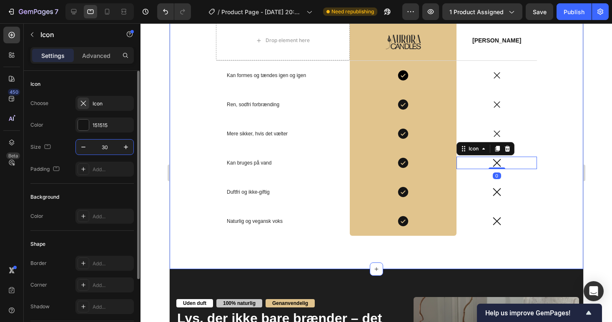
click at [108, 148] on input "30" at bounding box center [104, 147] width 27 height 15
type input "24"
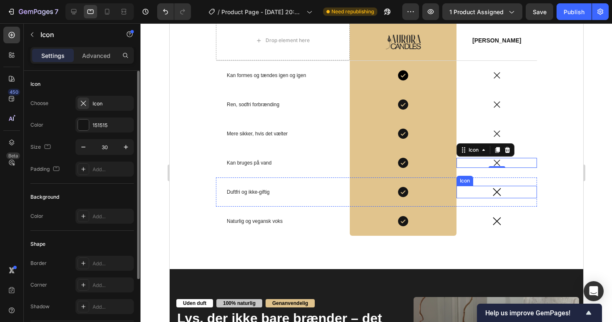
click at [497, 192] on icon at bounding box center [496, 192] width 8 height 8
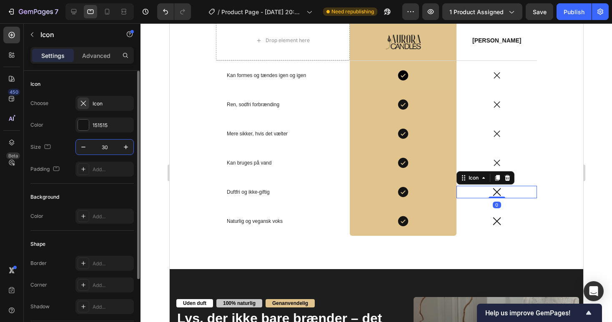
click at [106, 150] on input "30" at bounding box center [104, 147] width 27 height 15
type input "24"
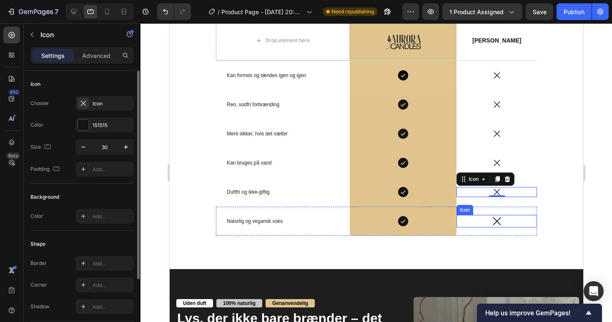
click at [500, 220] on icon at bounding box center [496, 221] width 12 height 12
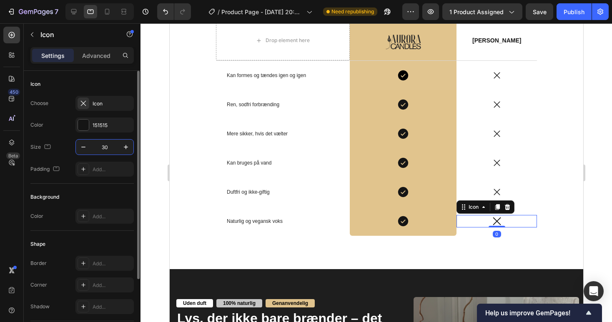
click at [100, 151] on input "30" at bounding box center [104, 147] width 27 height 15
type input "24"
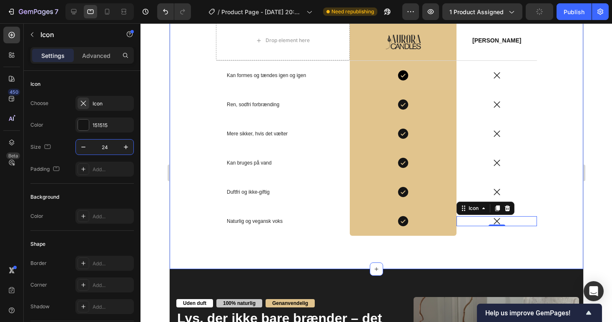
click at [345, 264] on div "Der hvor det gamle stopper, begynder Aurora Heading Renere, smukkere, genanvend…" at bounding box center [375, 91] width 413 height 358
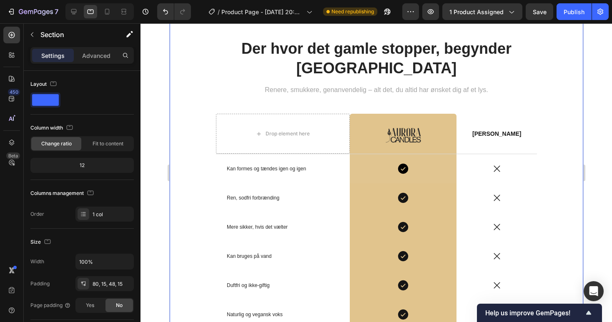
scroll to position [1473, 0]
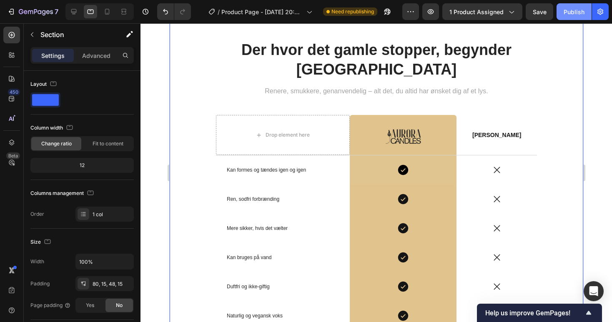
click at [573, 10] on div "Publish" at bounding box center [573, 11] width 21 height 9
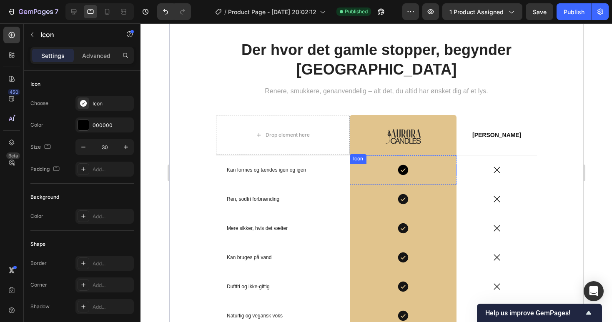
click at [398, 170] on icon at bounding box center [402, 170] width 10 height 10
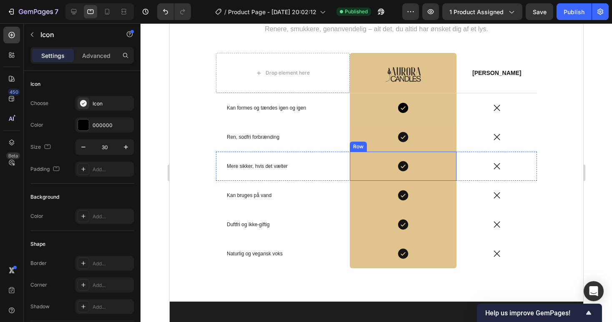
scroll to position [1515, 0]
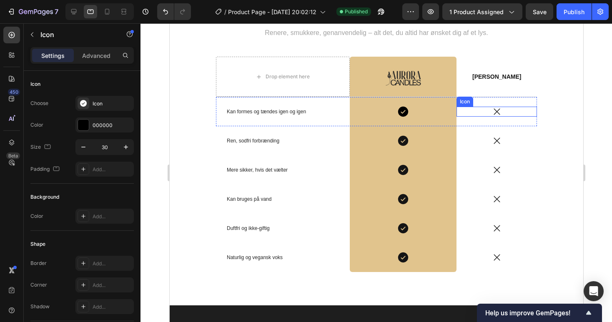
click at [494, 110] on icon at bounding box center [496, 112] width 10 height 10
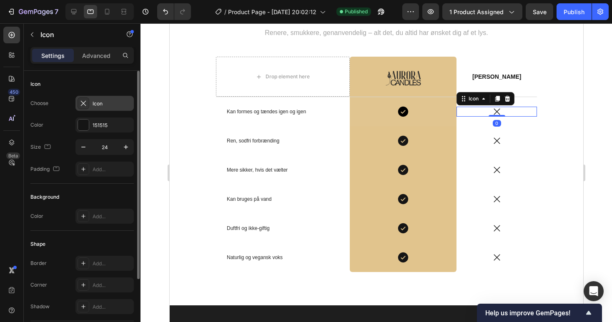
click at [107, 105] on div "Icon" at bounding box center [111, 103] width 39 height 7
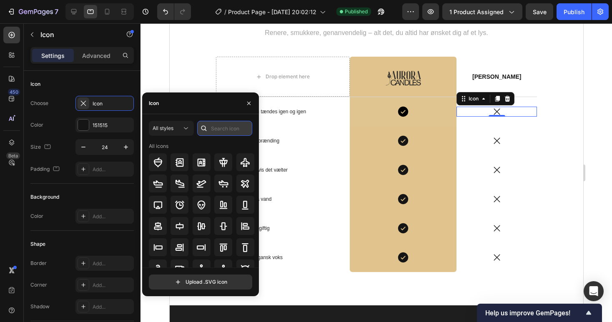
click at [223, 132] on input "text" at bounding box center [224, 128] width 55 height 15
type input "no"
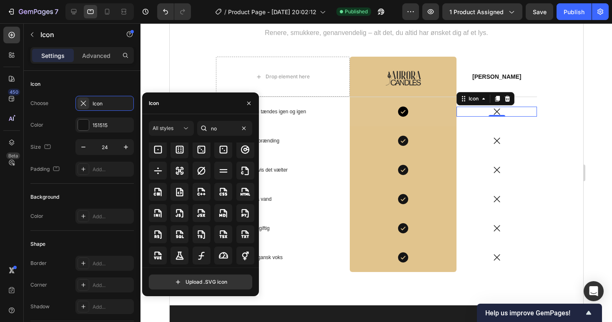
scroll to position [271, 0]
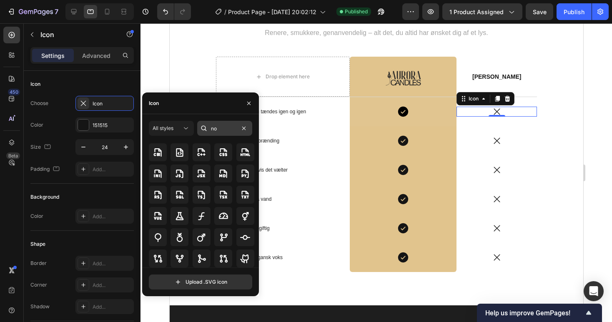
click at [224, 130] on input "no" at bounding box center [224, 128] width 55 height 15
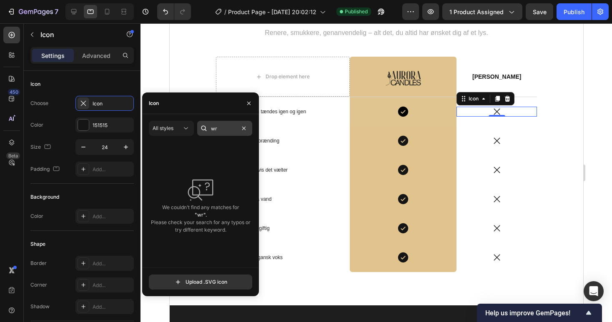
type input "w"
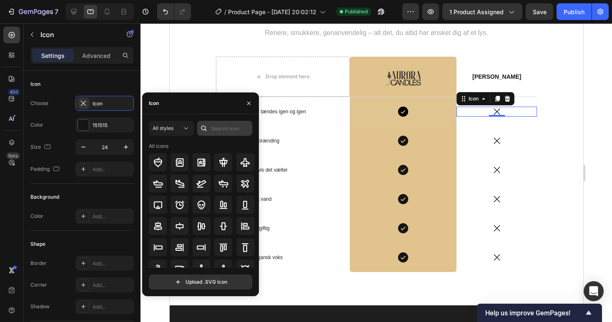
type input "x"
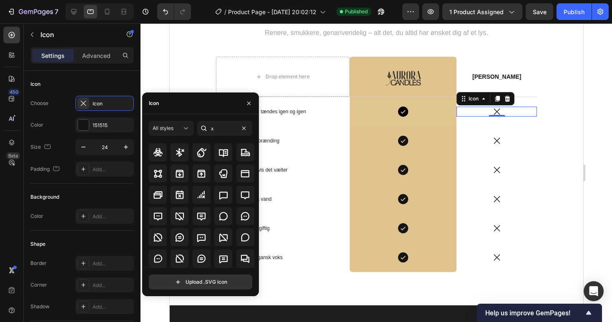
scroll to position [95, 0]
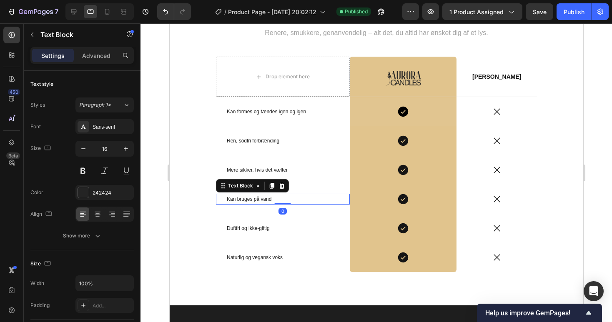
click at [320, 201] on p "Kan bruges på vand" at bounding box center [282, 199] width 112 height 9
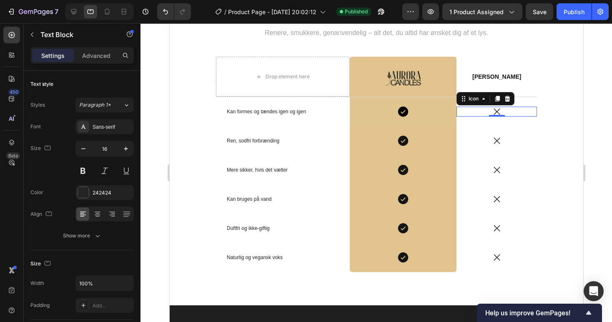
click at [497, 111] on icon at bounding box center [496, 112] width 10 height 10
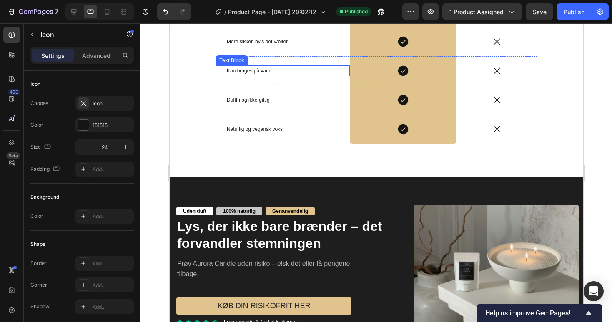
scroll to position [1648, 0]
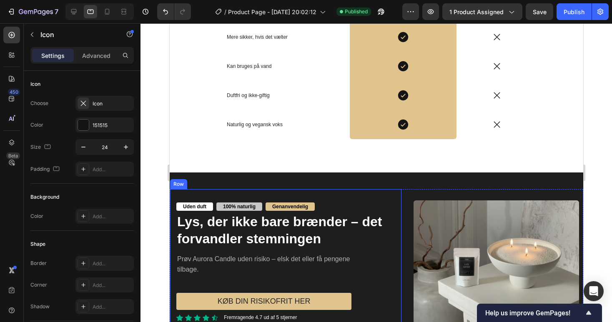
click at [387, 273] on div "Uden duft Text Block 100% naturlig Text Block Genanvendelig Text Block Row Lys,…" at bounding box center [285, 261] width 219 height 119
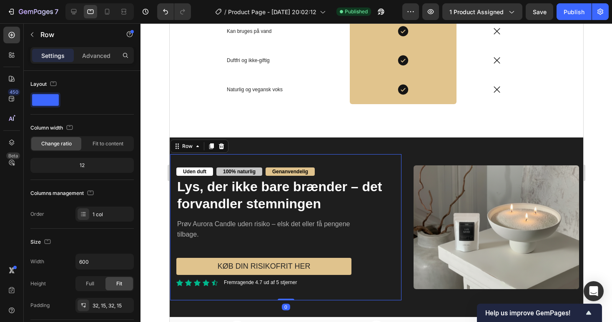
scroll to position [1856, 0]
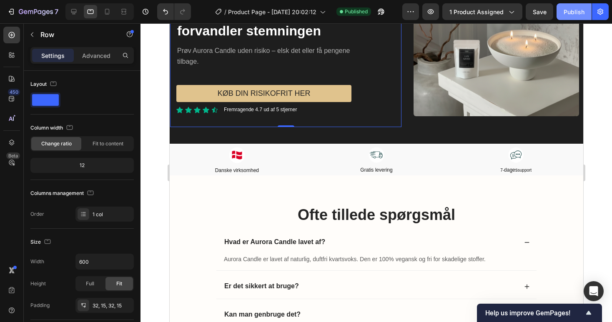
click at [579, 9] on div "Publish" at bounding box center [573, 11] width 21 height 9
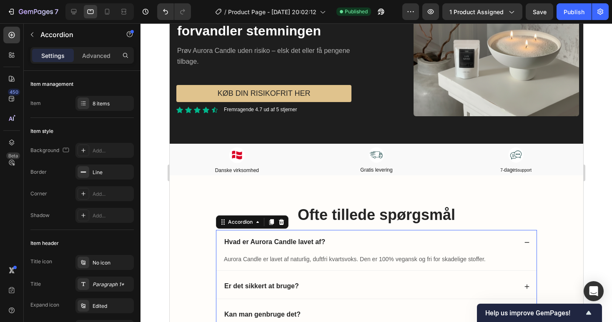
click at [405, 238] on div "Hvad er Aurora Candle lavet af?" at bounding box center [369, 242] width 294 height 11
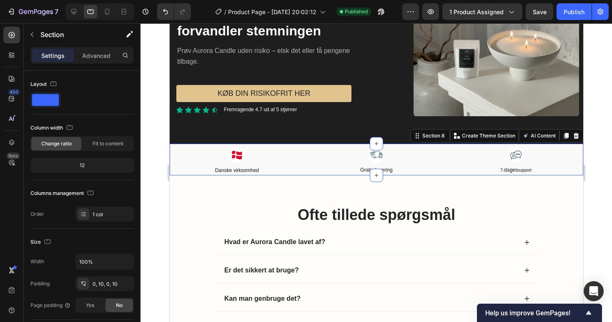
click at [170, 161] on div "Image Danske virksomhed Text Block Image Gratis levering Text Block Image 7- da…" at bounding box center [375, 160] width 413 height 32
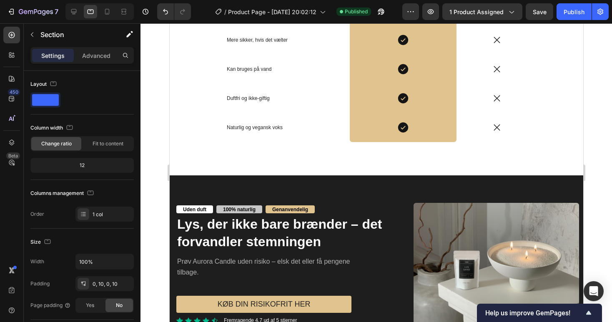
scroll to position [1759, 0]
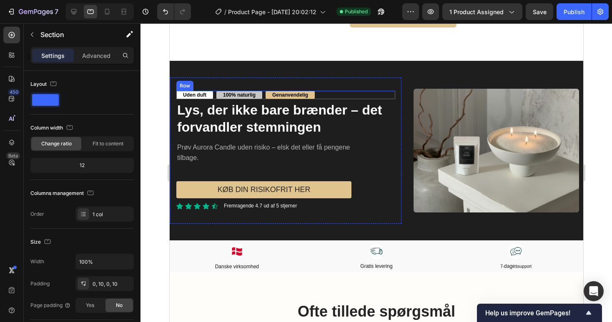
click at [322, 95] on div "Uden duft Text Block 100% naturlig Text Block Genanvendelig Text Block Row" at bounding box center [285, 95] width 219 height 8
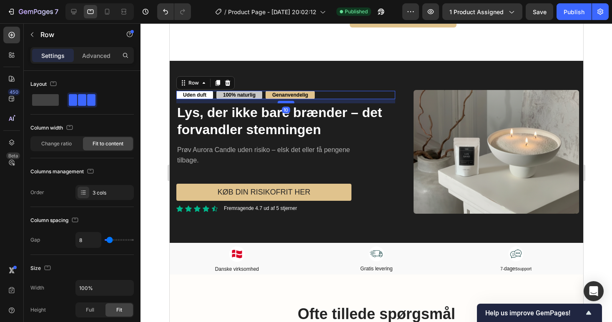
click at [281, 102] on div at bounding box center [285, 102] width 17 height 2
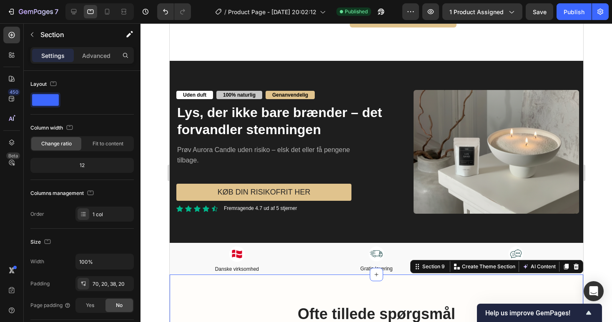
click at [105, 11] on icon at bounding box center [107, 12] width 5 height 6
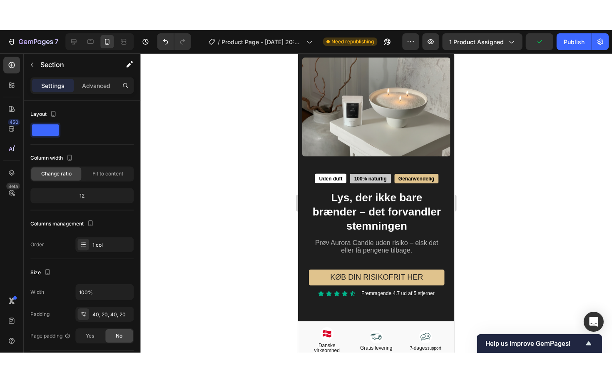
scroll to position [1693, 0]
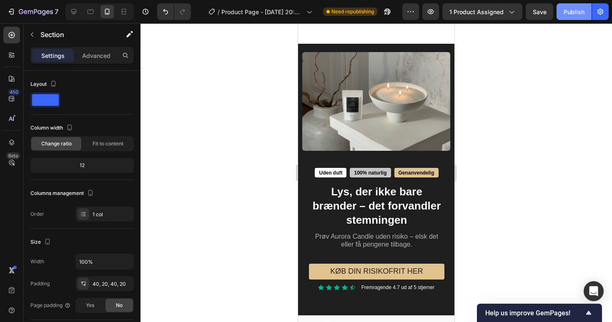
click at [568, 16] on button "Publish" at bounding box center [573, 11] width 35 height 17
click at [276, 220] on div at bounding box center [375, 172] width 471 height 299
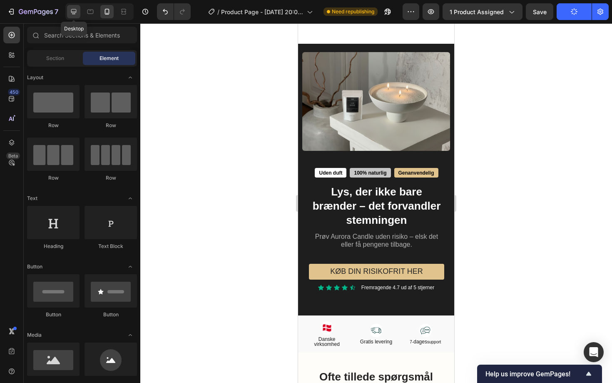
click at [73, 10] on icon at bounding box center [74, 11] width 8 height 8
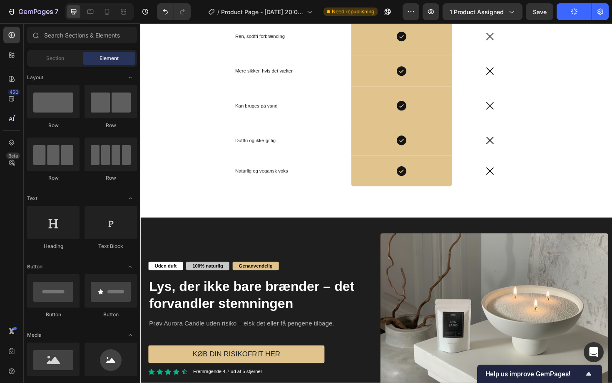
scroll to position [1616, 0]
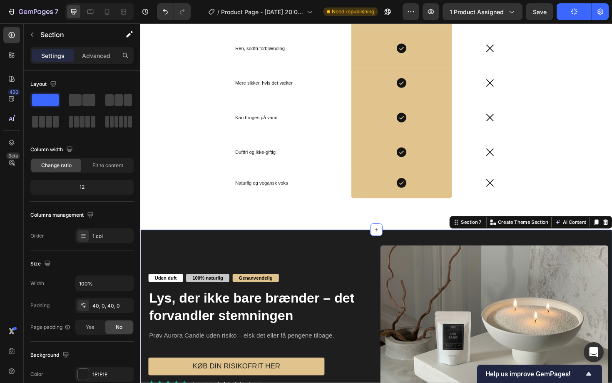
click at [357, 249] on div "Uden duft Text Block 100% naturlig Text Block Genanvendelig Text Block Row Lys,…" at bounding box center [390, 349] width 500 height 215
